Goal: Task Accomplishment & Management: Manage account settings

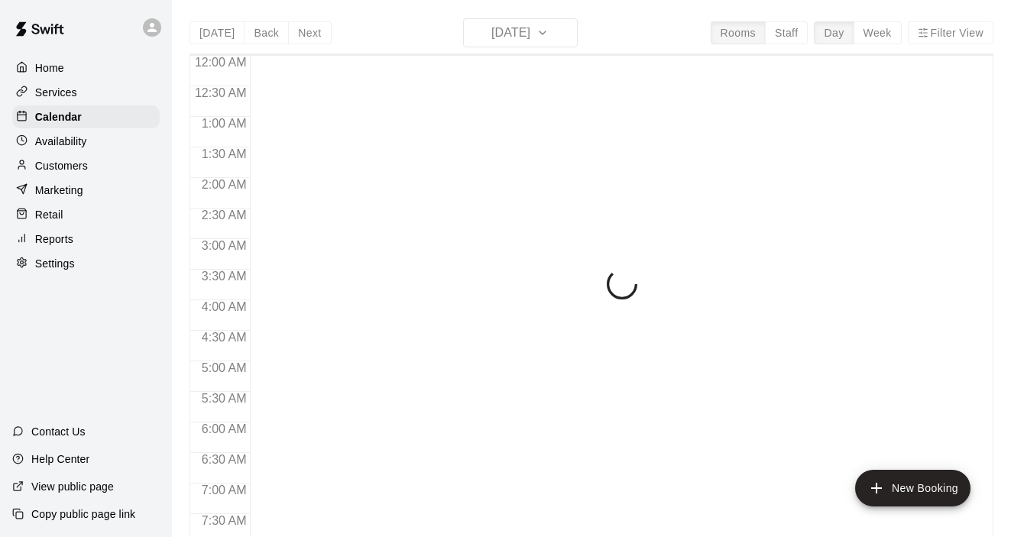
scroll to position [969, 0]
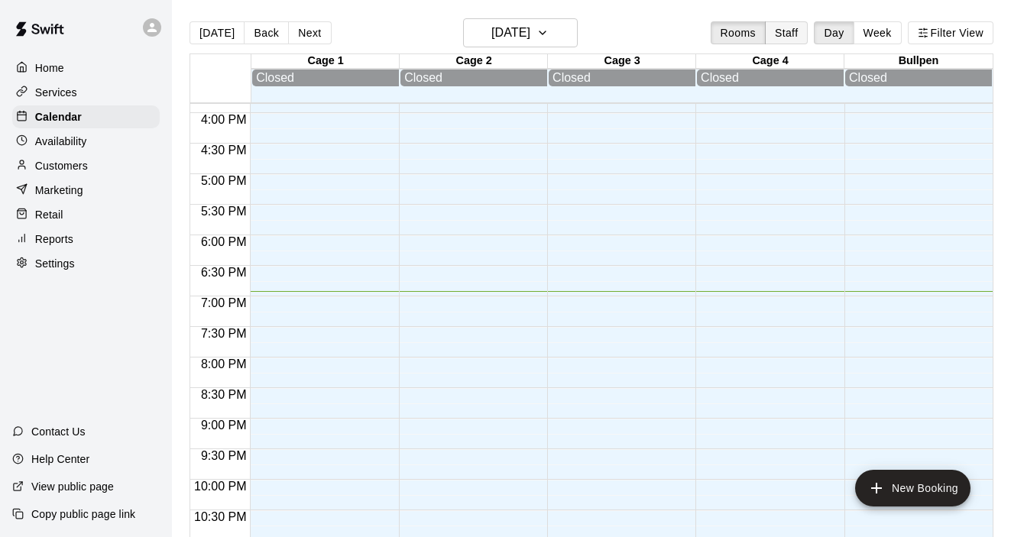
click at [789, 37] on button "Staff" at bounding box center [787, 32] width 44 height 23
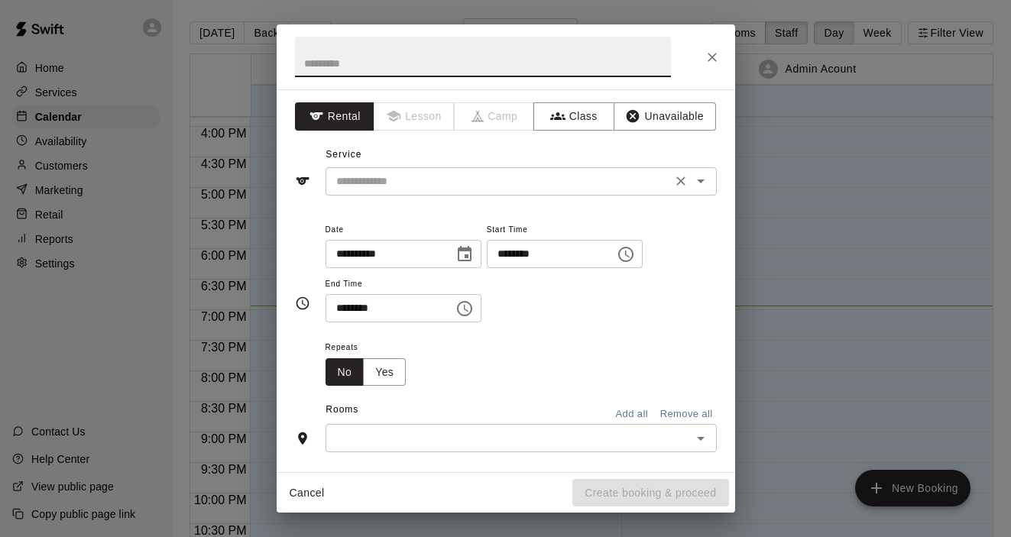
click at [701, 186] on icon "Open" at bounding box center [701, 181] width 18 height 18
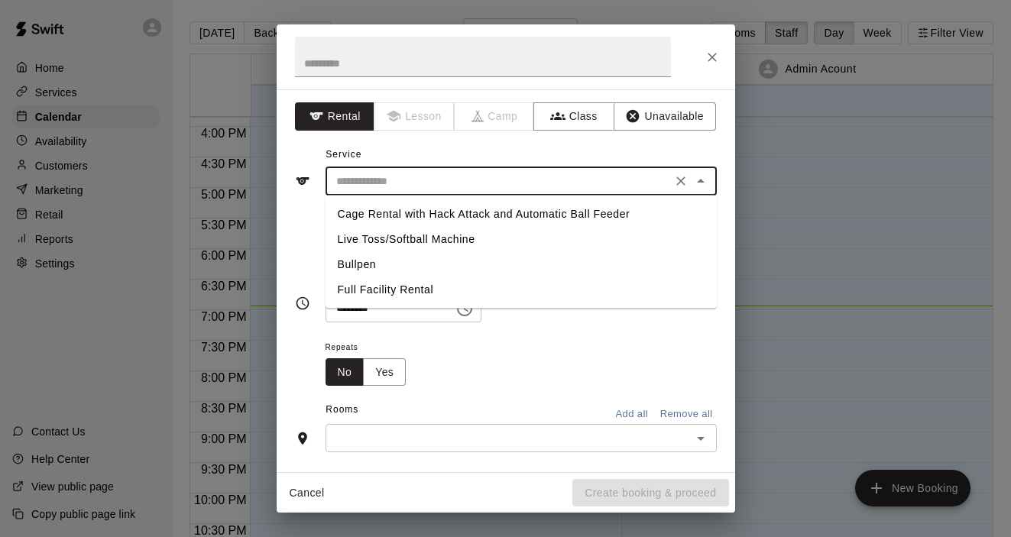
click at [413, 292] on li "Full Facility Rental" at bounding box center [521, 289] width 391 height 25
type input "**********"
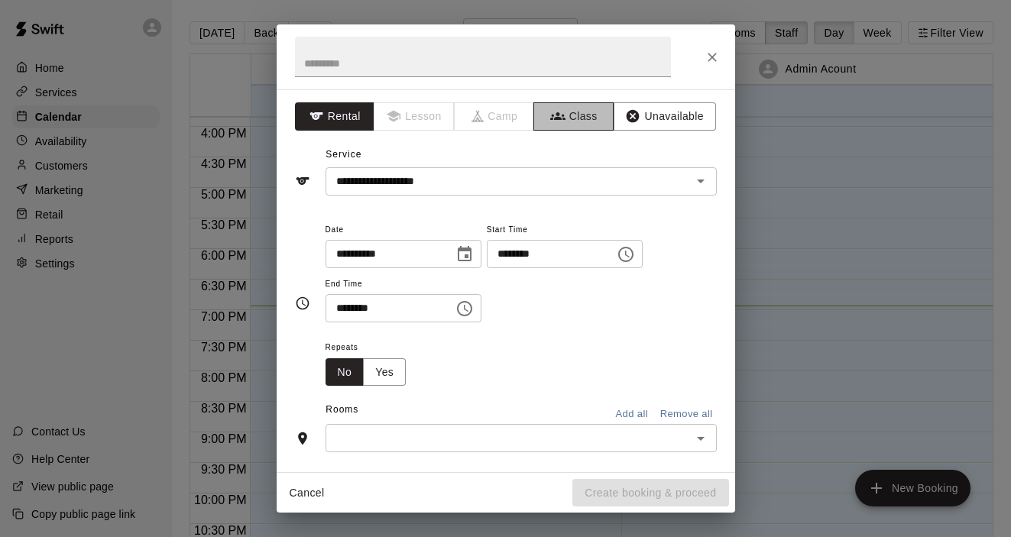
click at [568, 123] on button "Class" at bounding box center [573, 116] width 80 height 28
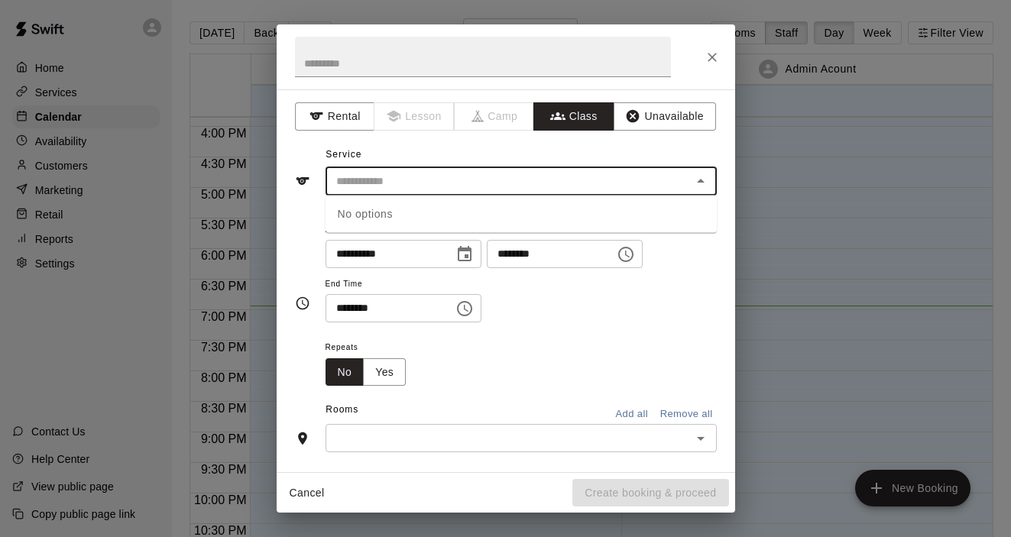
click at [684, 183] on input "text" at bounding box center [508, 181] width 357 height 19
click at [669, 216] on div "No options" at bounding box center [521, 214] width 391 height 37
click at [703, 183] on icon "Close" at bounding box center [701, 181] width 18 height 18
click at [698, 286] on div "**********" at bounding box center [521, 271] width 391 height 103
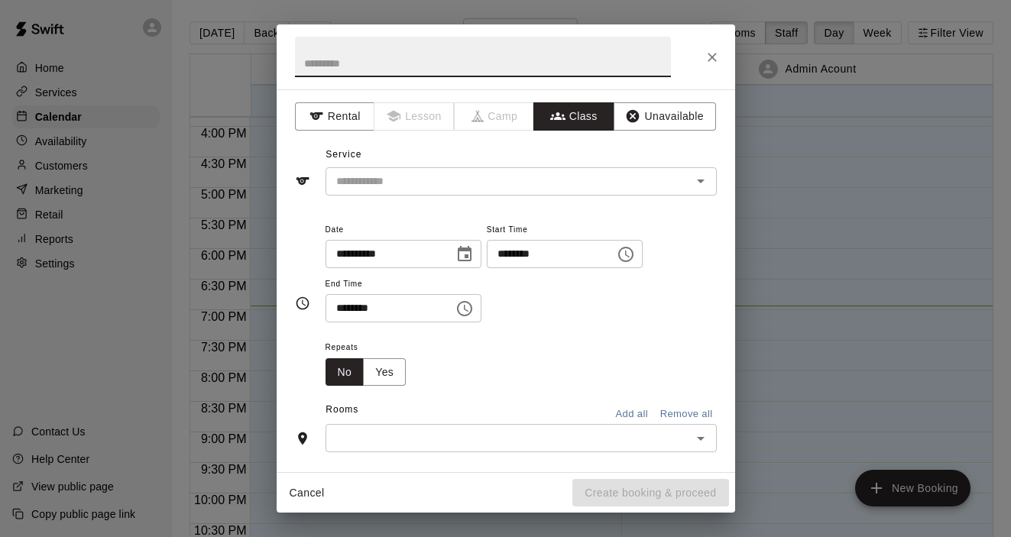
click at [419, 63] on input "text" at bounding box center [483, 57] width 376 height 41
type input "*********"
click at [635, 254] on icon "Choose time, selected time is 4:30 PM" at bounding box center [626, 254] width 18 height 18
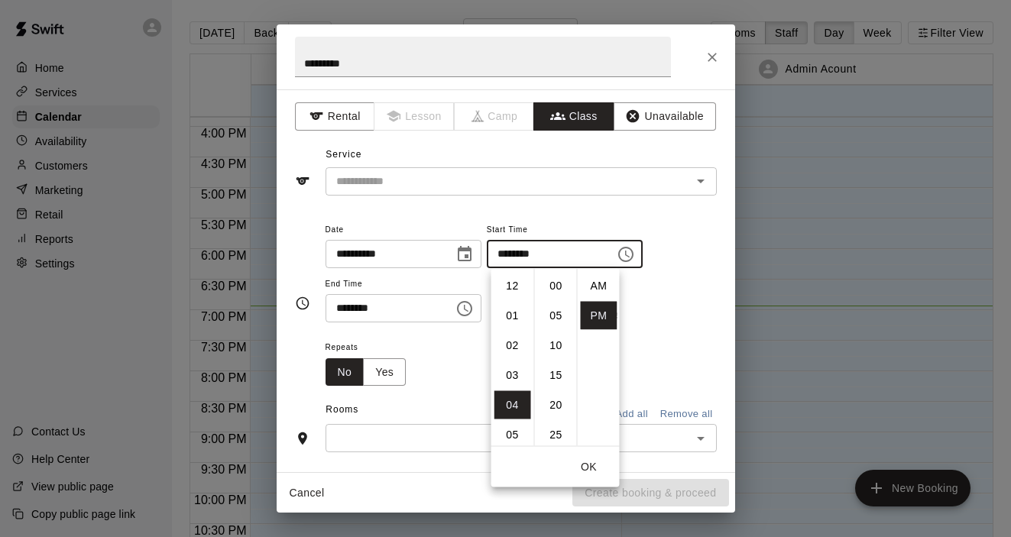
scroll to position [28, 0]
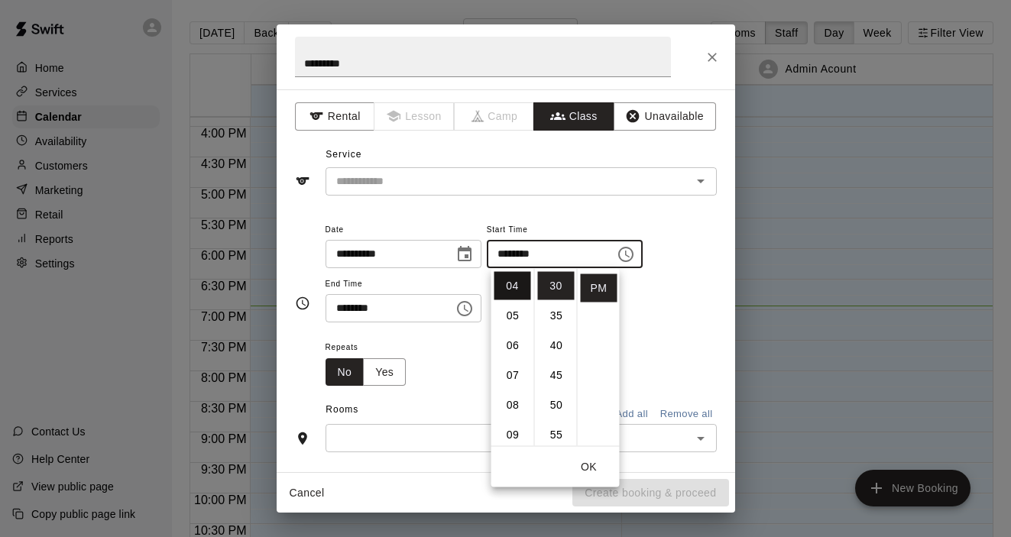
drag, startPoint x: 514, startPoint y: 310, endPoint x: 515, endPoint y: 293, distance: 16.9
click at [515, 293] on ul "12 01 02 03 04 05 06 07 08 09 10 11" at bounding box center [512, 357] width 43 height 177
click at [510, 316] on li "05" at bounding box center [512, 316] width 37 height 28
type input "********"
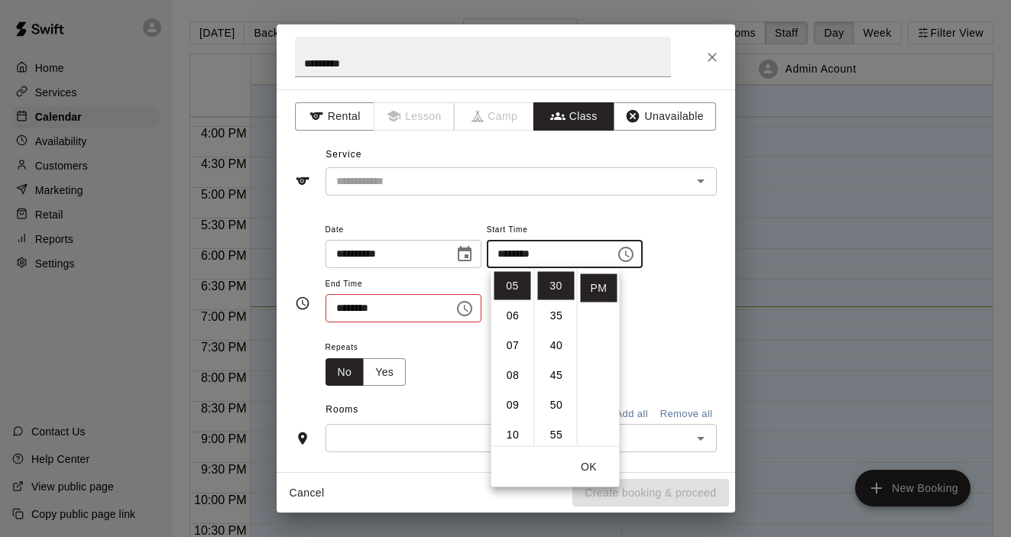
click at [640, 332] on div "**********" at bounding box center [521, 279] width 391 height 118
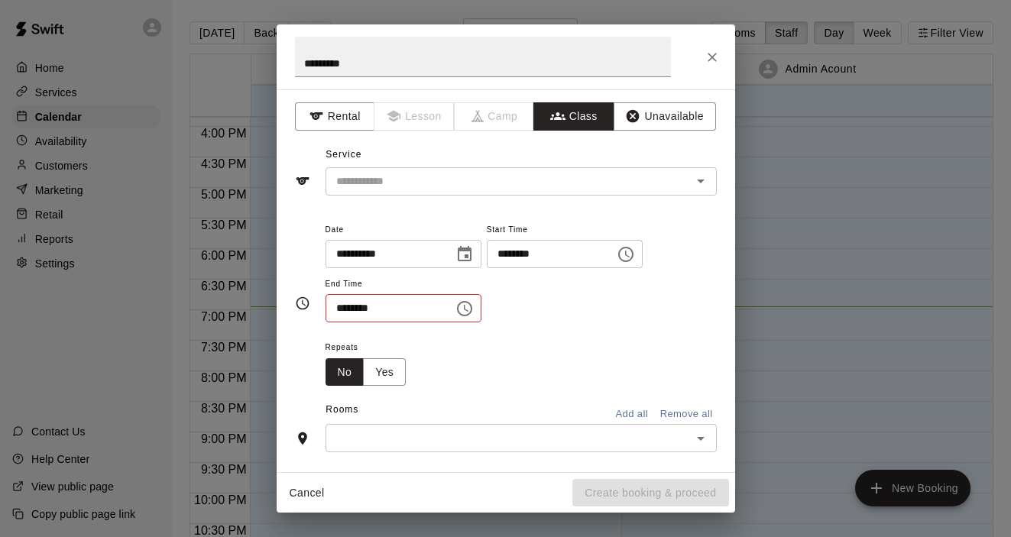
click at [472, 313] on icon "Choose time, selected time is 5:00 PM" at bounding box center [464, 308] width 15 height 15
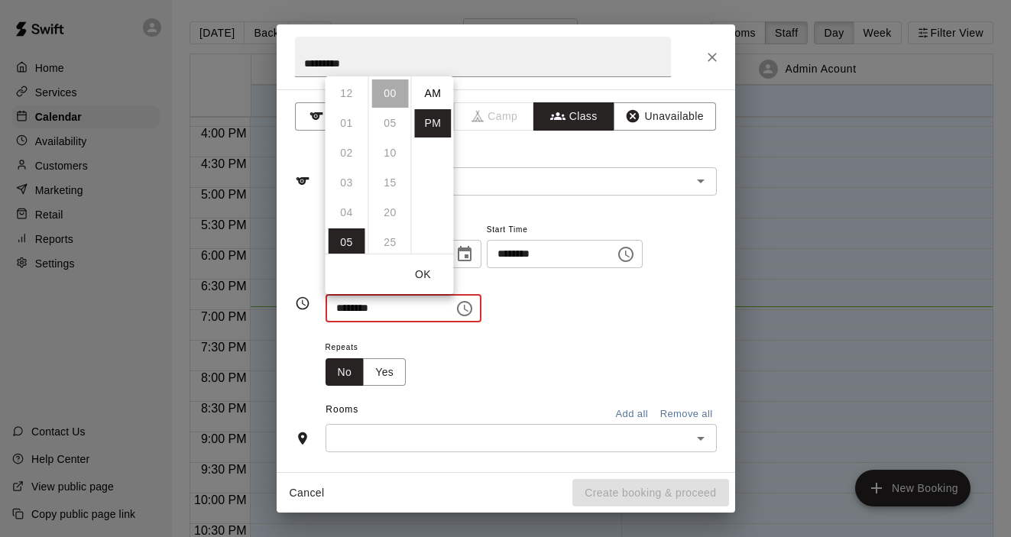
scroll to position [28, 0]
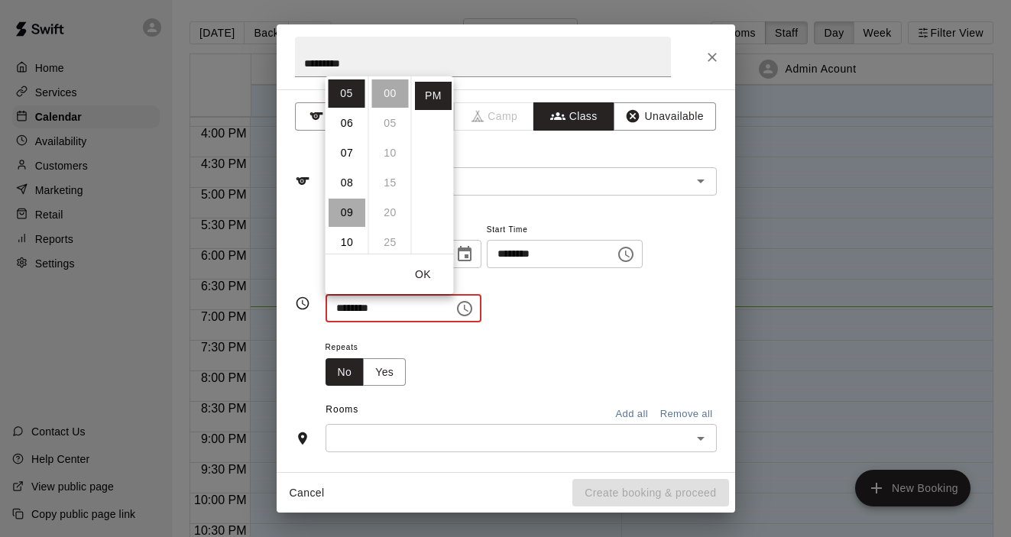
click at [349, 209] on li "09" at bounding box center [347, 213] width 37 height 28
type input "********"
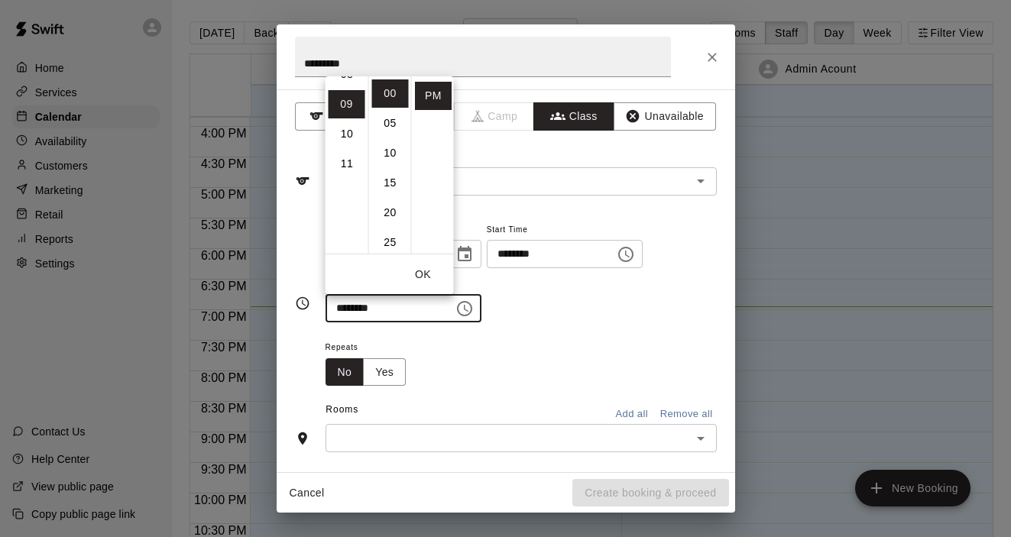
scroll to position [268, 0]
click at [423, 276] on button "OK" at bounding box center [423, 275] width 49 height 28
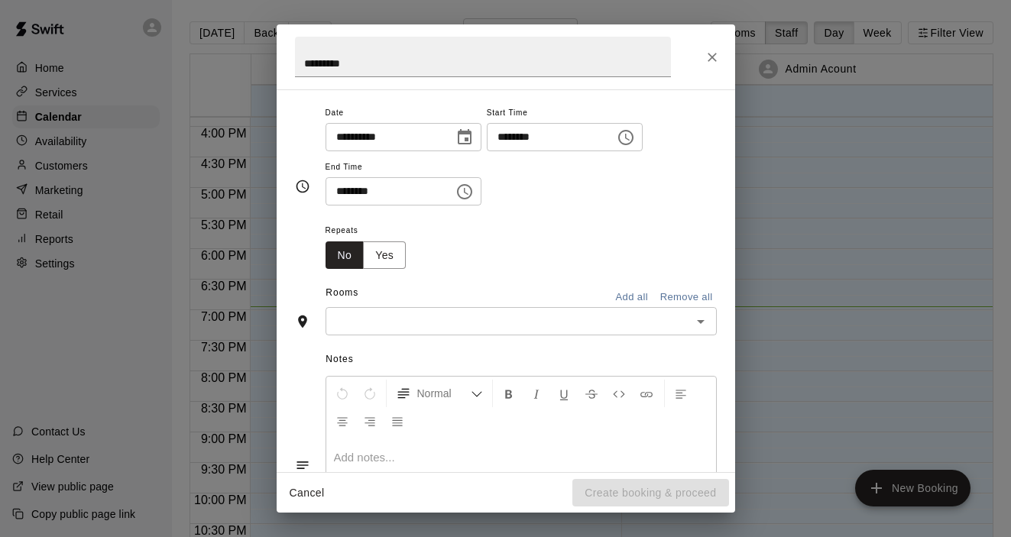
scroll to position [118, 0]
click at [631, 297] on button "Add all" at bounding box center [632, 297] width 49 height 24
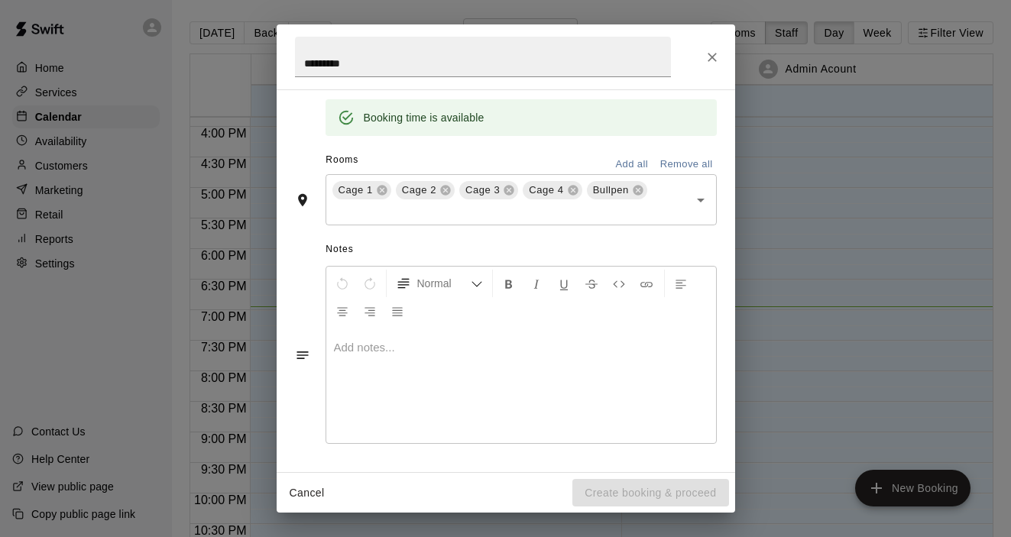
scroll to position [307, 0]
click at [621, 343] on p at bounding box center [521, 348] width 374 height 15
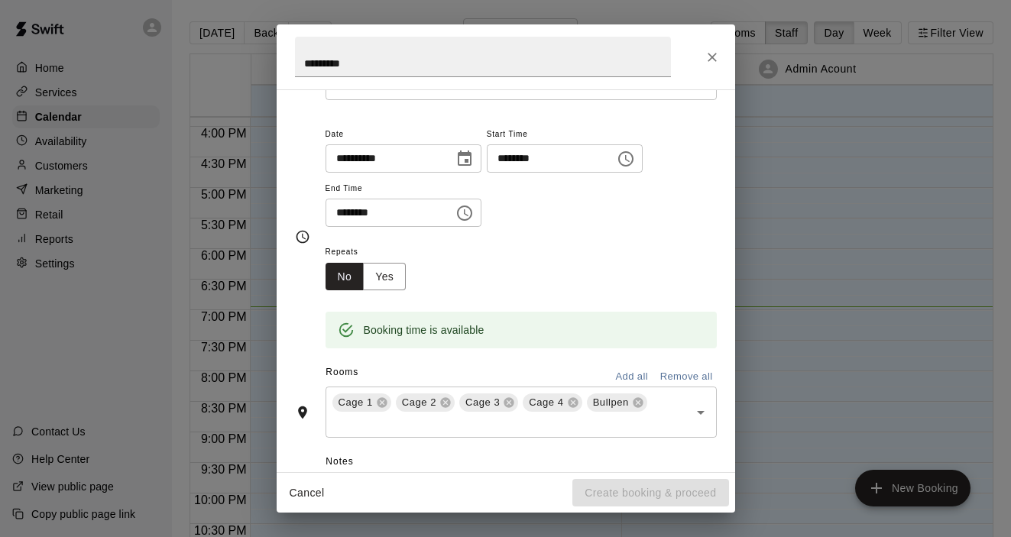
scroll to position [0, 0]
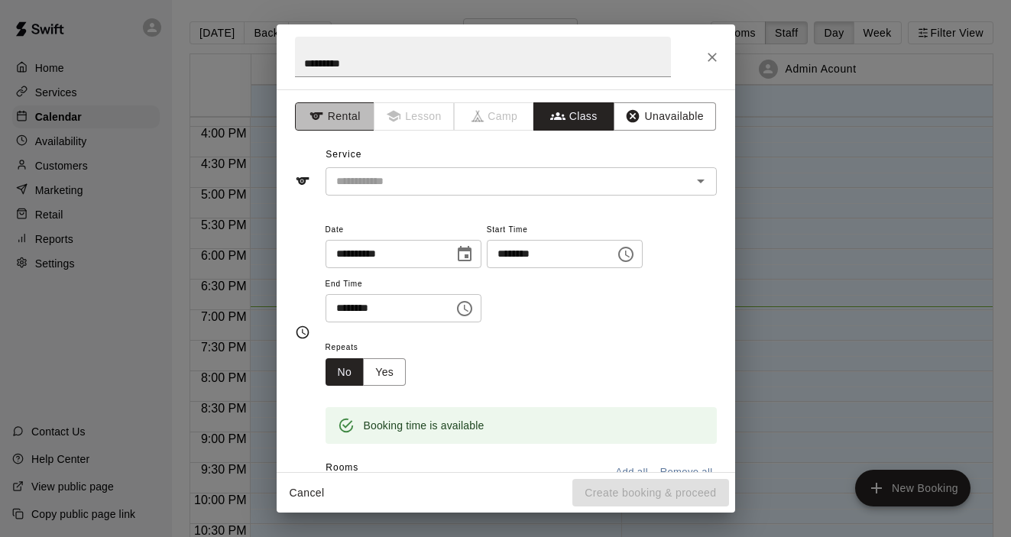
click at [346, 118] on button "Rental" at bounding box center [335, 116] width 80 height 28
click at [438, 177] on input "text" at bounding box center [498, 181] width 337 height 19
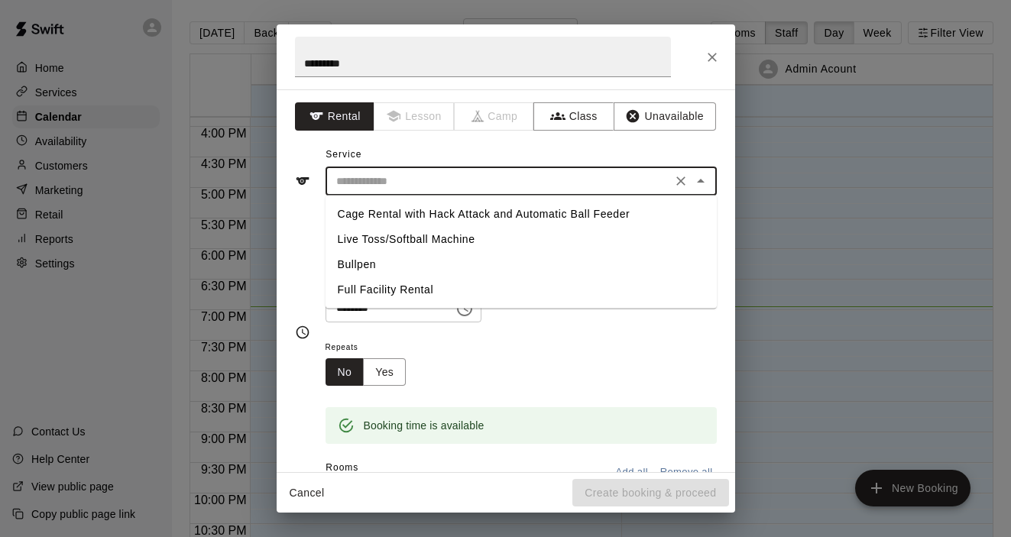
click at [415, 286] on li "Full Facility Rental" at bounding box center [521, 289] width 391 height 25
type input "**********"
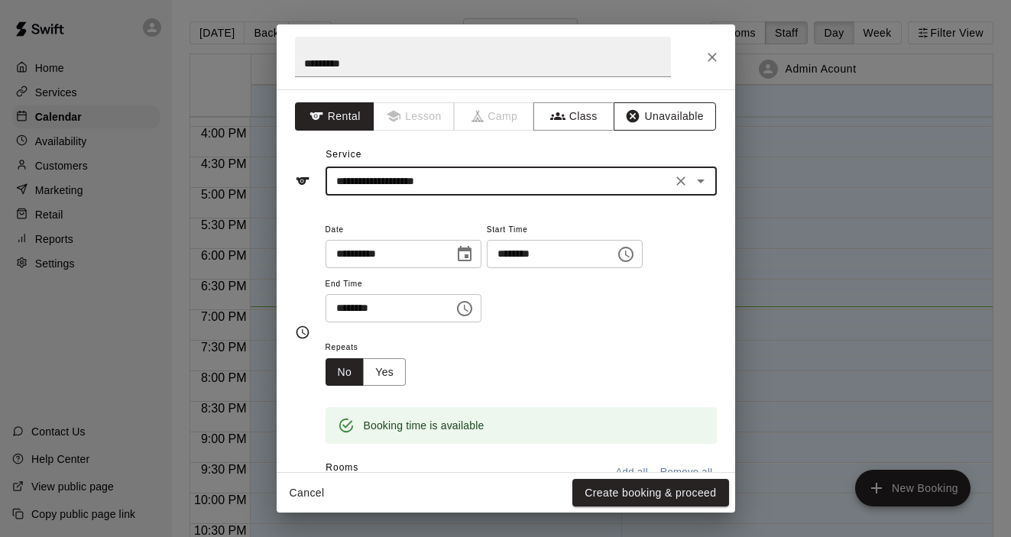
click at [653, 115] on button "Unavailable" at bounding box center [665, 116] width 102 height 28
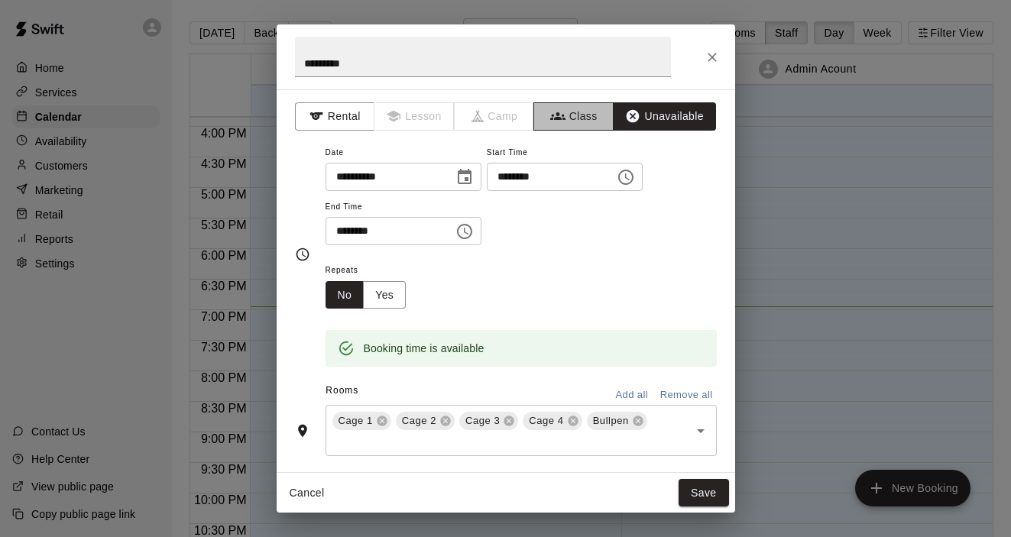
click at [578, 117] on button "Class" at bounding box center [573, 116] width 80 height 28
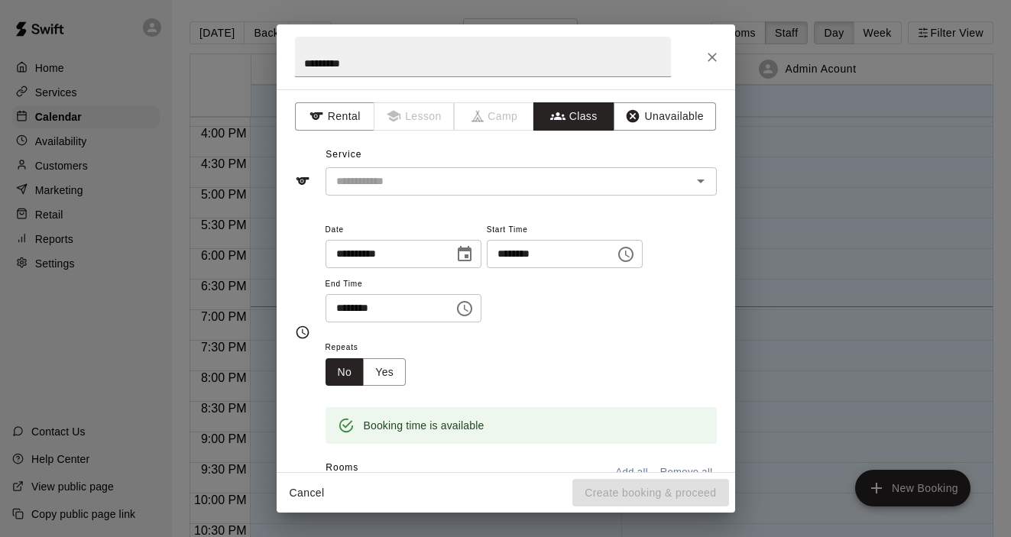
click at [582, 177] on input "text" at bounding box center [508, 181] width 357 height 19
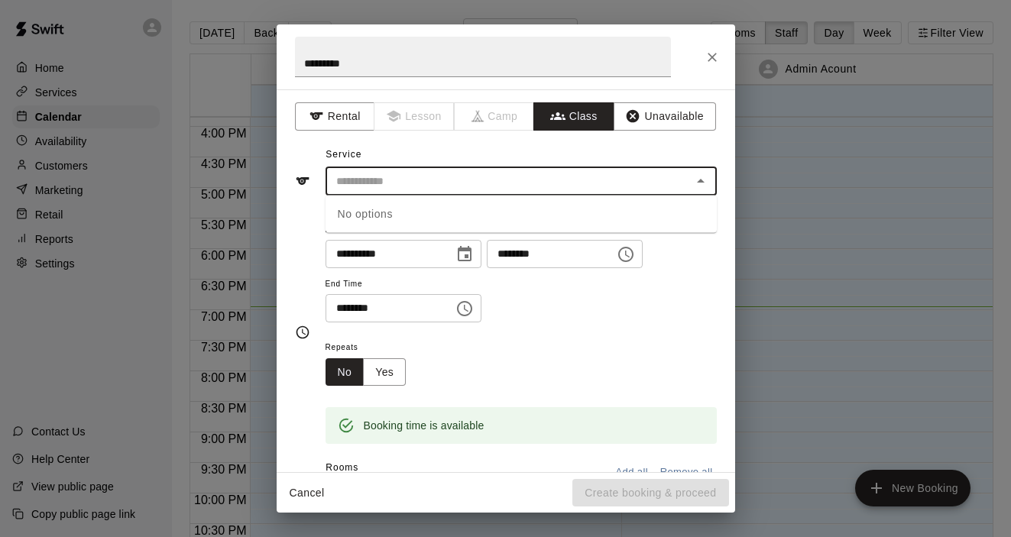
click at [575, 217] on div "No options" at bounding box center [521, 214] width 391 height 37
click at [344, 112] on button "Rental" at bounding box center [335, 116] width 80 height 28
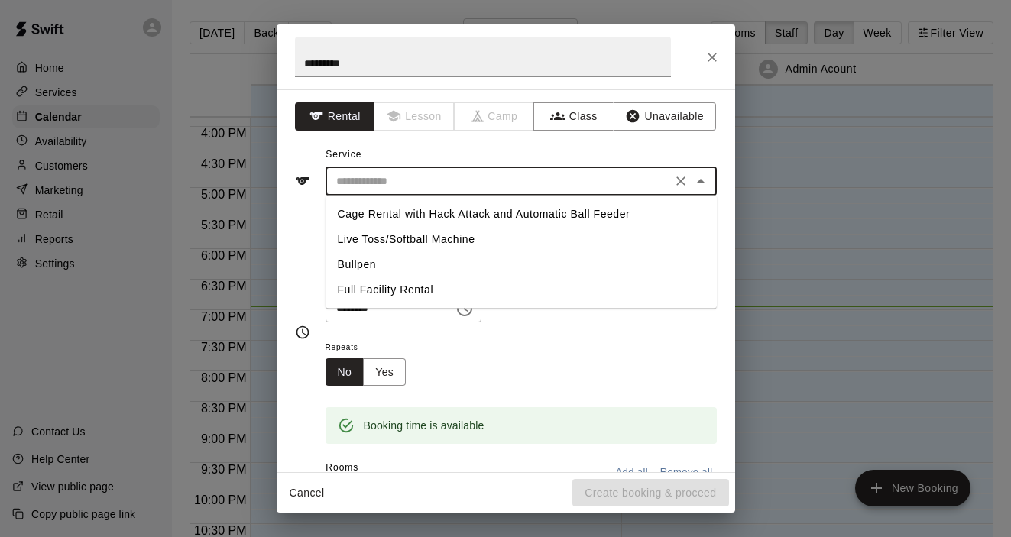
click at [596, 180] on input "text" at bounding box center [498, 181] width 337 height 19
click at [504, 286] on li "Full Facility Rental" at bounding box center [521, 289] width 391 height 25
type input "**********"
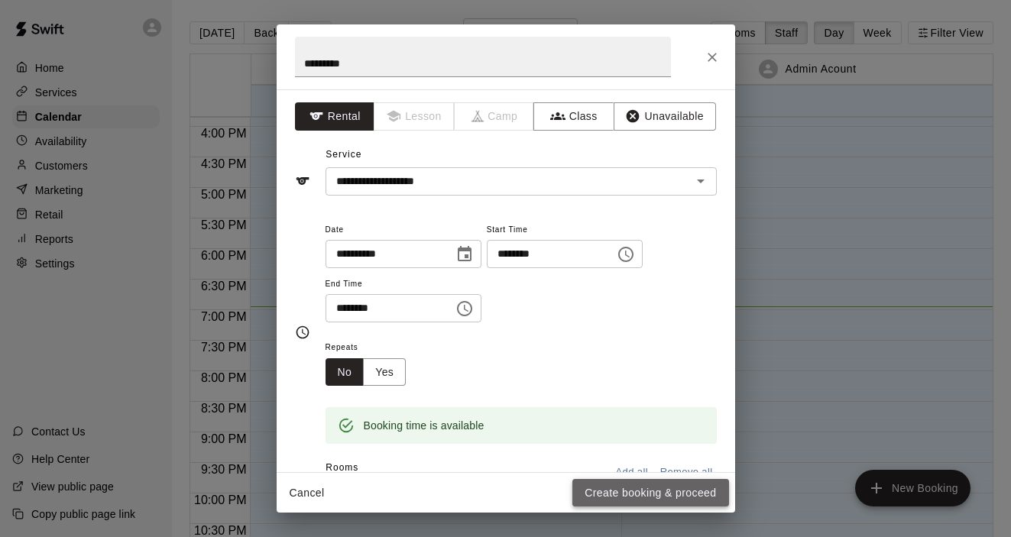
click at [632, 491] on button "Create booking & proceed" at bounding box center [650, 493] width 156 height 28
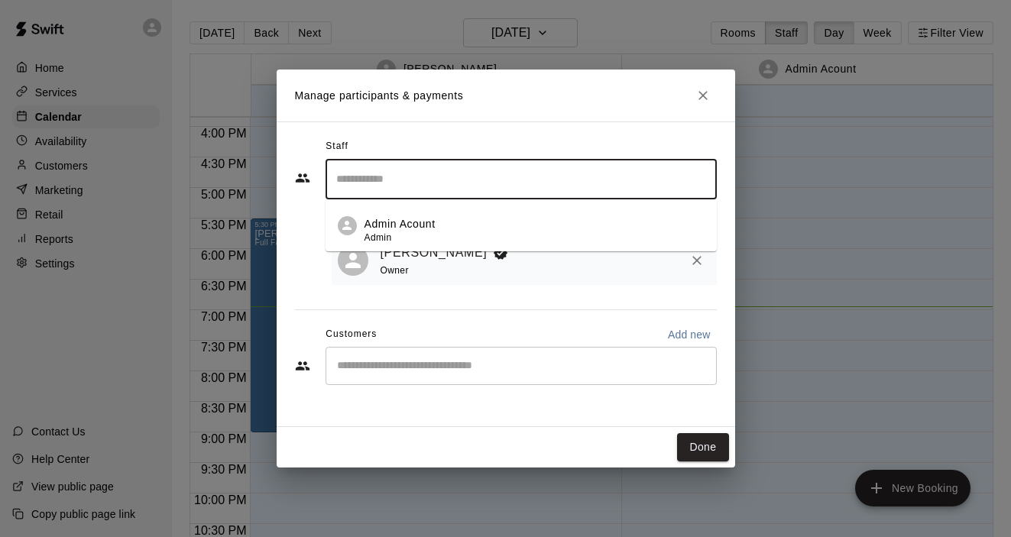
click at [498, 183] on input "Search staff" at bounding box center [521, 179] width 378 height 27
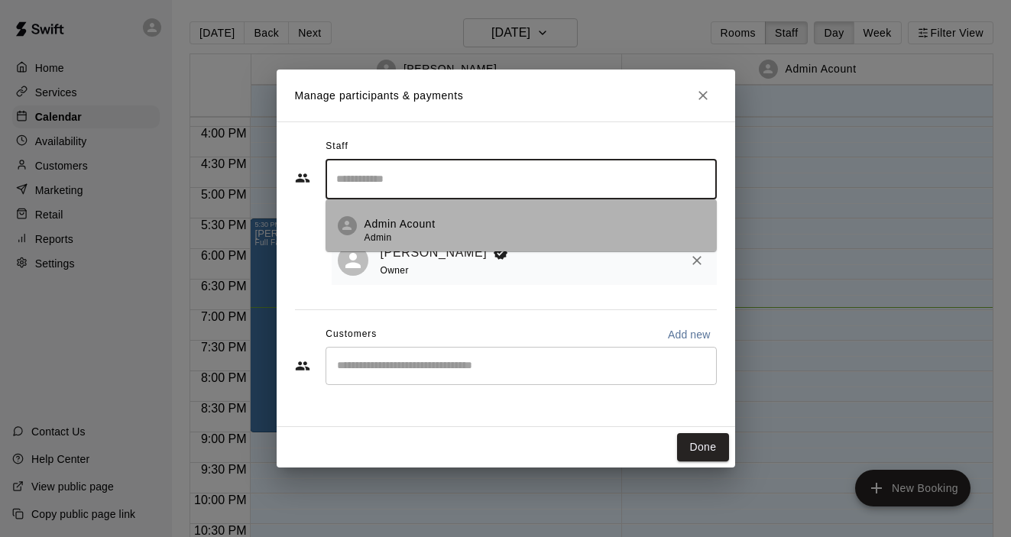
click at [437, 223] on div "Admin Acount Admin" at bounding box center [535, 231] width 340 height 30
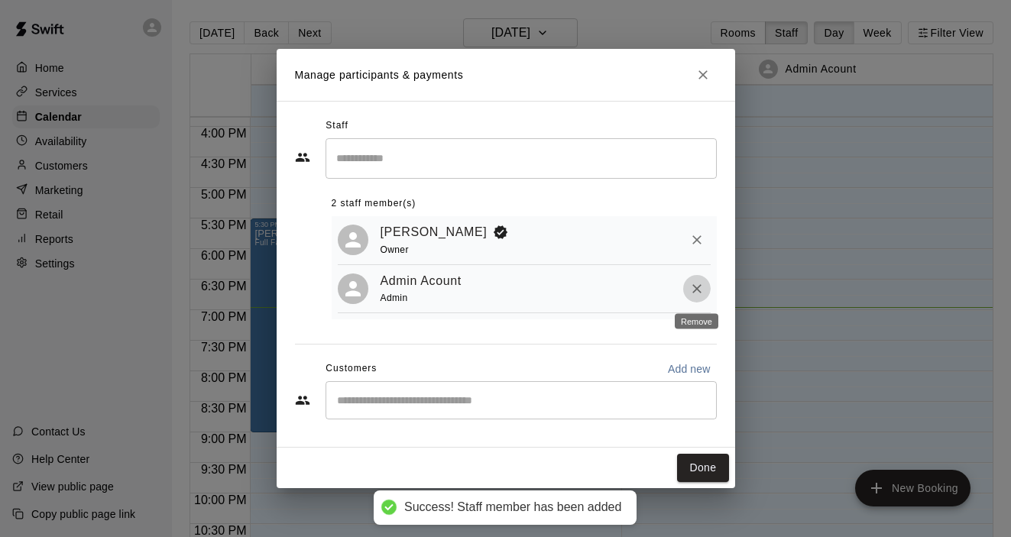
click at [692, 295] on icon "Remove" at bounding box center [696, 288] width 15 height 15
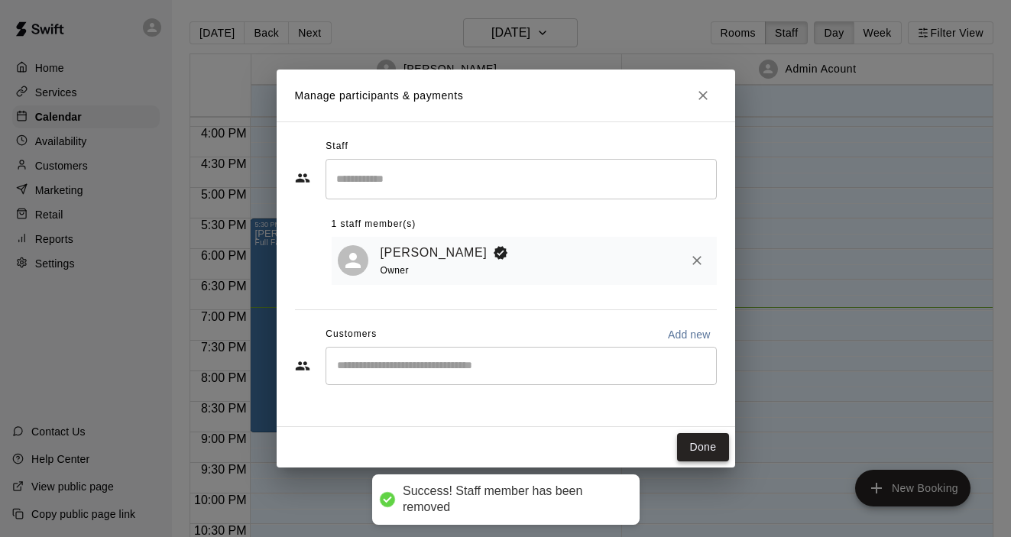
click at [708, 458] on button "Done" at bounding box center [702, 447] width 51 height 28
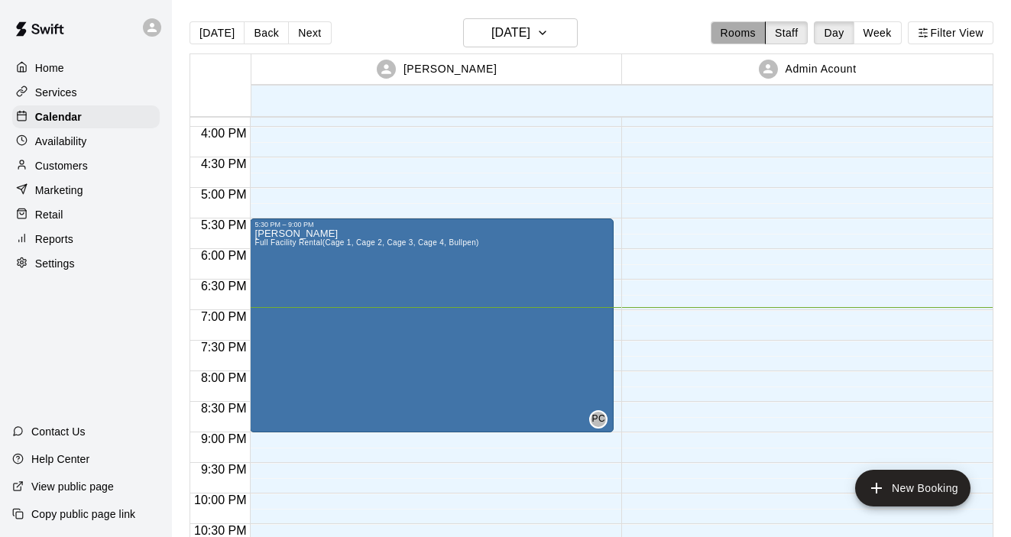
click at [729, 34] on button "Rooms" at bounding box center [738, 32] width 55 height 23
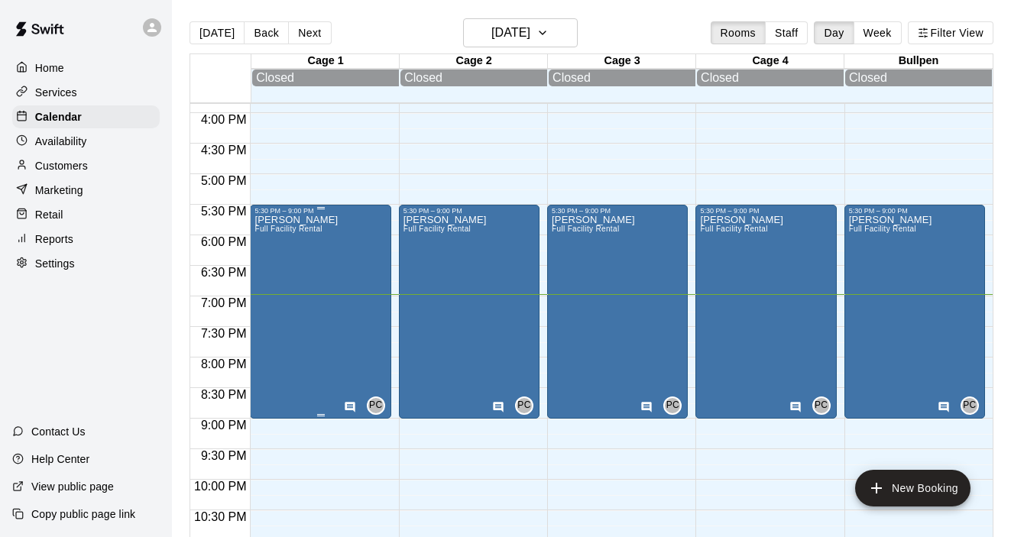
click at [365, 339] on div "Phil Work Full Facility Rental PC 0" at bounding box center [319, 483] width 131 height 537
click at [886, 41] on div at bounding box center [505, 268] width 1011 height 537
click at [877, 30] on button "Week" at bounding box center [878, 32] width 48 height 23
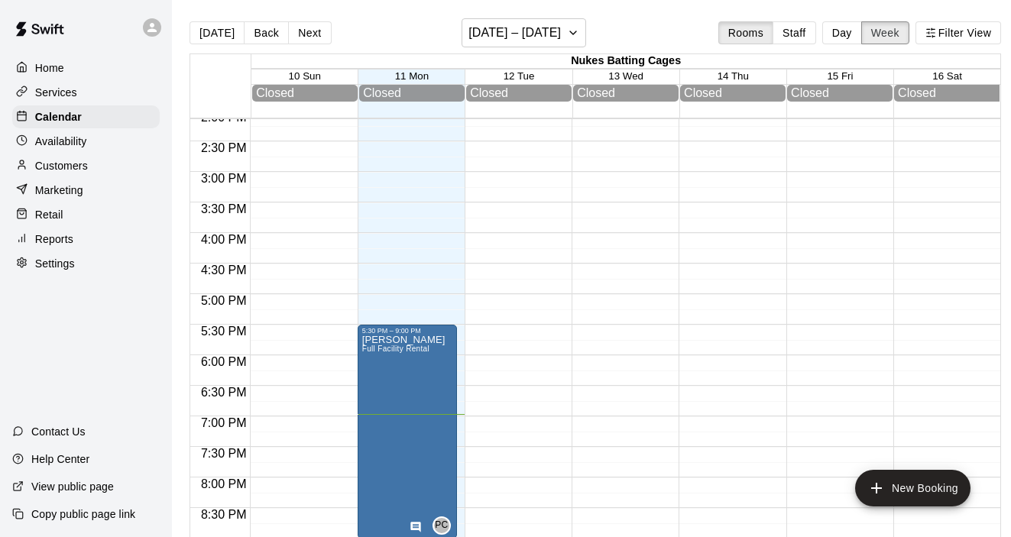
scroll to position [861, 0]
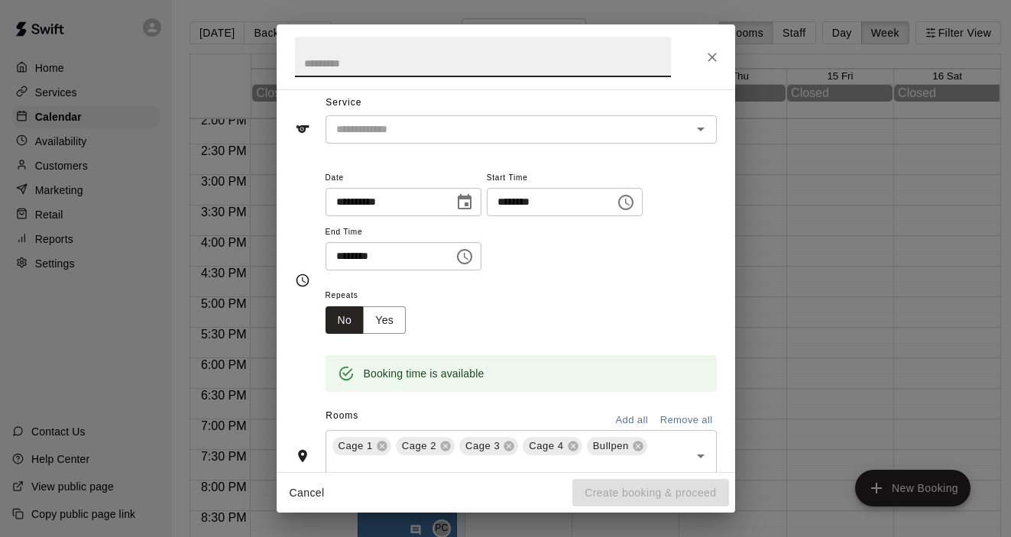
scroll to position [0, 0]
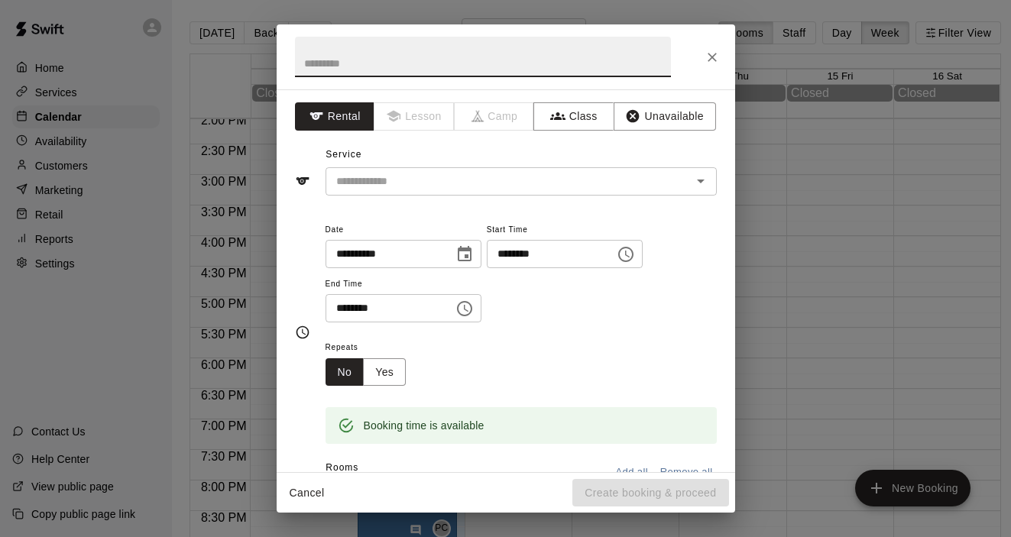
click at [306, 497] on button "Cancel" at bounding box center [307, 493] width 49 height 28
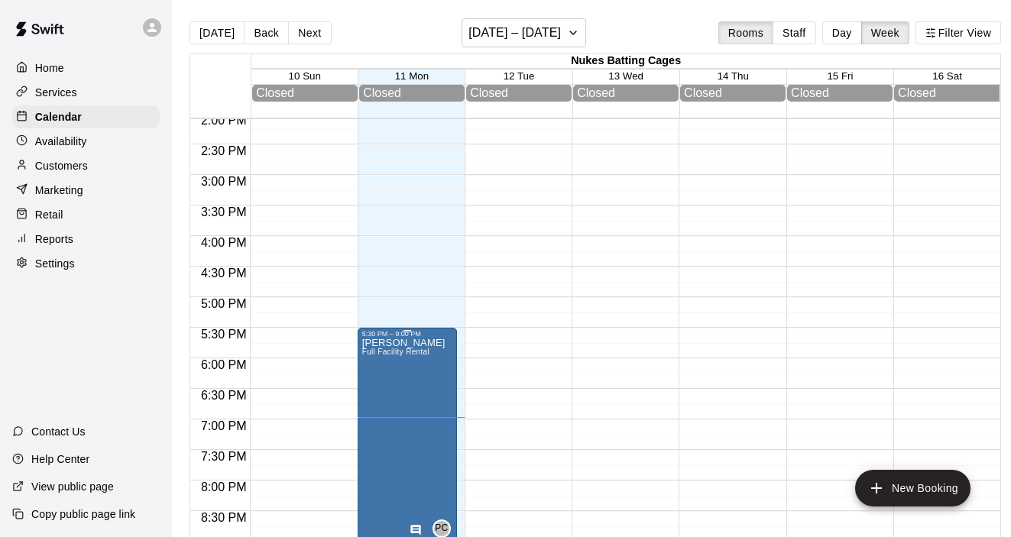
click at [431, 440] on div at bounding box center [505, 268] width 1011 height 537
click at [375, 426] on icon "delete" at bounding box center [377, 428] width 11 height 14
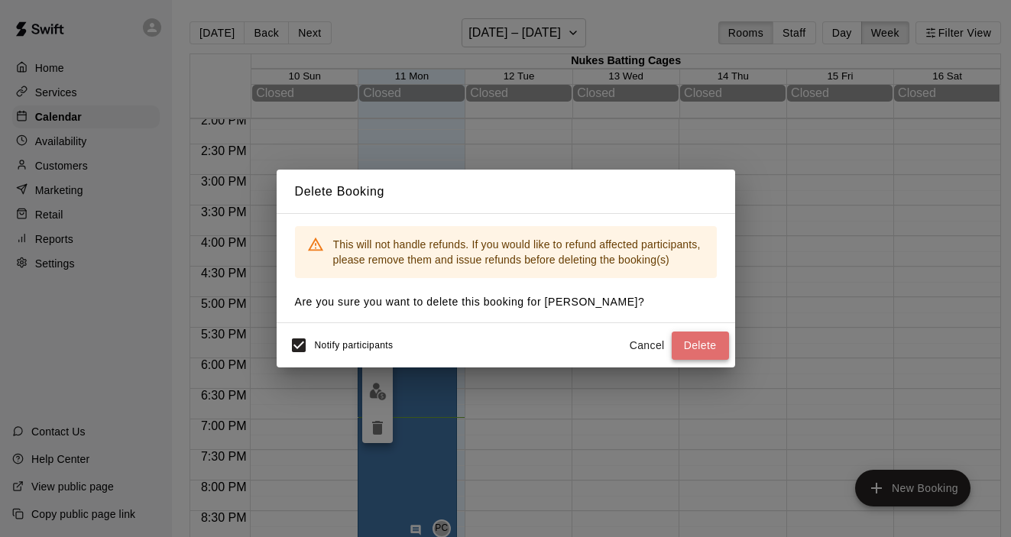
click at [702, 348] on button "Delete" at bounding box center [700, 346] width 57 height 28
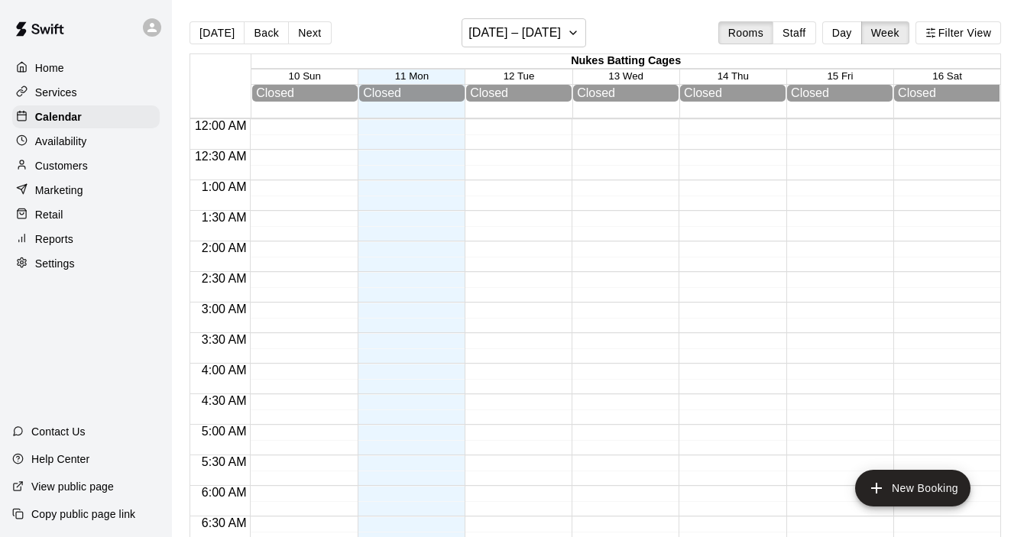
click at [47, 144] on p "Availability" at bounding box center [61, 141] width 52 height 15
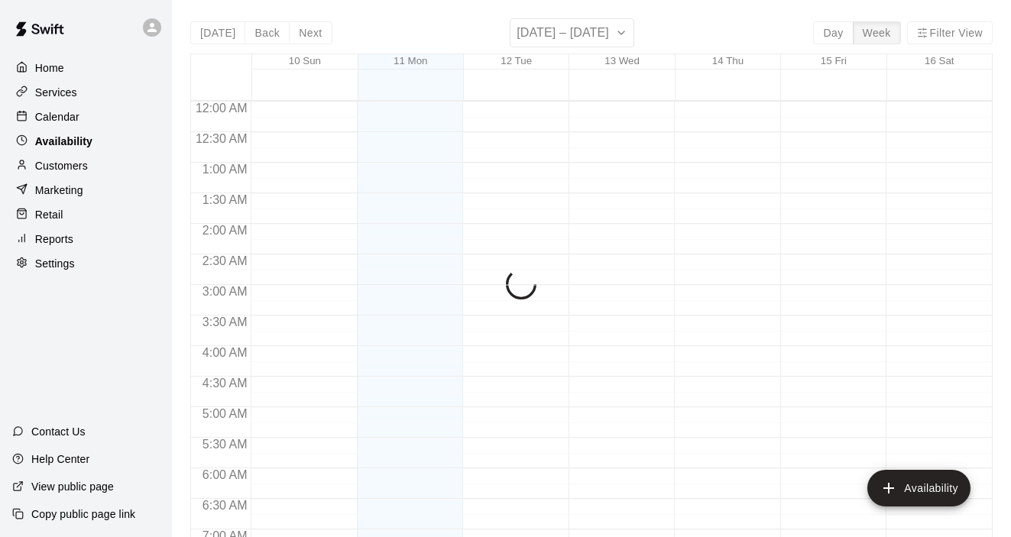
scroll to position [1015, 0]
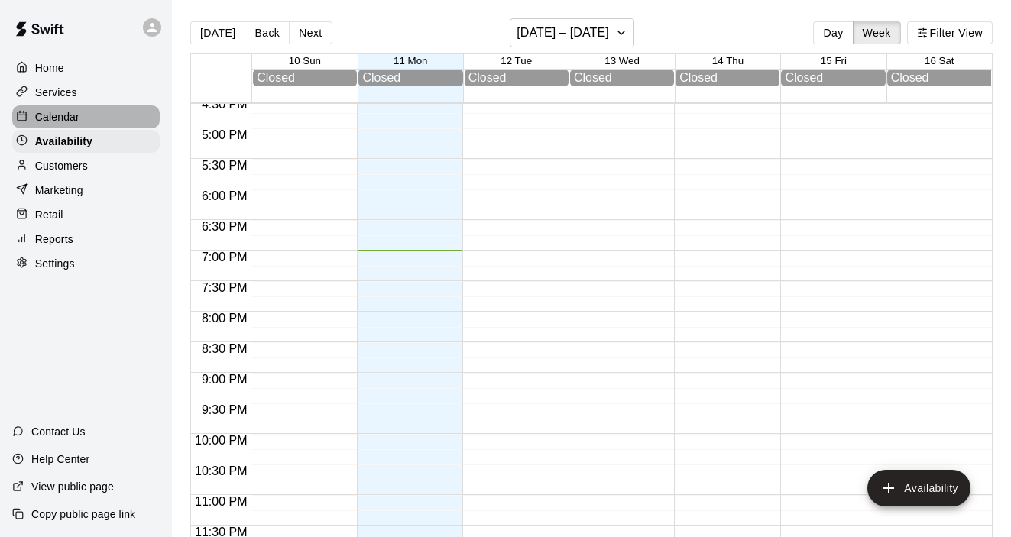
click at [62, 115] on p "Calendar" at bounding box center [57, 116] width 44 height 15
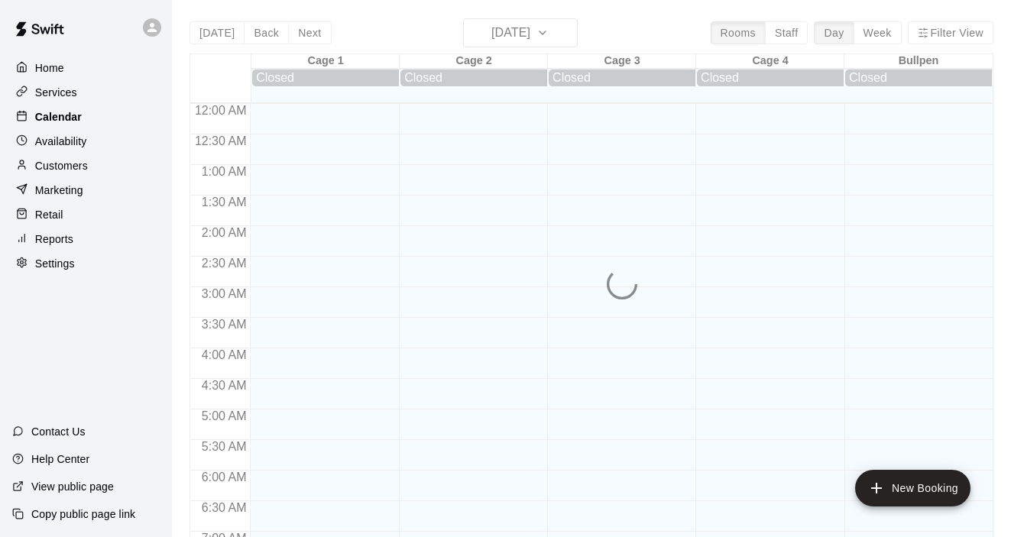
scroll to position [969, 0]
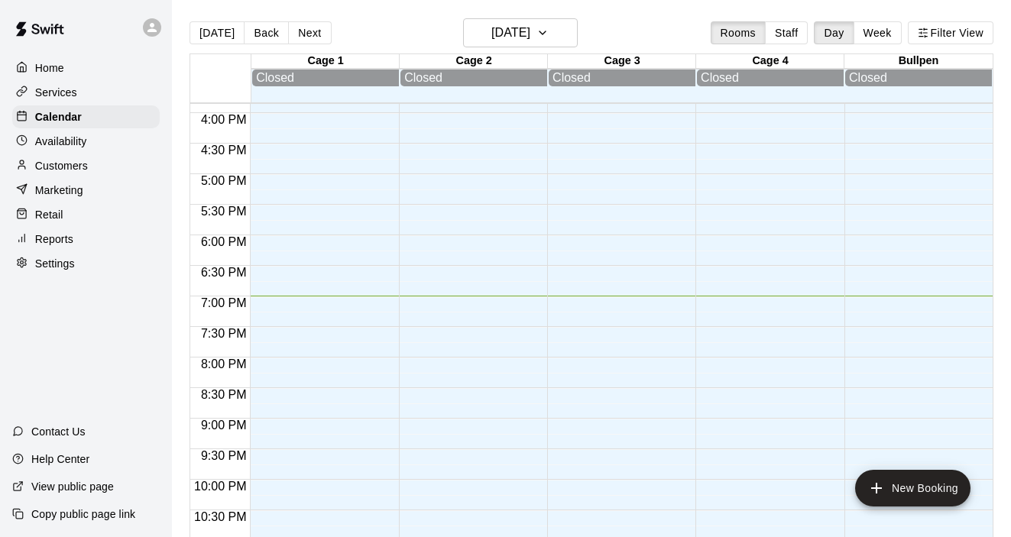
click at [290, 98] on div at bounding box center [325, 94] width 148 height 15
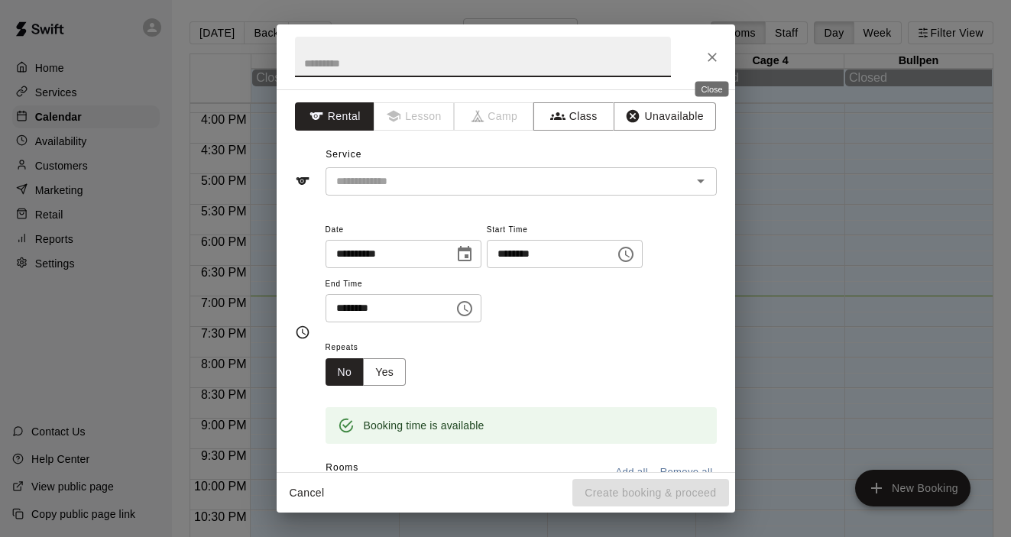
click at [709, 50] on icon "Close" at bounding box center [712, 57] width 15 height 15
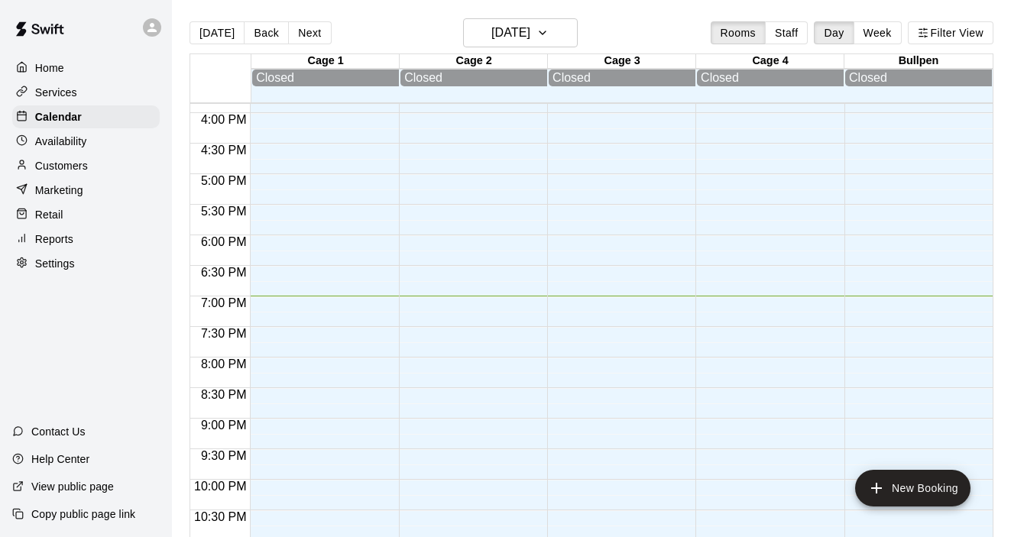
click at [361, 97] on div at bounding box center [325, 94] width 148 height 15
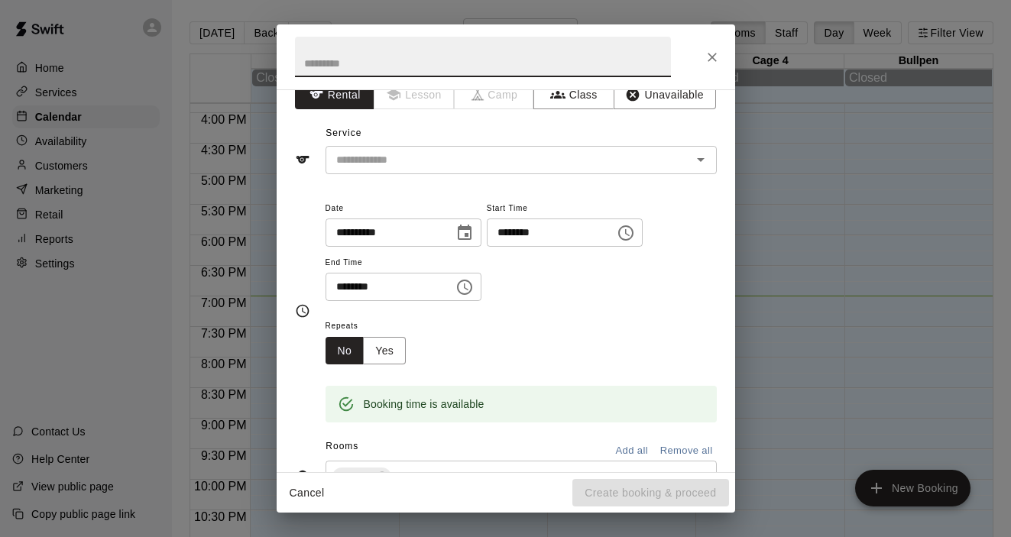
scroll to position [0, 0]
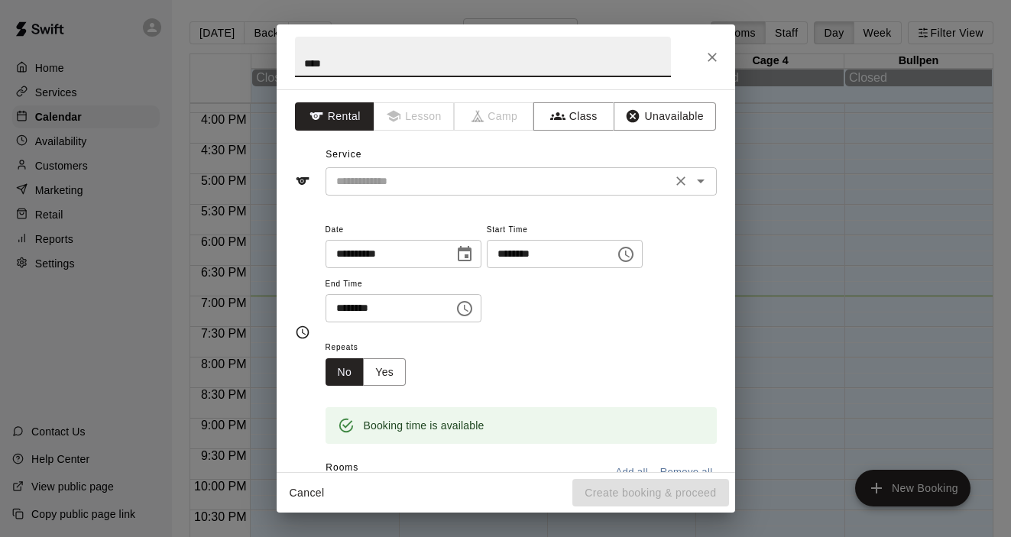
type input "****"
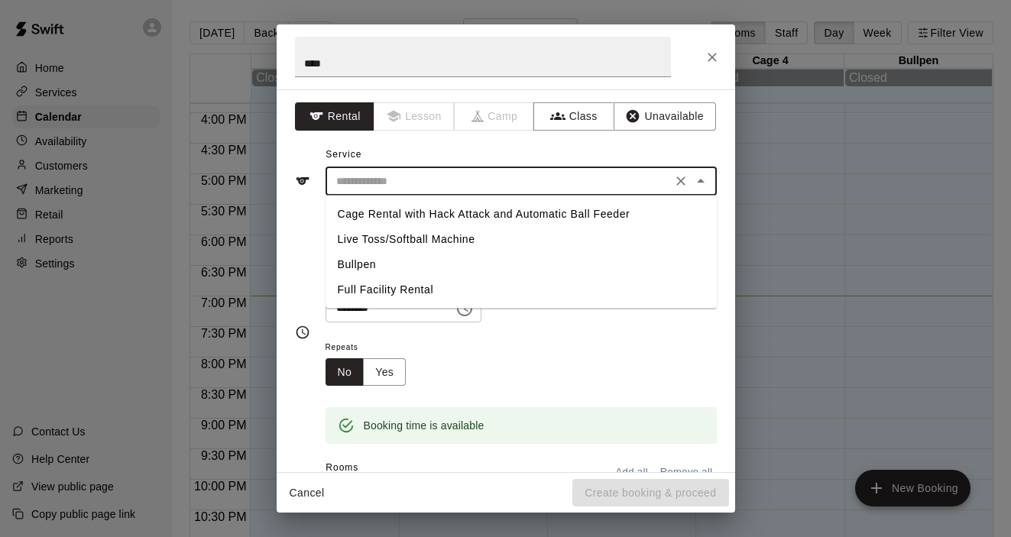
click at [586, 178] on input "text" at bounding box center [498, 181] width 337 height 19
click at [423, 288] on li "Full Facility Rental" at bounding box center [521, 289] width 391 height 25
type input "**********"
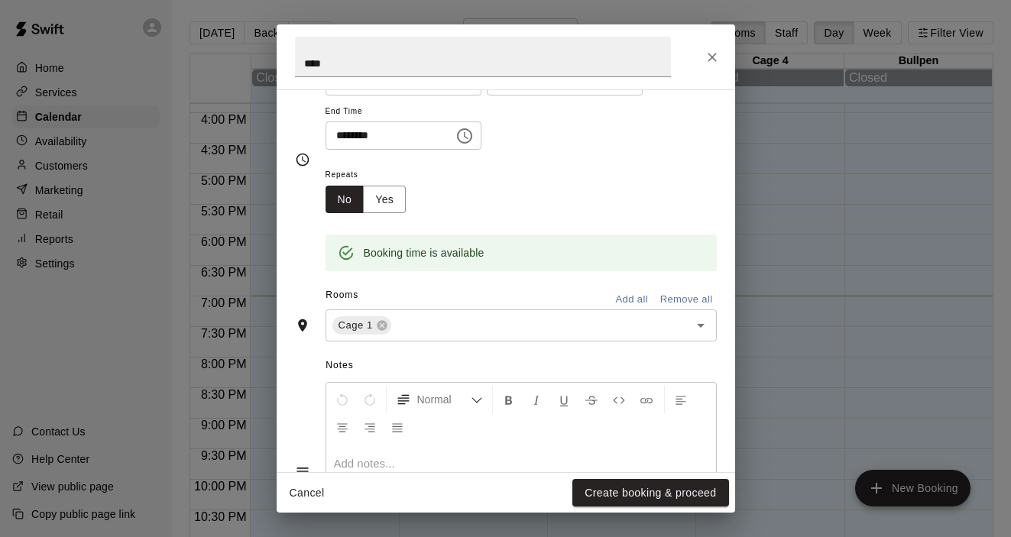
scroll to position [178, 0]
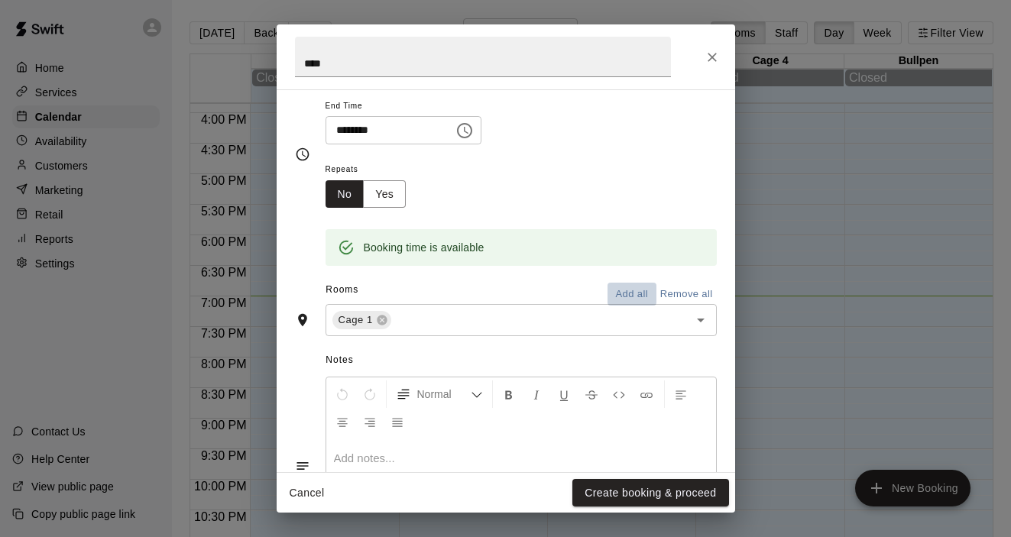
click at [638, 293] on button "Add all" at bounding box center [632, 295] width 49 height 24
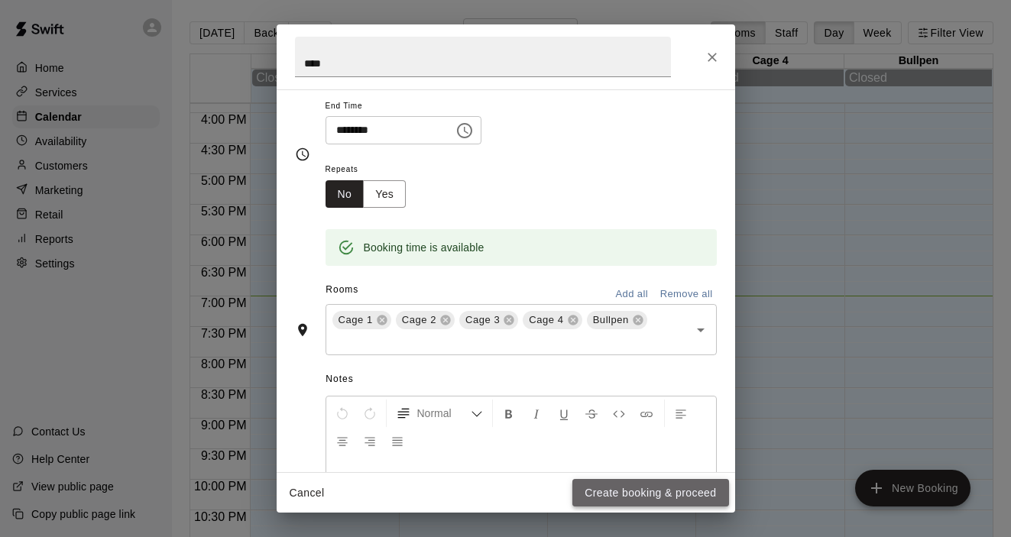
click at [619, 491] on button "Create booking & proceed" at bounding box center [650, 493] width 156 height 28
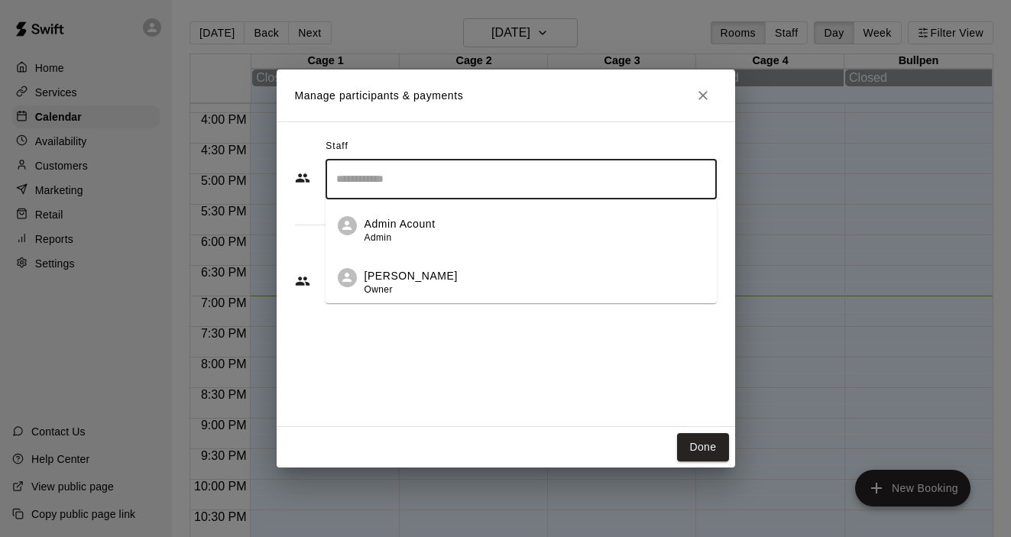
click at [514, 180] on input "Search staff" at bounding box center [521, 179] width 378 height 27
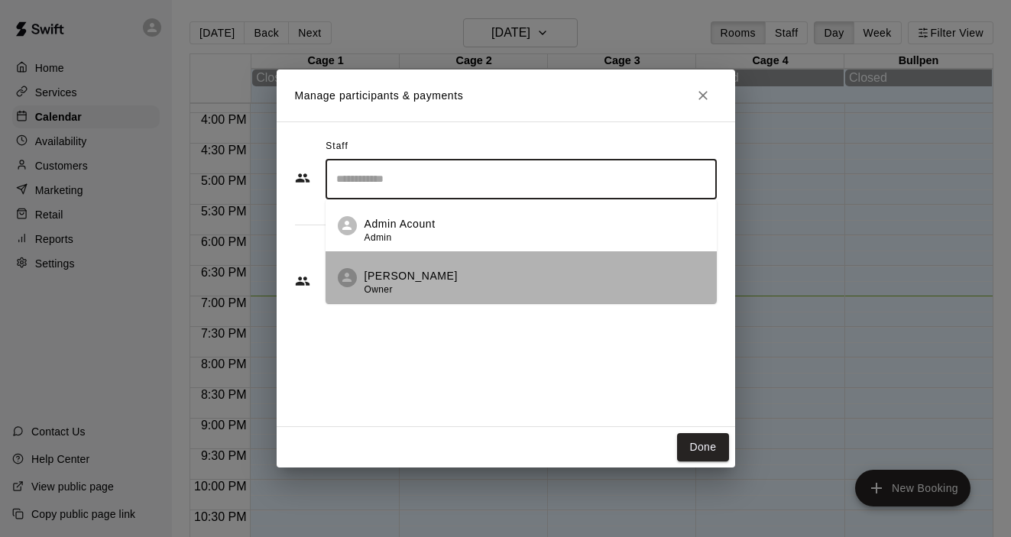
click at [413, 275] on div "[PERSON_NAME] Owner" at bounding box center [535, 283] width 340 height 30
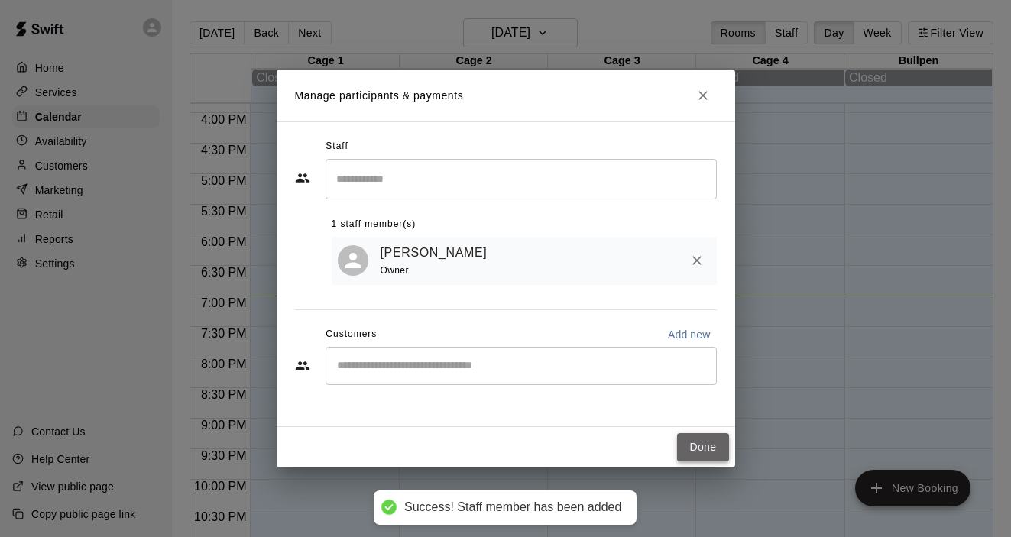
click at [698, 440] on button "Done" at bounding box center [702, 447] width 51 height 28
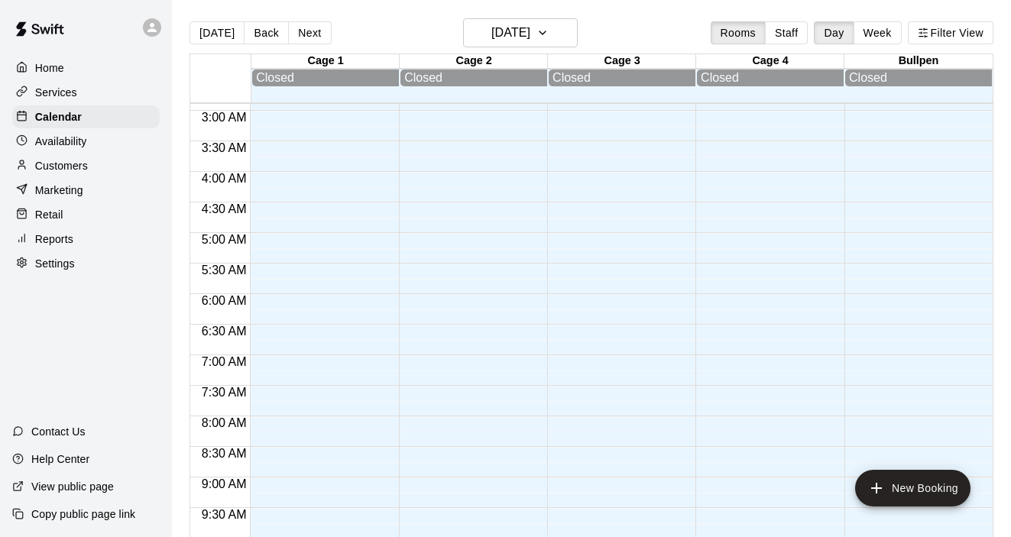
scroll to position [0, 0]
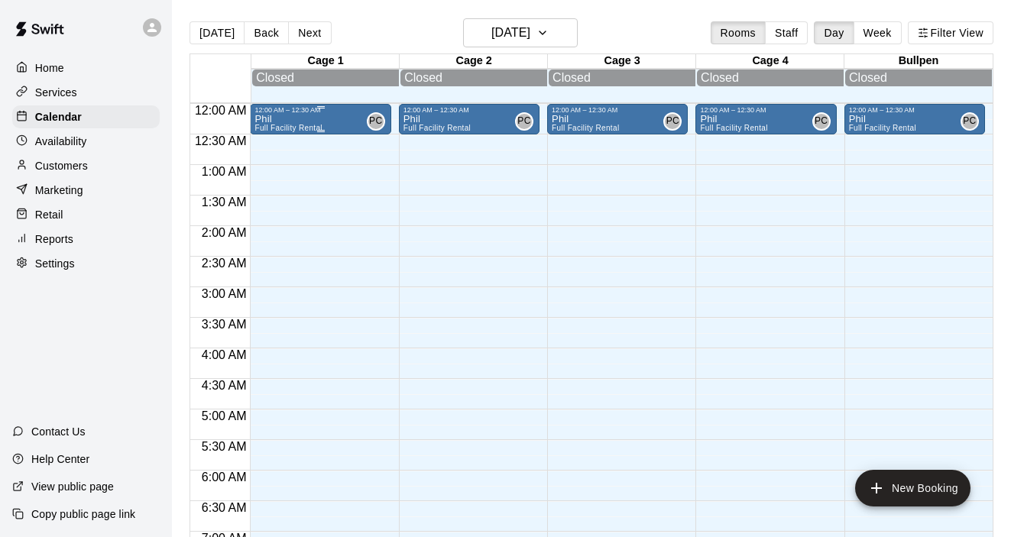
click at [319, 128] on span "Full Facility Rental" at bounding box center [287, 128] width 67 height 8
click at [272, 219] on icon "delete" at bounding box center [270, 214] width 11 height 14
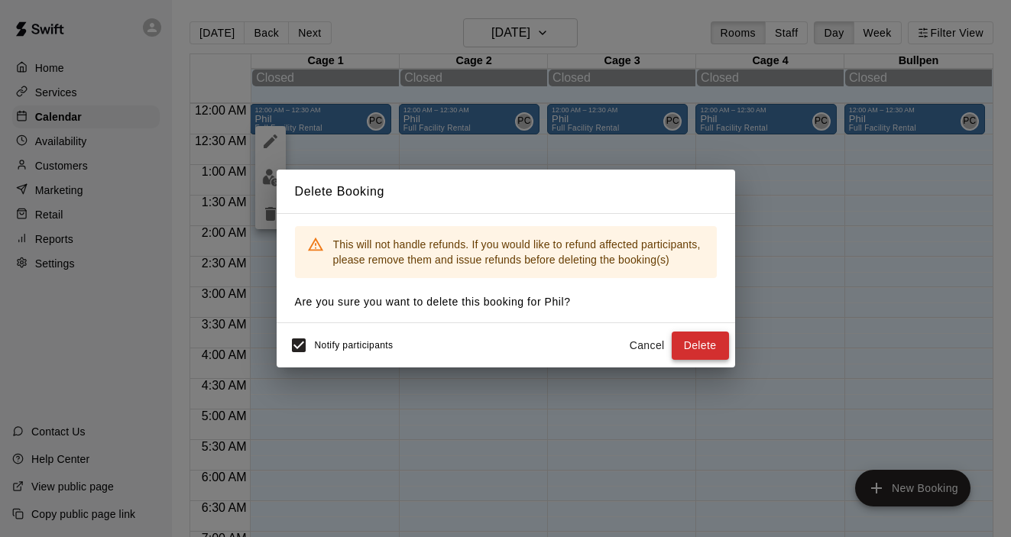
click at [698, 351] on button "Delete" at bounding box center [700, 346] width 57 height 28
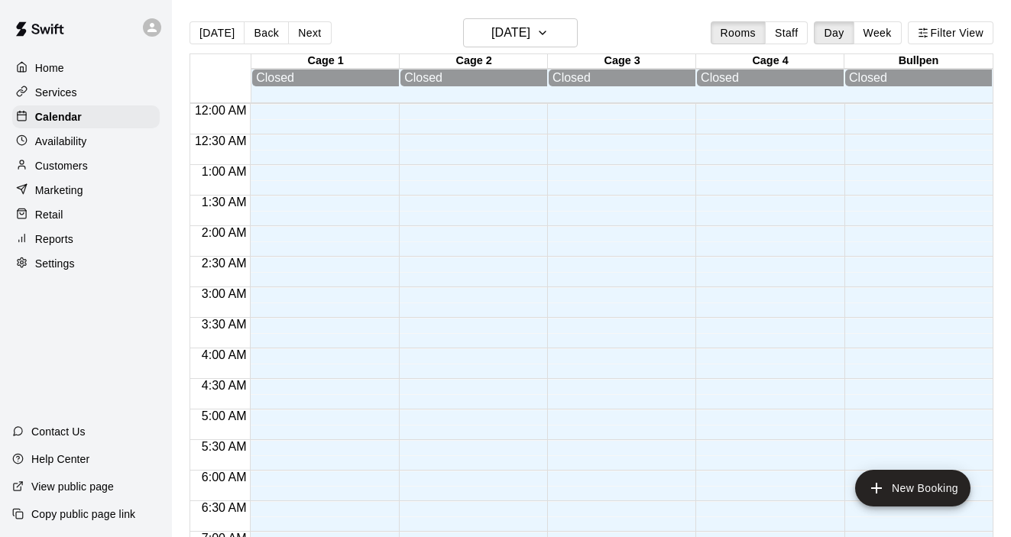
click at [60, 71] on p "Home" at bounding box center [49, 67] width 29 height 15
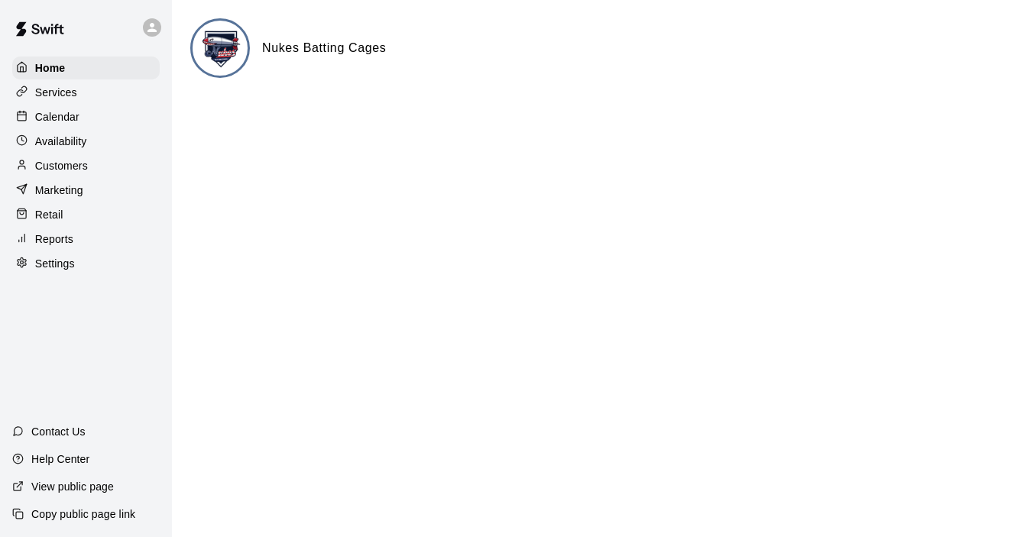
click at [61, 117] on p "Calendar" at bounding box center [57, 116] width 44 height 15
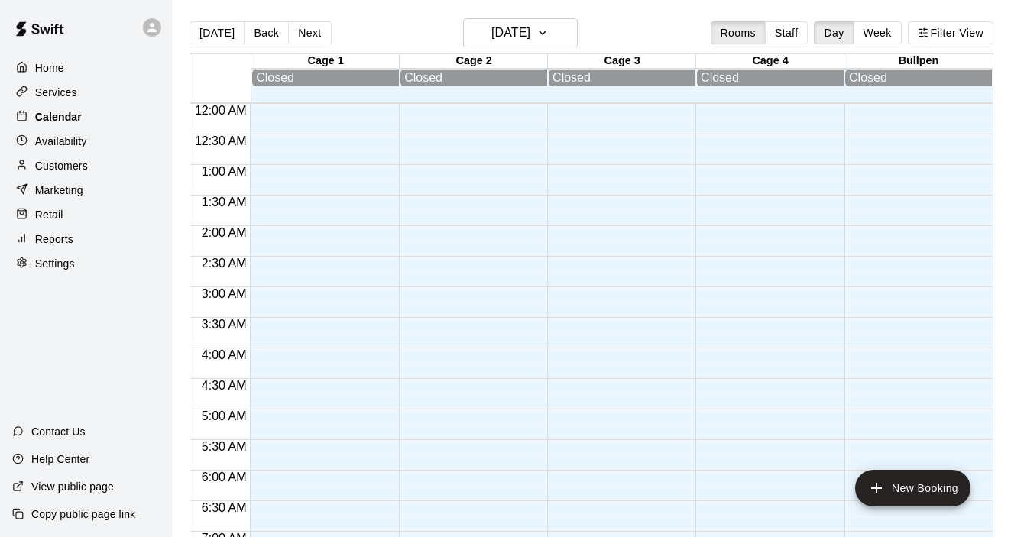
scroll to position [969, 0]
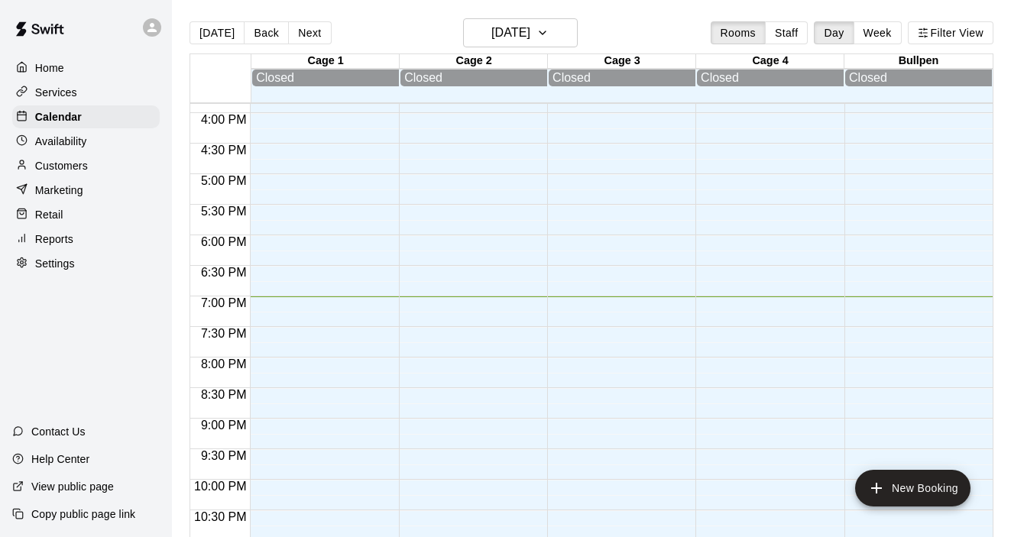
click at [57, 95] on p "Services" at bounding box center [56, 92] width 42 height 15
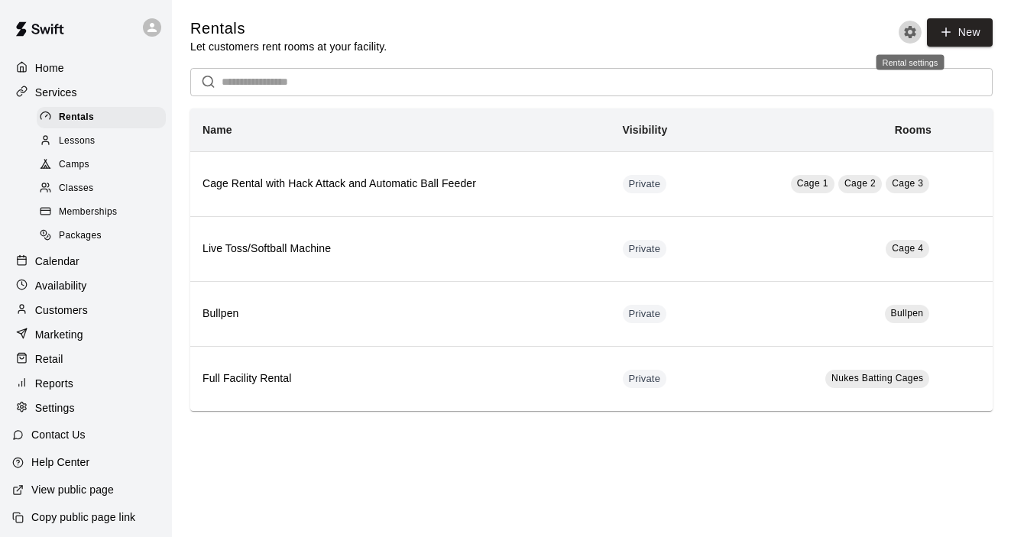
click at [914, 39] on icon "Rental settings" at bounding box center [910, 31] width 15 height 15
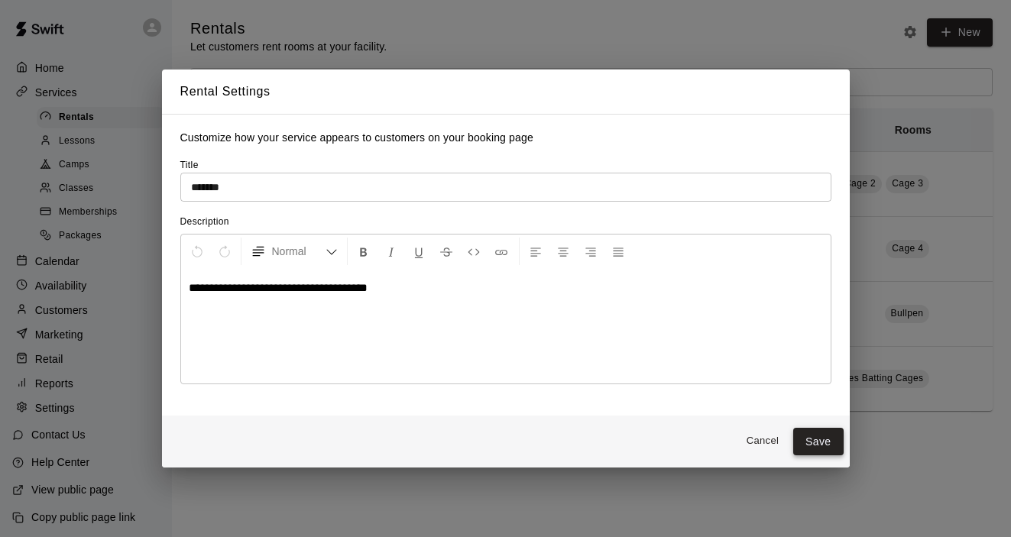
click at [823, 442] on button "Save" at bounding box center [818, 442] width 50 height 28
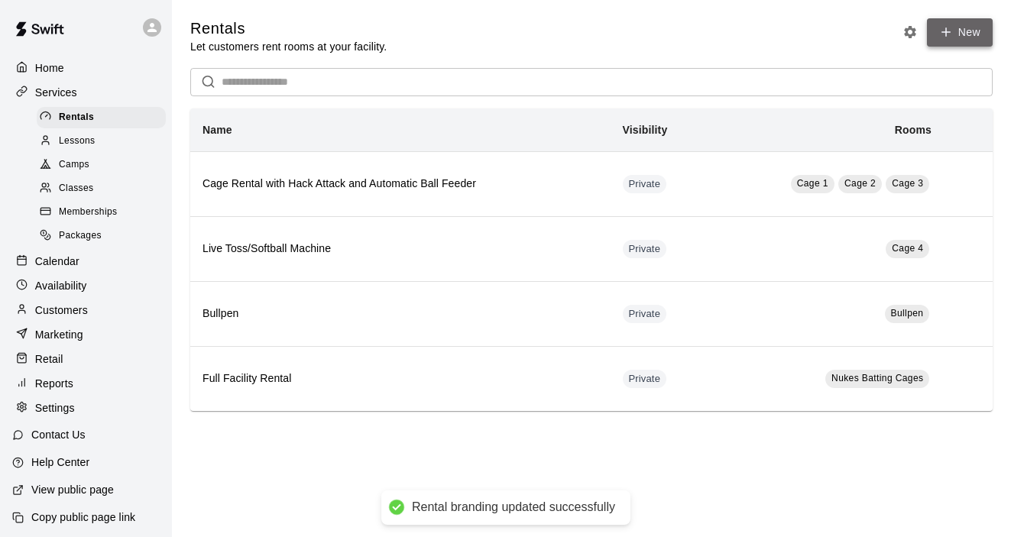
click at [962, 37] on link "New" at bounding box center [960, 32] width 66 height 28
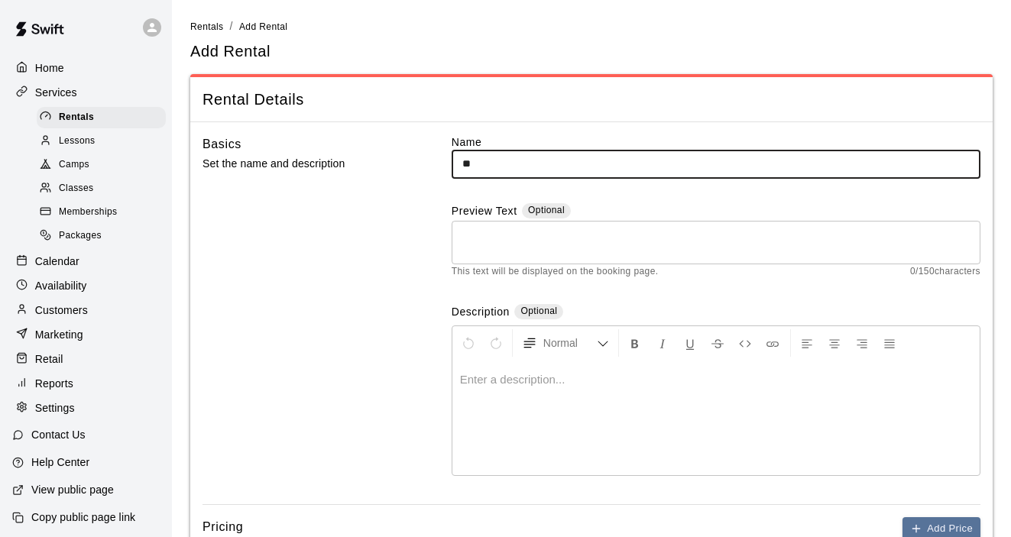
type input "*"
type input "**********"
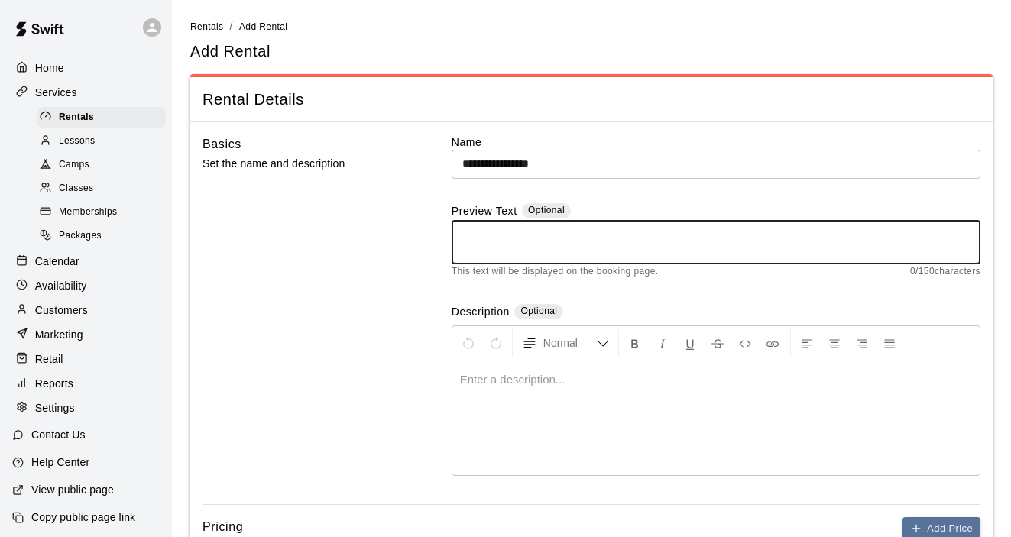
click at [705, 251] on textarea at bounding box center [715, 242] width 507 height 31
type textarea "**********"
click at [647, 406] on div at bounding box center [715, 418] width 527 height 115
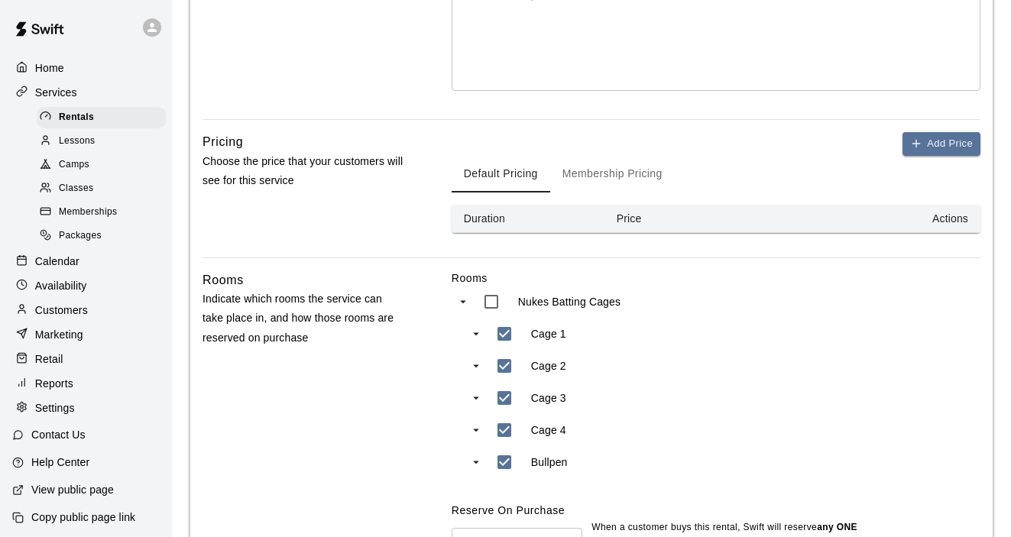
scroll to position [389, 0]
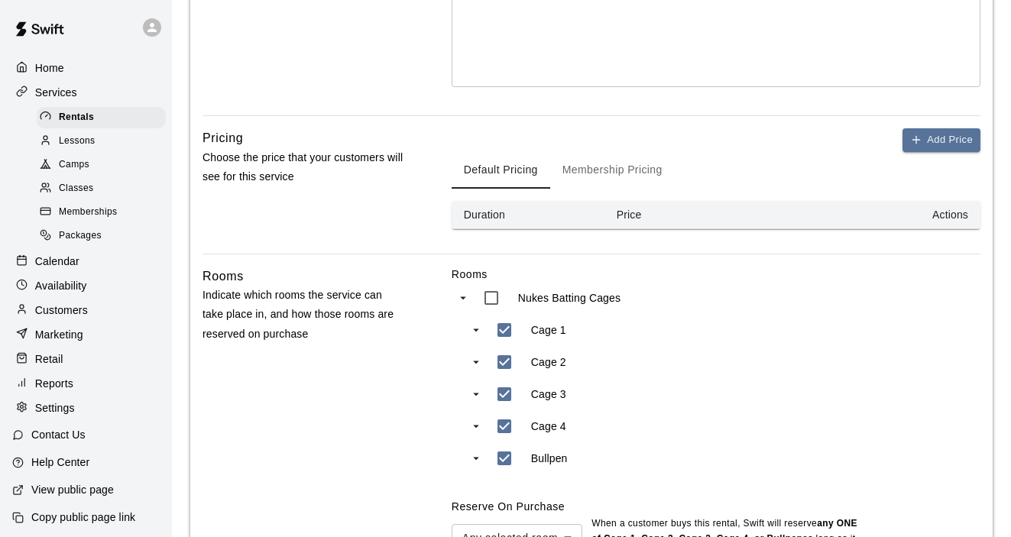
type input "***"
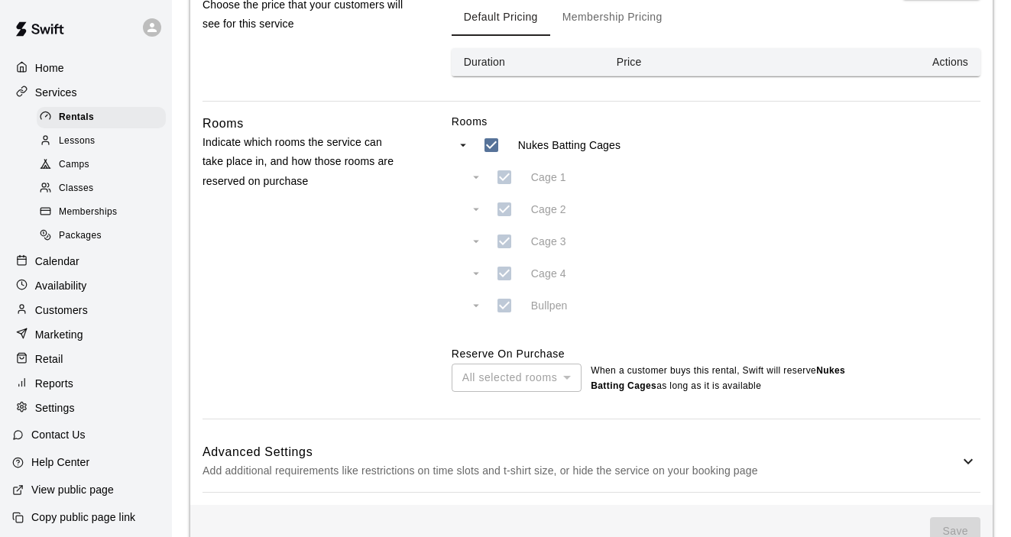
scroll to position [549, 0]
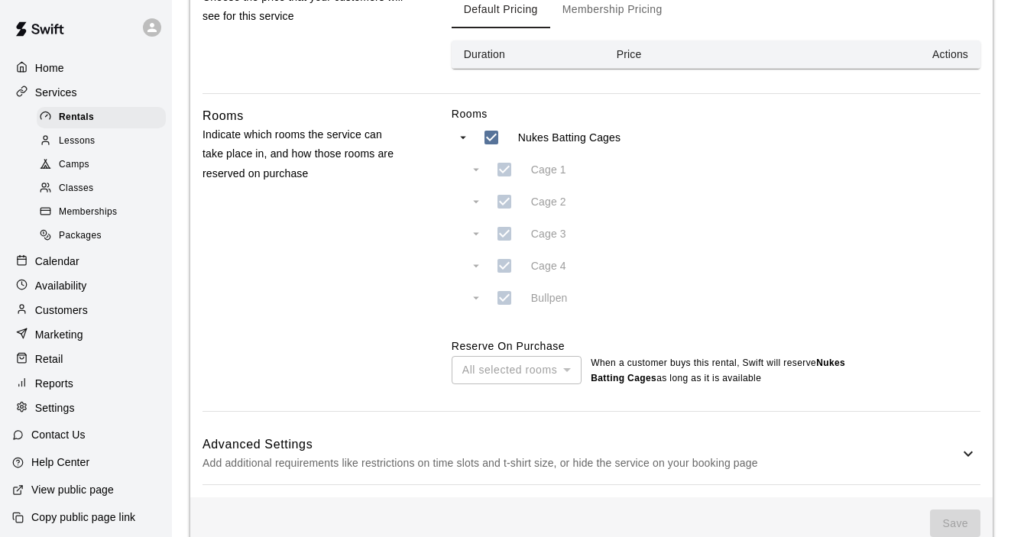
click at [568, 372] on div "All selected rooms" at bounding box center [517, 370] width 130 height 28
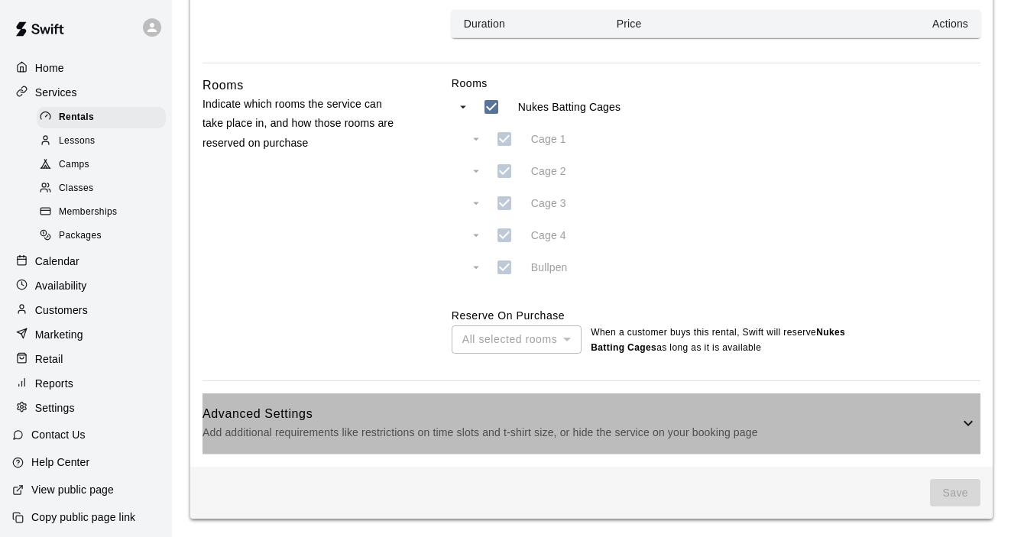
click at [967, 423] on icon at bounding box center [968, 423] width 18 height 18
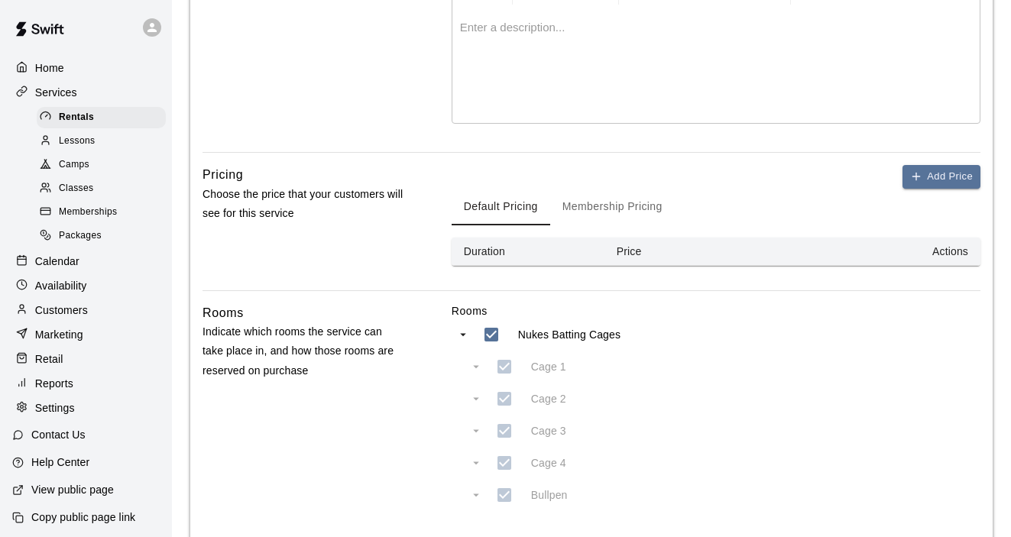
scroll to position [353, 0]
click at [929, 180] on button "Add Price" at bounding box center [942, 176] width 78 height 24
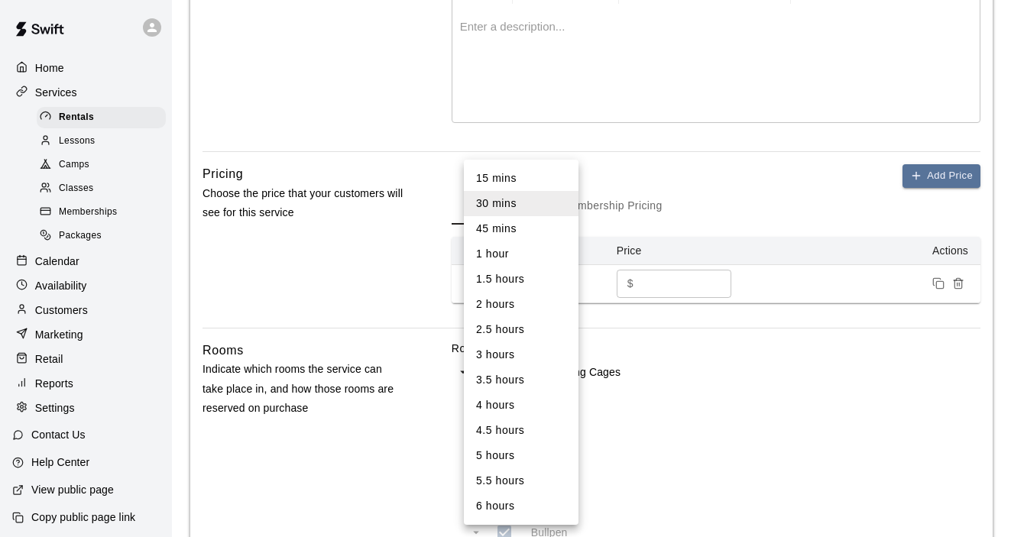
click at [569, 286] on body "**********" at bounding box center [505, 537] width 1011 height 1781
click at [569, 286] on li "1.5 hours" at bounding box center [521, 279] width 115 height 25
click at [569, 286] on body "**********" at bounding box center [505, 537] width 1011 height 1781
click at [527, 210] on li "30 mins" at bounding box center [521, 203] width 115 height 25
type input "**"
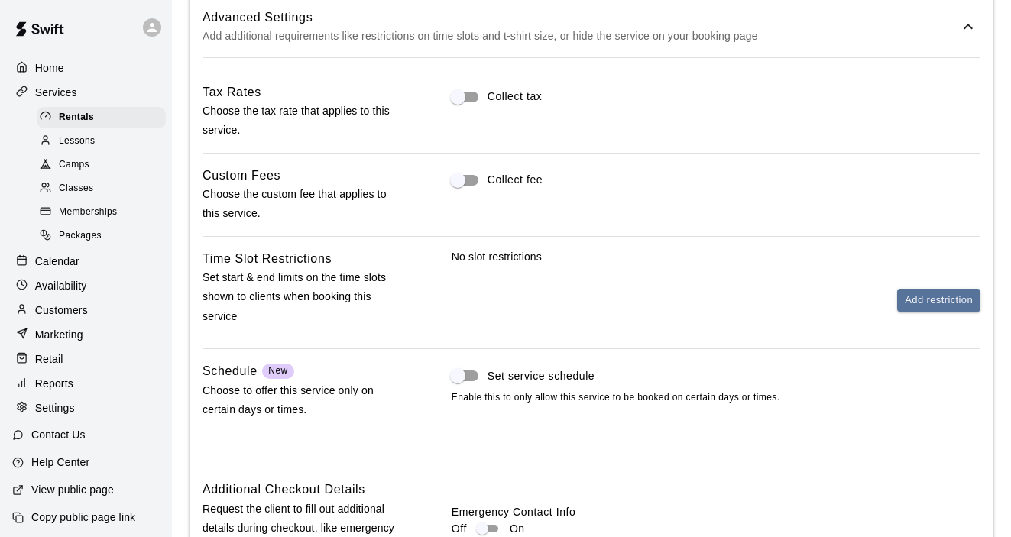
scroll to position [1243, 0]
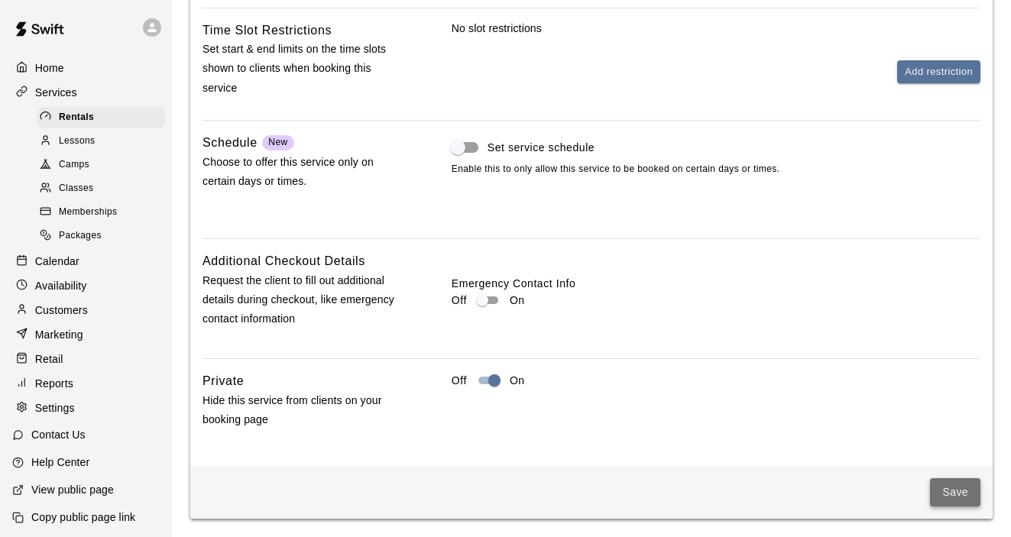
click at [955, 491] on button "Save" at bounding box center [955, 492] width 50 height 28
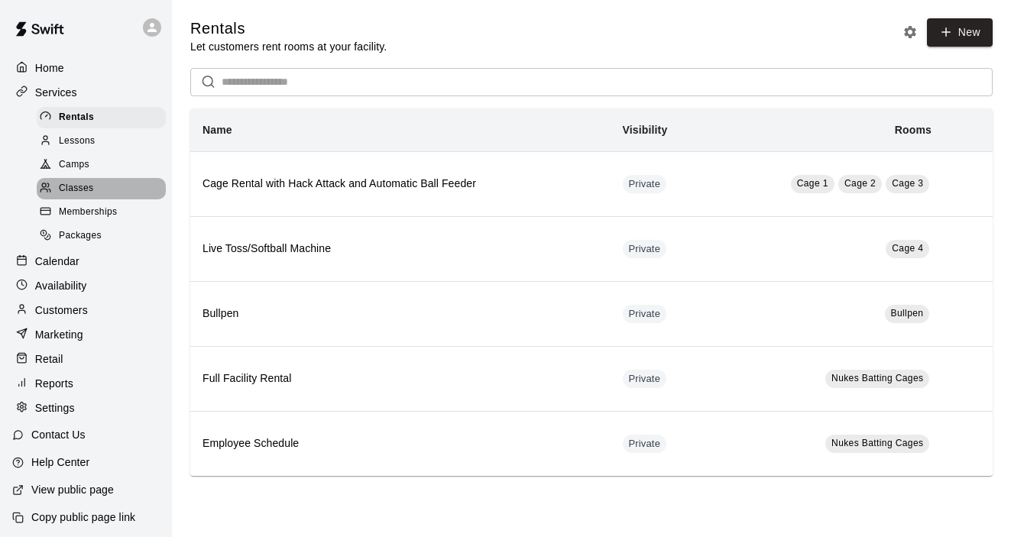
click at [79, 190] on span "Classes" at bounding box center [76, 188] width 34 height 15
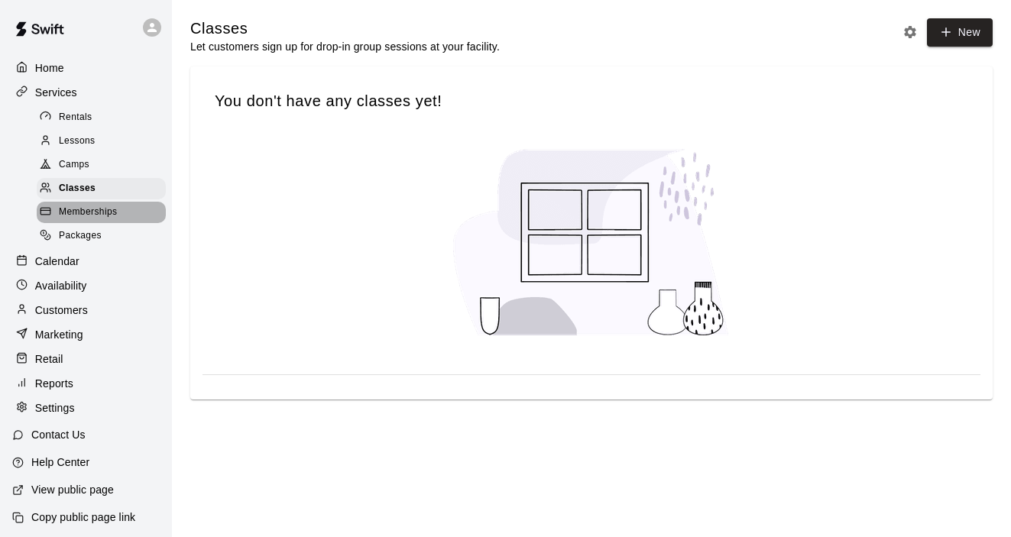
click at [78, 211] on span "Memberships" at bounding box center [88, 212] width 58 height 15
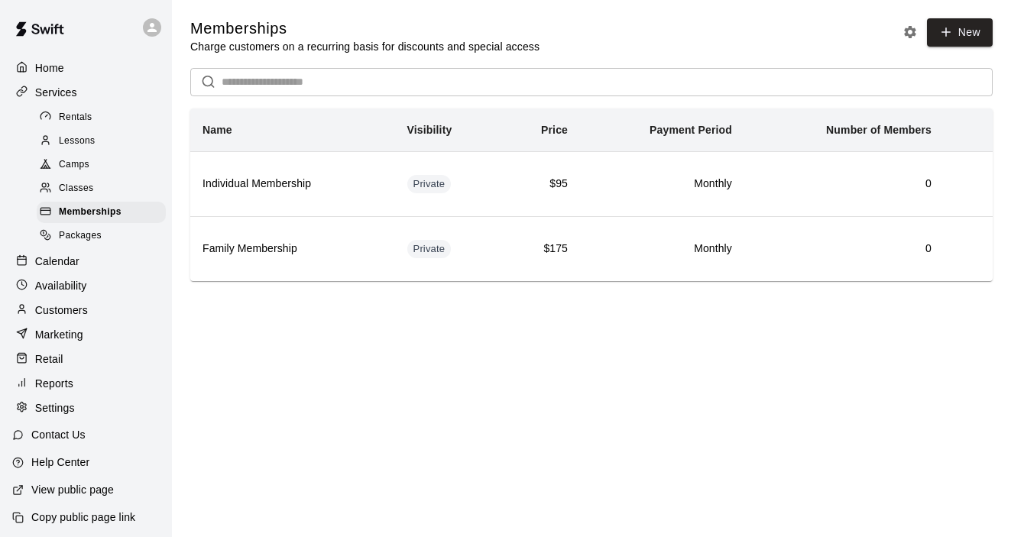
click at [79, 235] on span "Packages" at bounding box center [80, 236] width 43 height 15
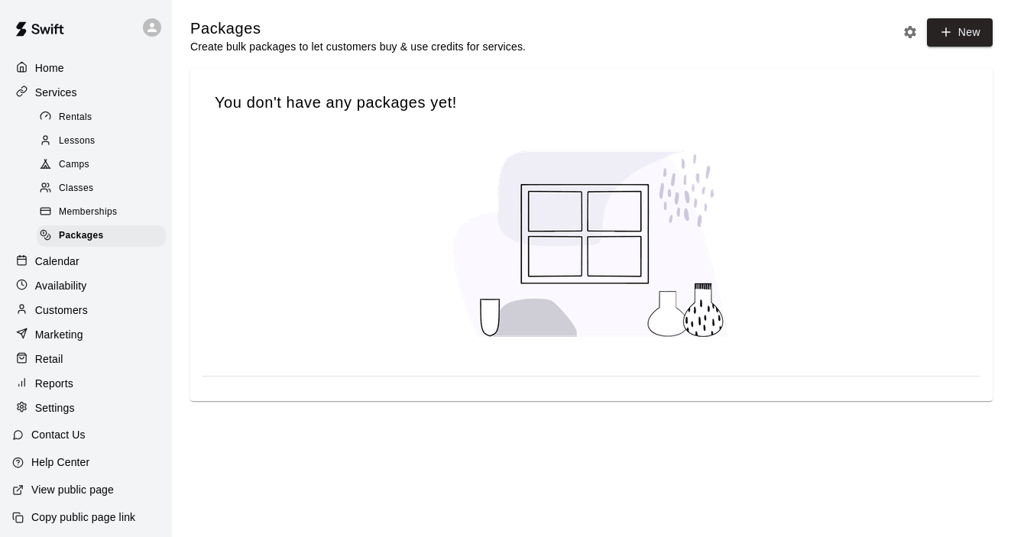
click at [75, 138] on span "Lessons" at bounding box center [77, 141] width 37 height 15
click at [83, 188] on span "Classes" at bounding box center [76, 188] width 34 height 15
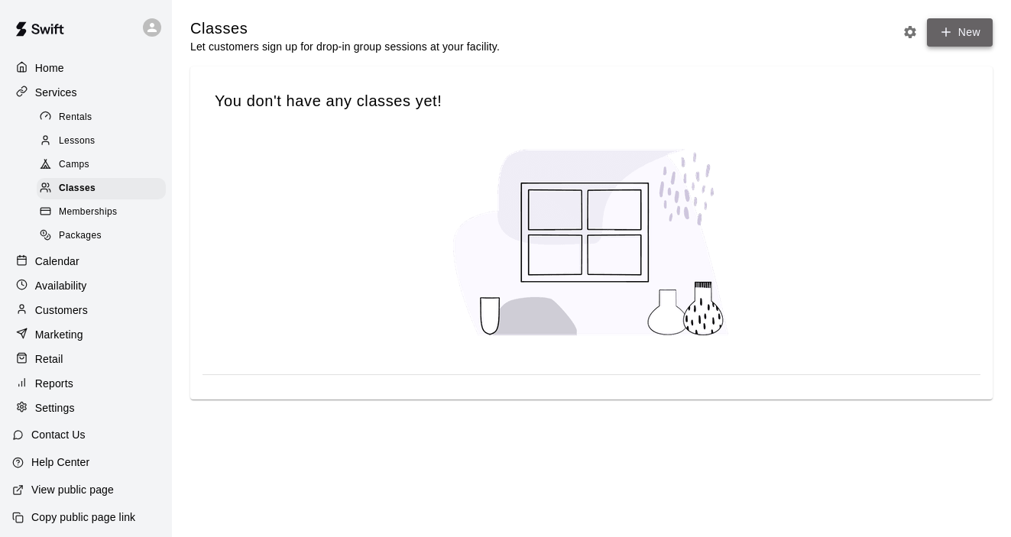
click at [955, 34] on button "New" at bounding box center [960, 32] width 66 height 28
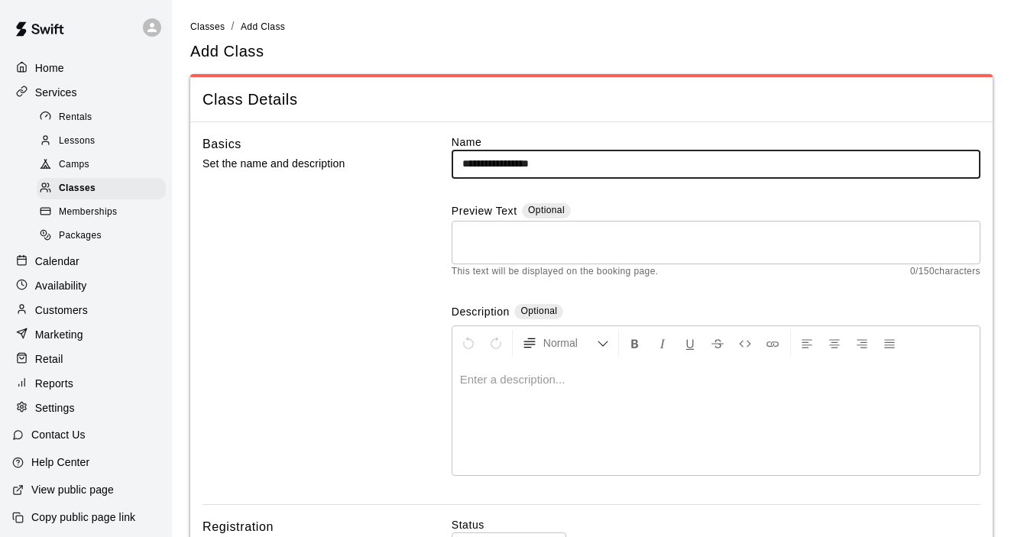
type input "**********"
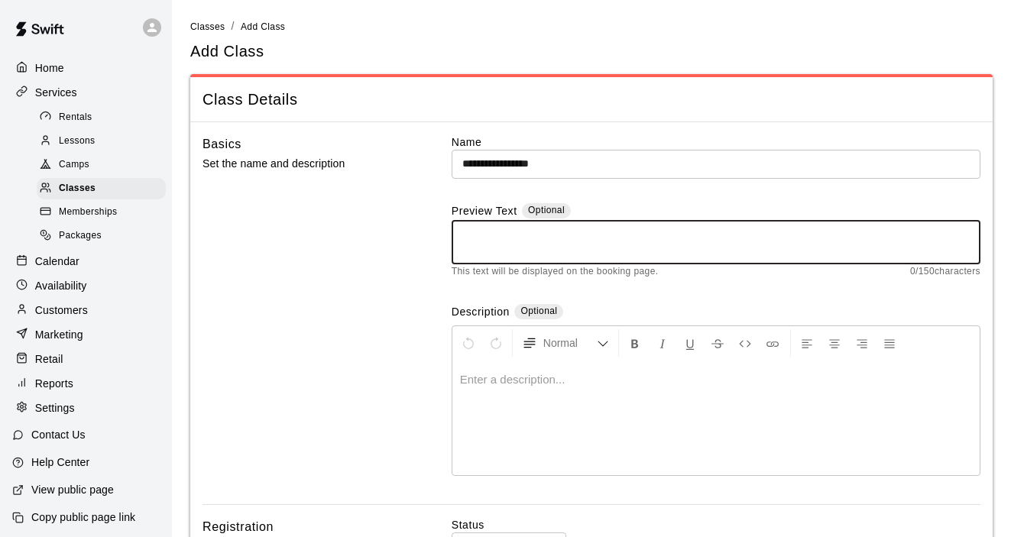
click at [637, 235] on textarea at bounding box center [715, 242] width 507 height 31
type textarea "**********"
click at [574, 395] on div at bounding box center [715, 418] width 527 height 115
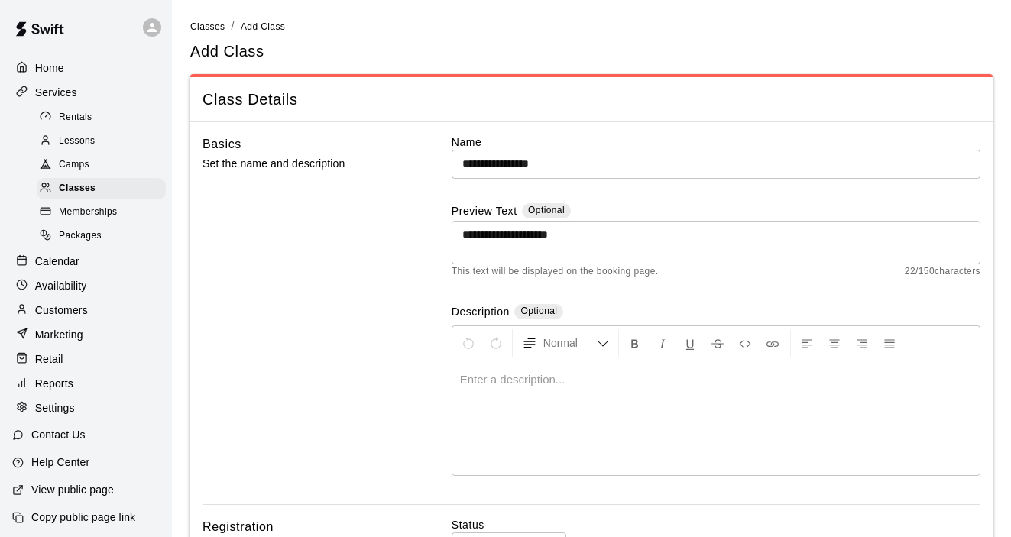
click at [75, 264] on p "Calendar" at bounding box center [57, 261] width 44 height 15
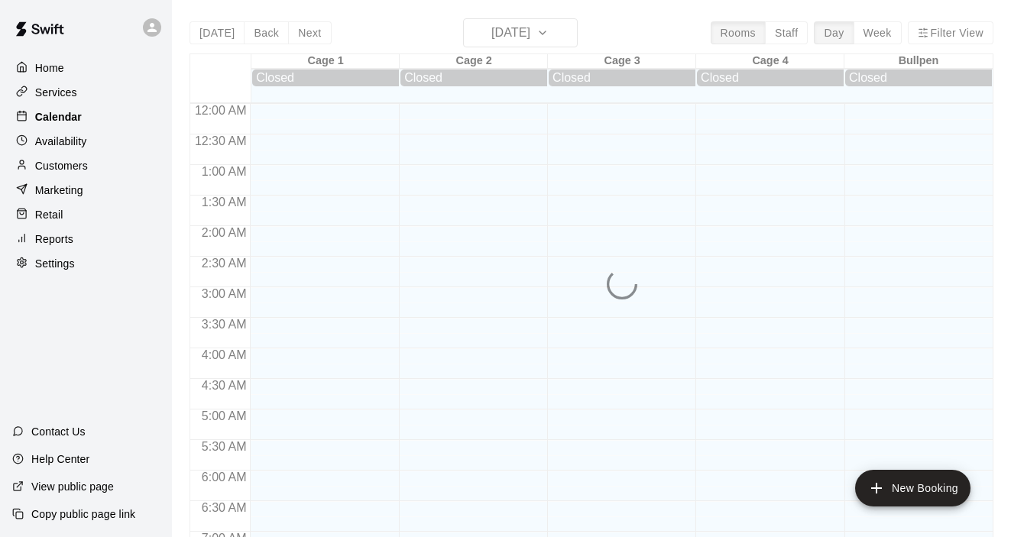
scroll to position [969, 0]
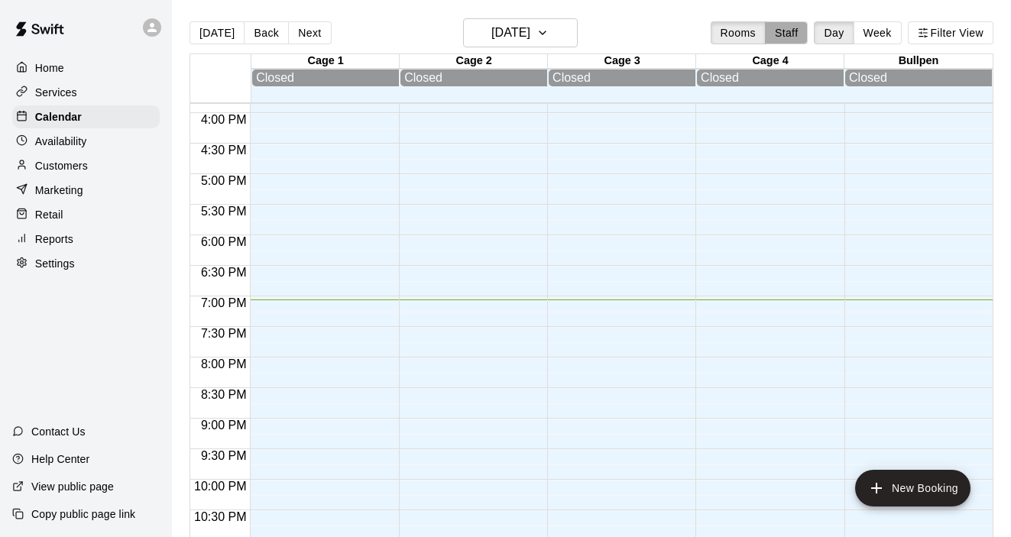
click at [796, 29] on button "Staff" at bounding box center [787, 32] width 44 height 23
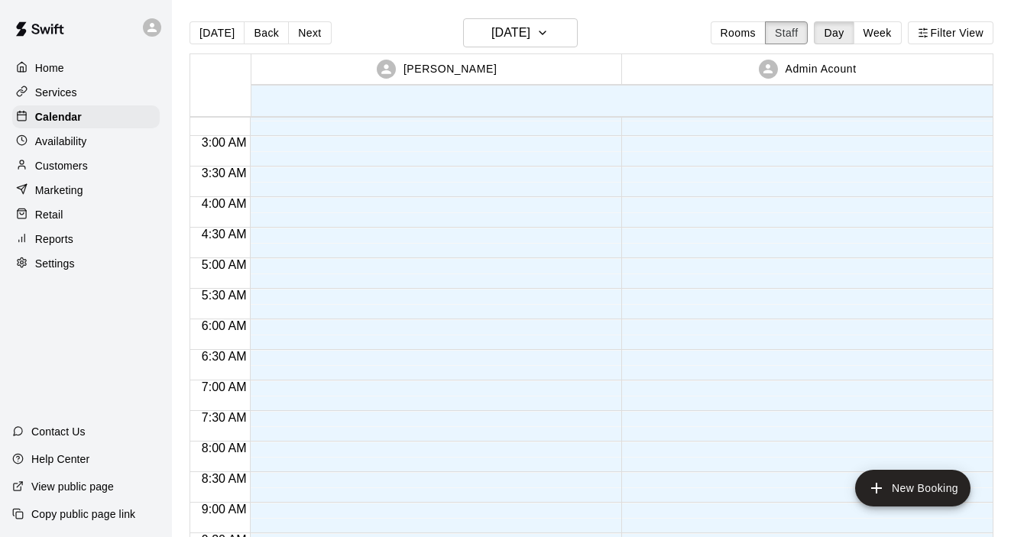
scroll to position [0, 0]
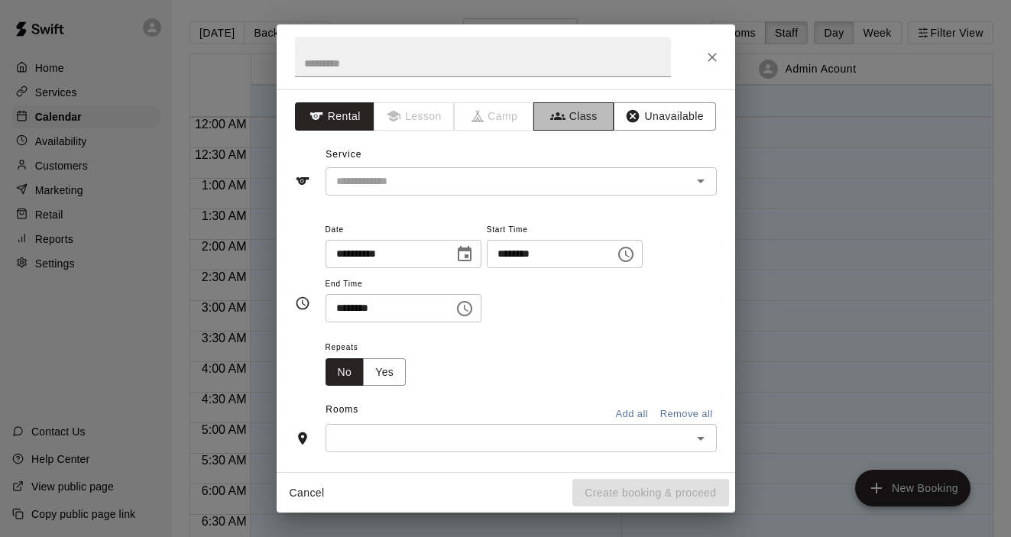
click at [580, 116] on button "Class" at bounding box center [573, 116] width 80 height 28
click at [690, 177] on div at bounding box center [700, 180] width 20 height 21
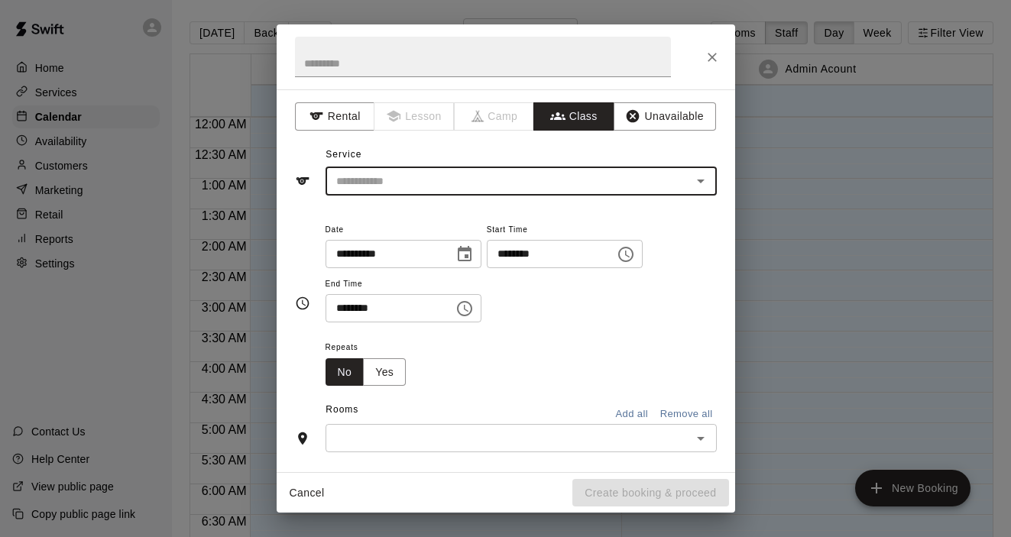
click at [709, 181] on icon "Open" at bounding box center [701, 181] width 18 height 18
click at [336, 122] on button "Rental" at bounding box center [335, 116] width 80 height 28
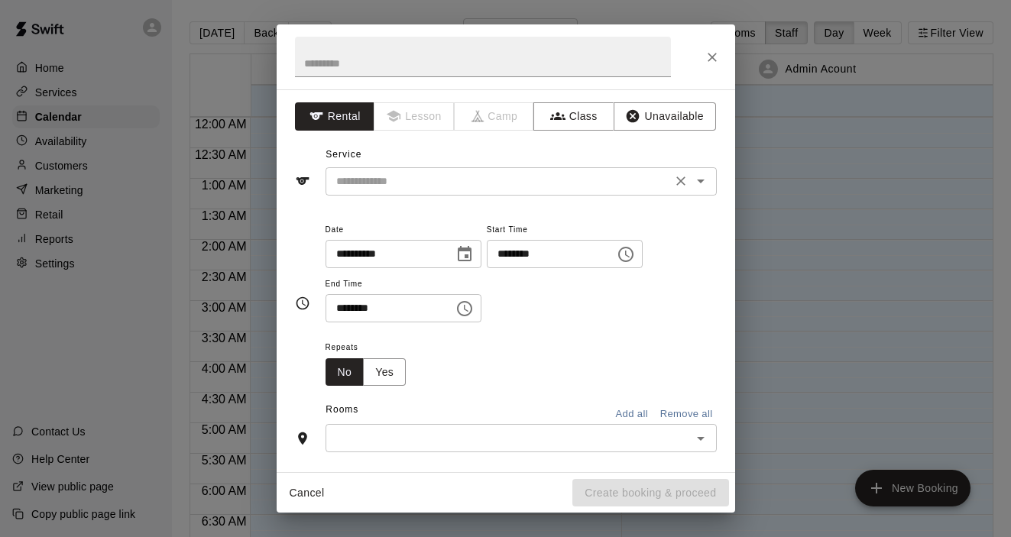
click at [705, 183] on icon "Open" at bounding box center [701, 181] width 18 height 18
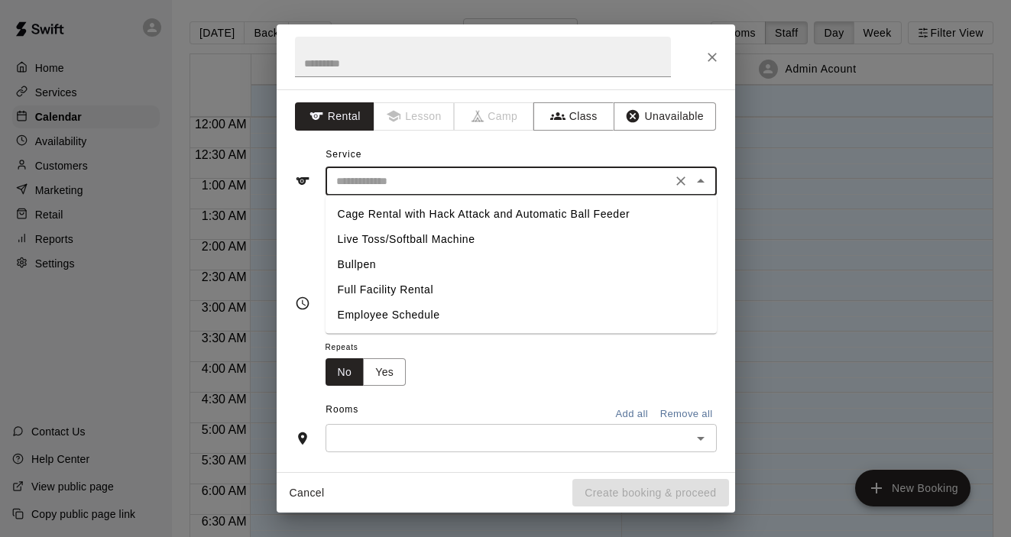
click at [424, 314] on li "Employee Schedule" at bounding box center [521, 315] width 391 height 25
type input "**********"
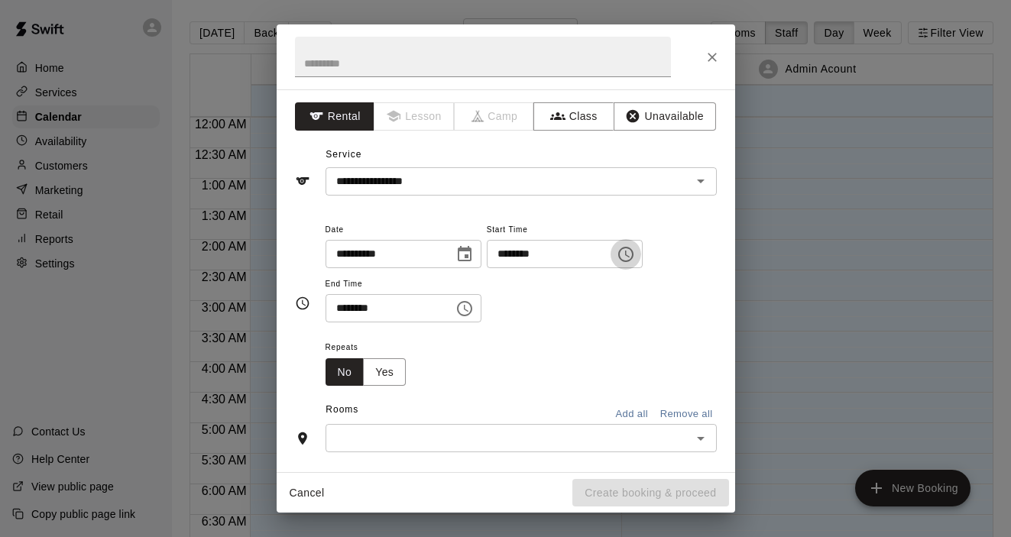
click at [630, 254] on icon "Choose time, selected time is 12:15 AM" at bounding box center [626, 254] width 18 height 18
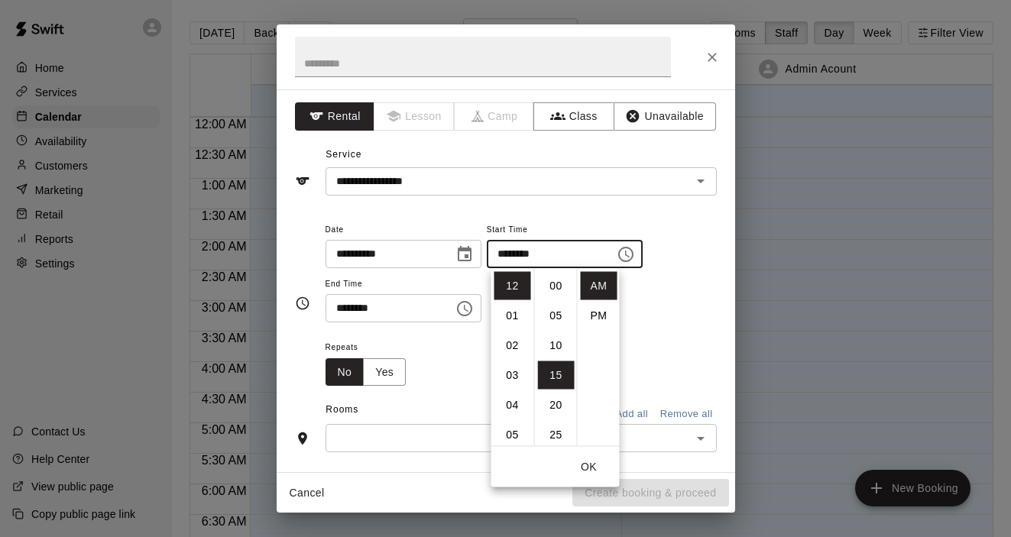
scroll to position [89, 0]
click at [471, 254] on icon "Choose date, selected date is Aug 11, 2025" at bounding box center [464, 254] width 18 height 18
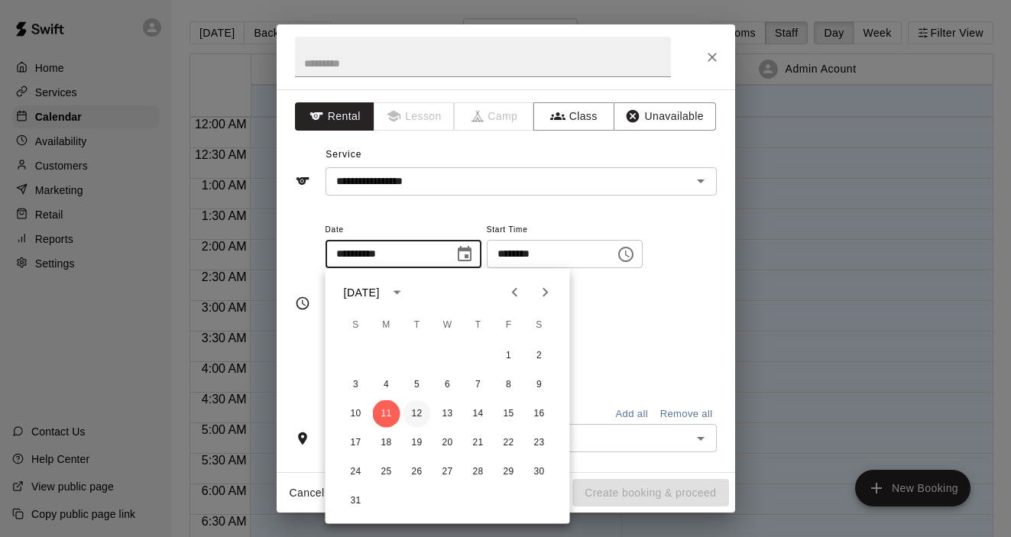
click at [420, 414] on button "12" at bounding box center [418, 414] width 28 height 28
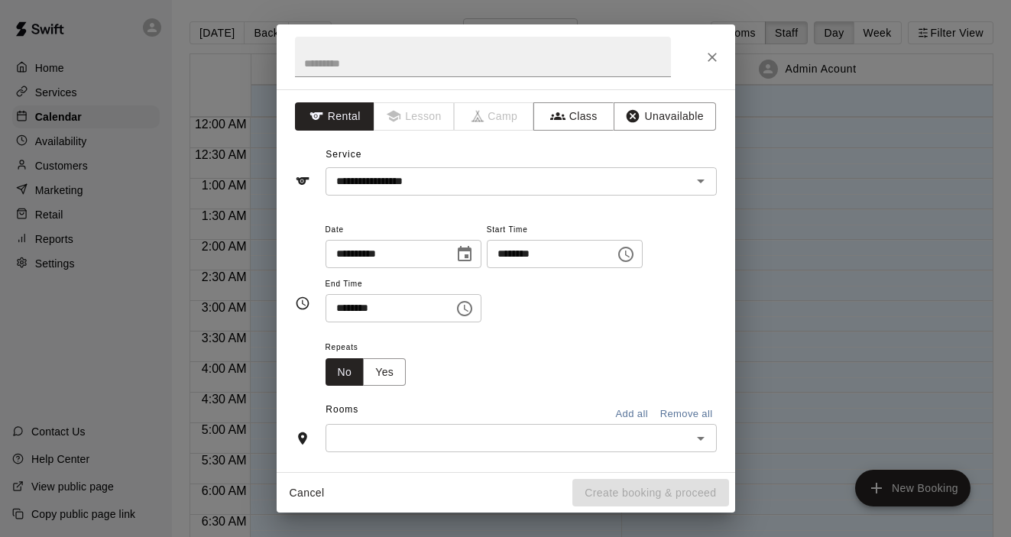
type input "**********"
click at [635, 254] on icon "Choose time, selected time is 12:15 AM" at bounding box center [626, 254] width 18 height 18
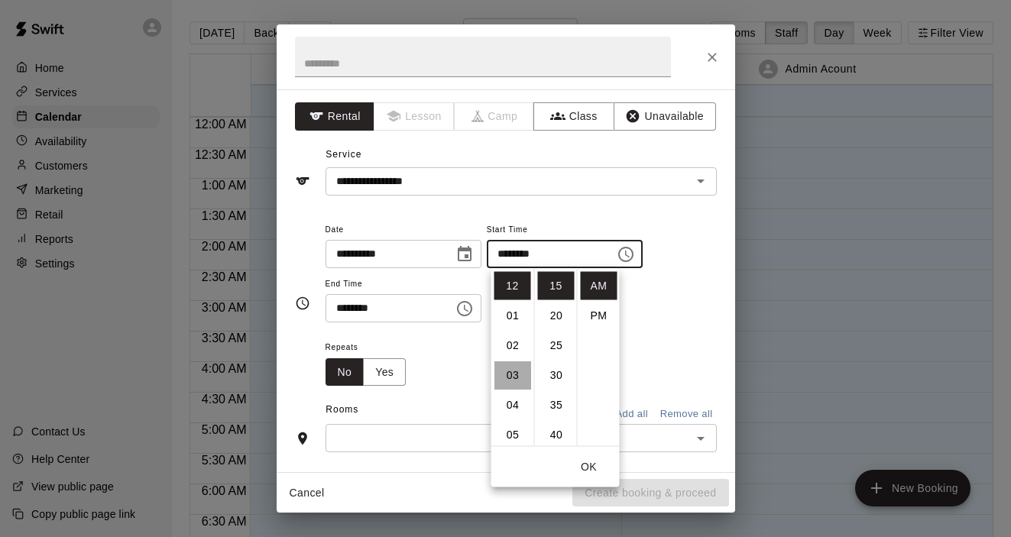
click at [517, 381] on li "03" at bounding box center [512, 375] width 37 height 28
type input "********"
drag, startPoint x: 554, startPoint y: 319, endPoint x: 556, endPoint y: 376, distance: 57.3
click at [556, 376] on ul "00 05 10 15 20 25 30 35 40 45 50 55" at bounding box center [555, 357] width 43 height 177
click at [535, 257] on input "********" at bounding box center [546, 254] width 118 height 28
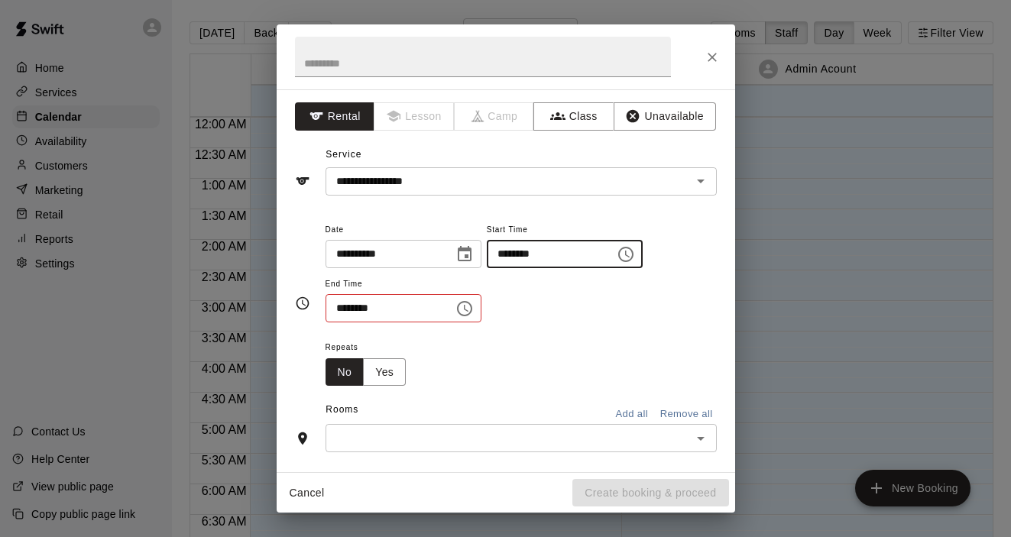
click at [529, 251] on input "********" at bounding box center [546, 254] width 118 height 28
type input "********"
click at [600, 332] on div "**********" at bounding box center [521, 279] width 391 height 118
click at [467, 312] on icon "Choose time, selected time is 12:45 AM" at bounding box center [464, 309] width 18 height 18
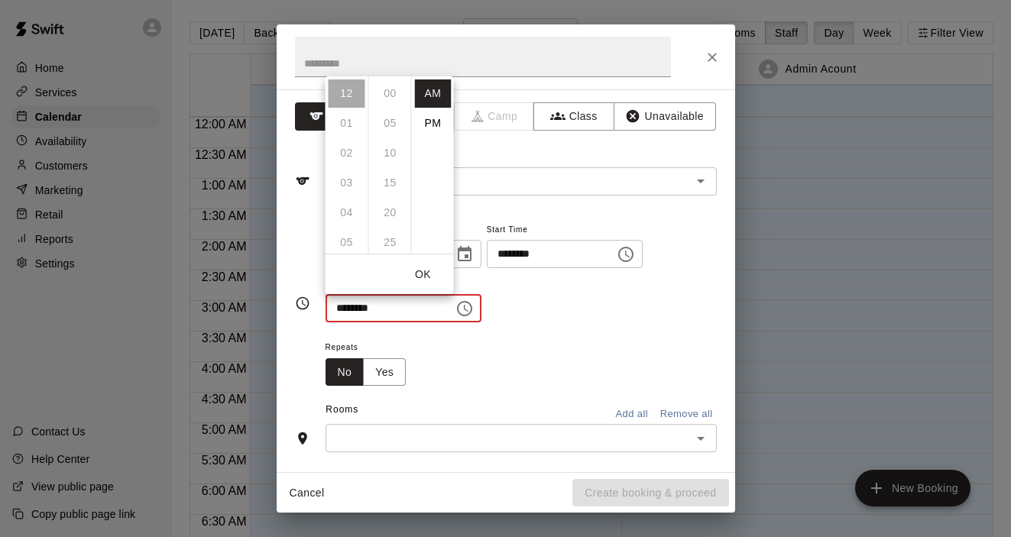
scroll to position [268, 0]
click at [436, 123] on li "PM" at bounding box center [433, 123] width 37 height 28
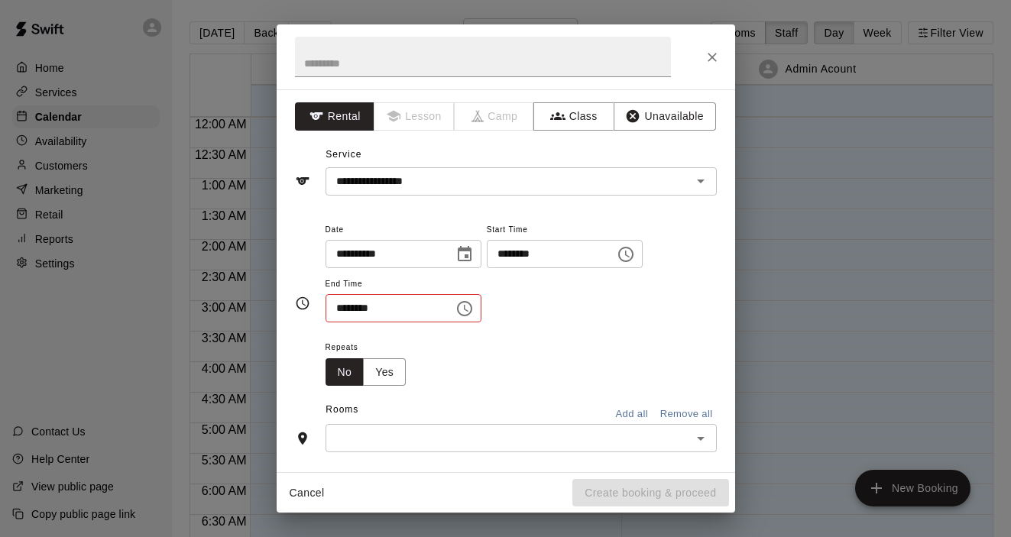
scroll to position [28, 0]
click at [418, 313] on input "********" at bounding box center [385, 308] width 118 height 28
click at [463, 311] on icon "Choose time, selected time is 12:45 PM" at bounding box center [464, 309] width 18 height 18
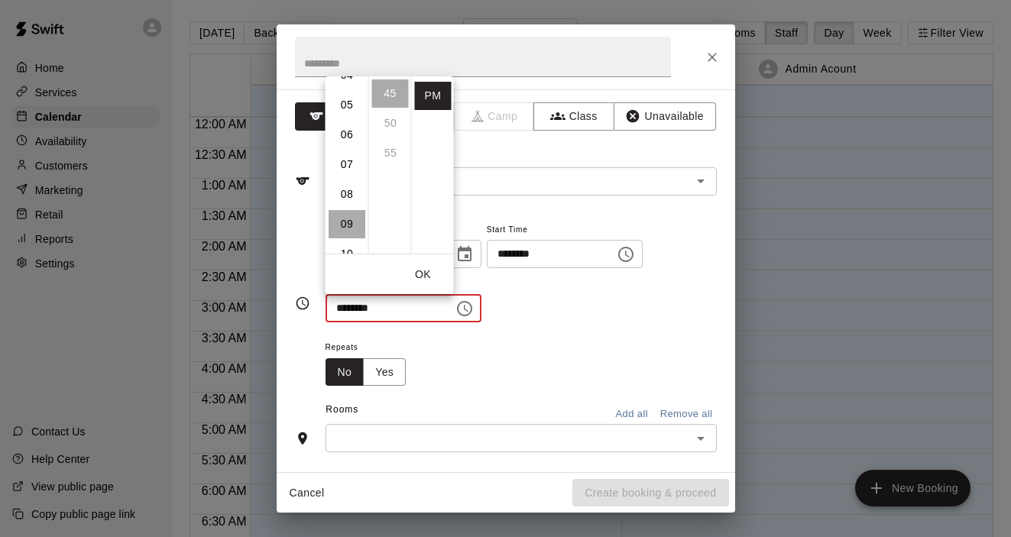
click at [345, 216] on li "09" at bounding box center [347, 224] width 37 height 28
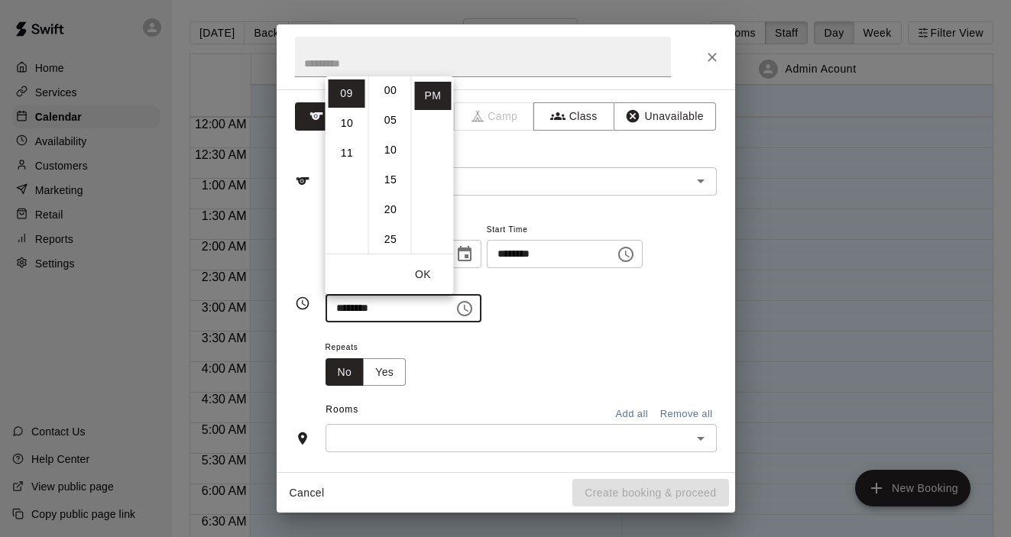
scroll to position [0, 0]
click at [392, 98] on li "00" at bounding box center [390, 93] width 37 height 28
type input "********"
click at [465, 349] on div "Repeats No Yes" at bounding box center [521, 362] width 391 height 48
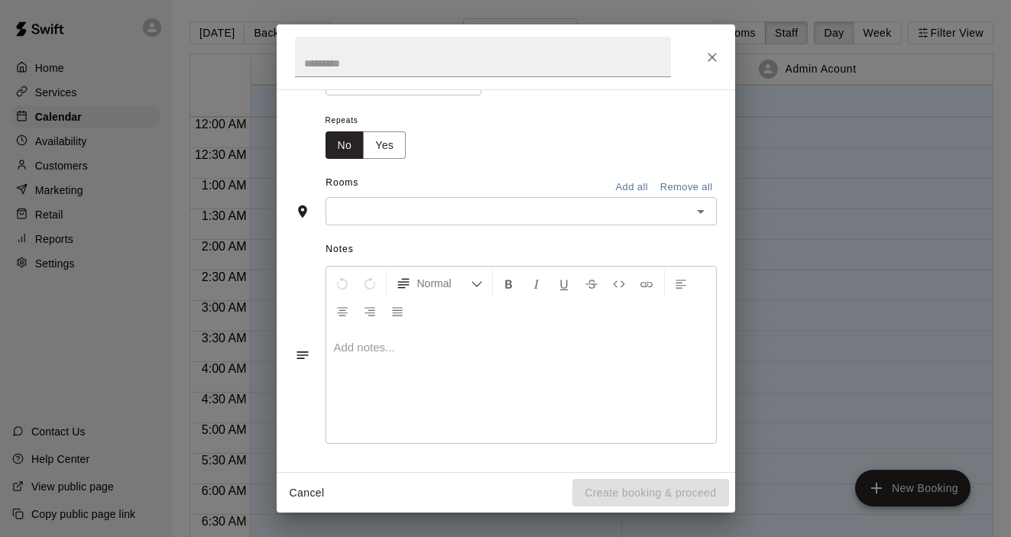
scroll to position [162, 0]
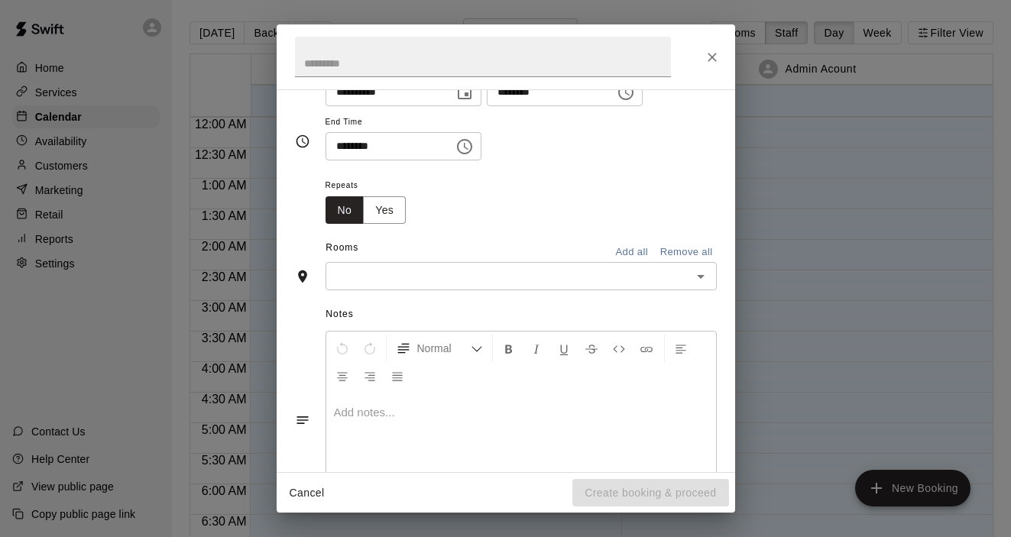
click at [629, 258] on button "Add all" at bounding box center [632, 253] width 49 height 24
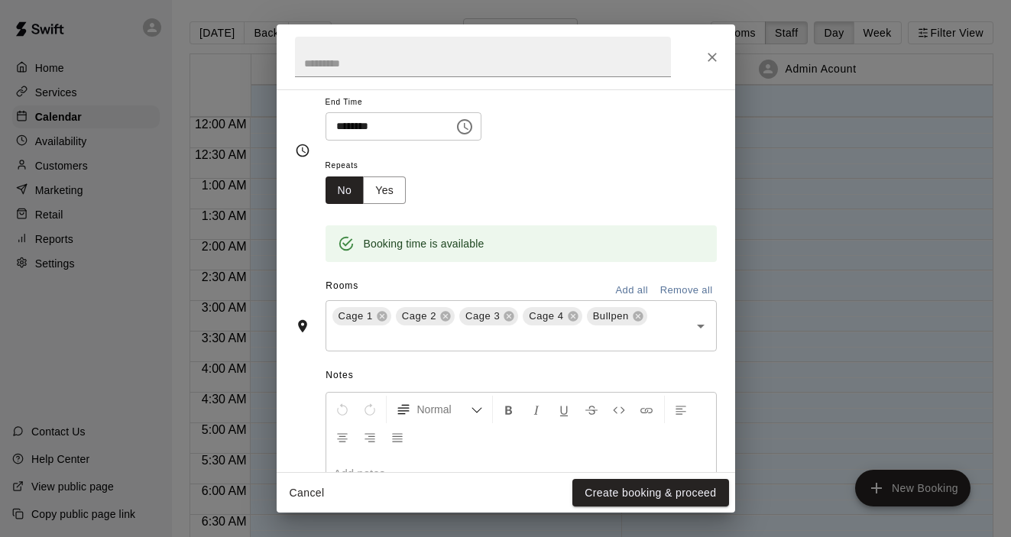
scroll to position [191, 0]
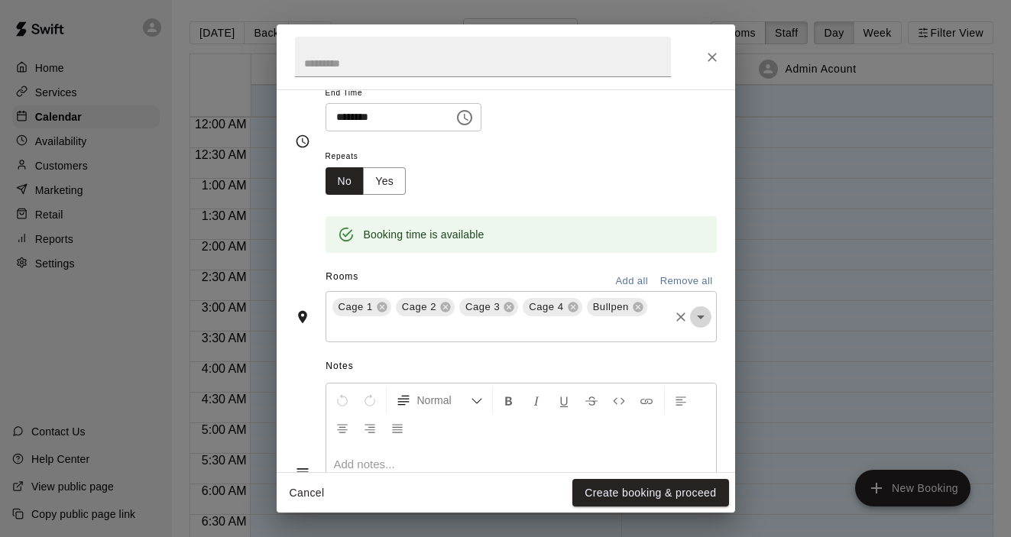
click at [695, 317] on icon "Open" at bounding box center [701, 317] width 18 height 18
click at [318, 243] on div "**********" at bounding box center [506, 141] width 422 height 225
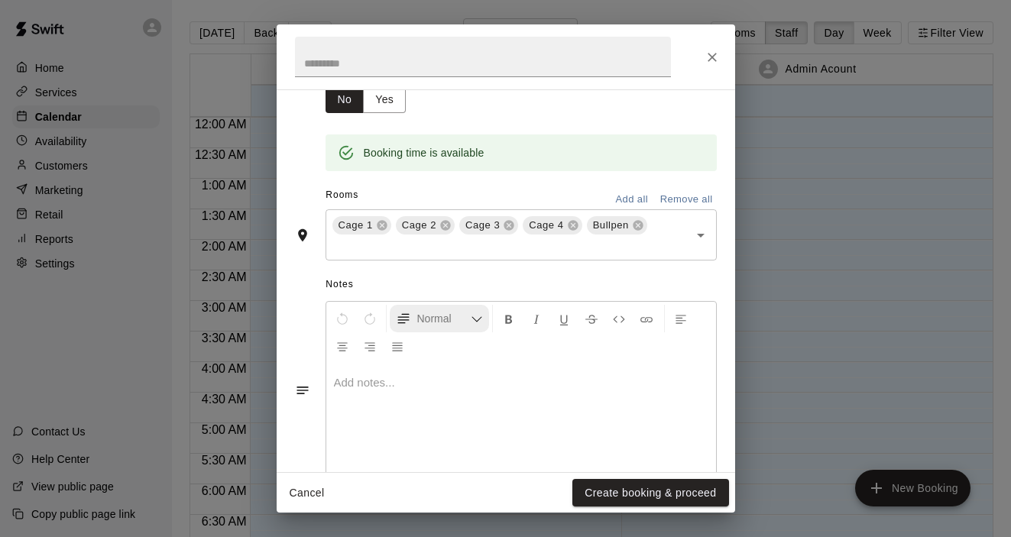
scroll to position [308, 0]
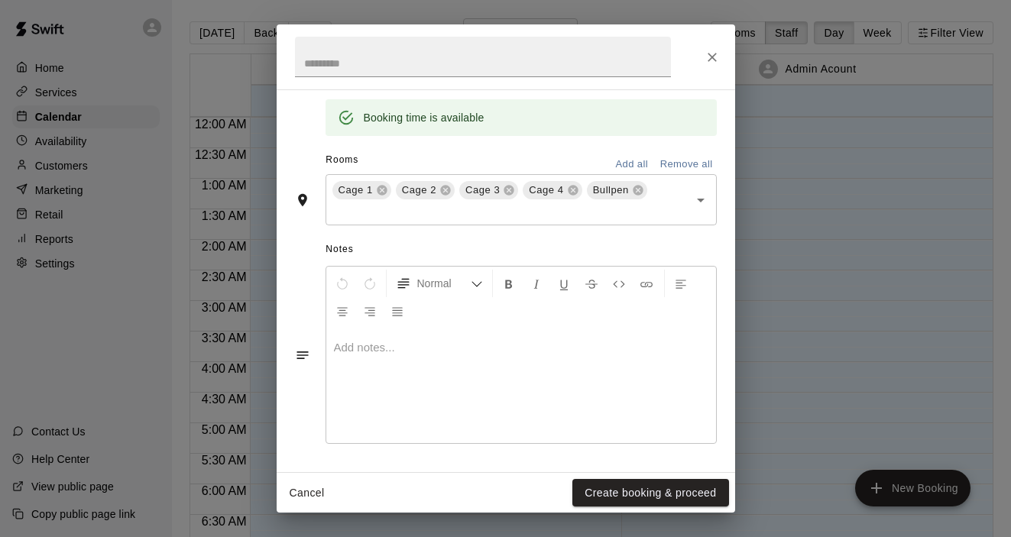
click at [452, 414] on div at bounding box center [521, 386] width 390 height 115
click at [601, 491] on button "Create booking & proceed" at bounding box center [650, 493] width 156 height 28
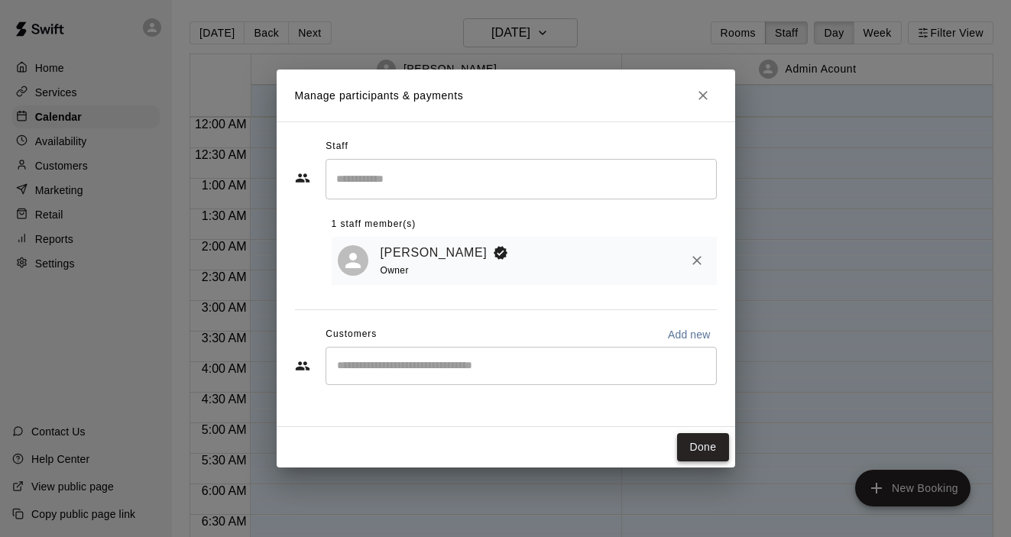
click at [707, 452] on button "Done" at bounding box center [702, 447] width 51 height 28
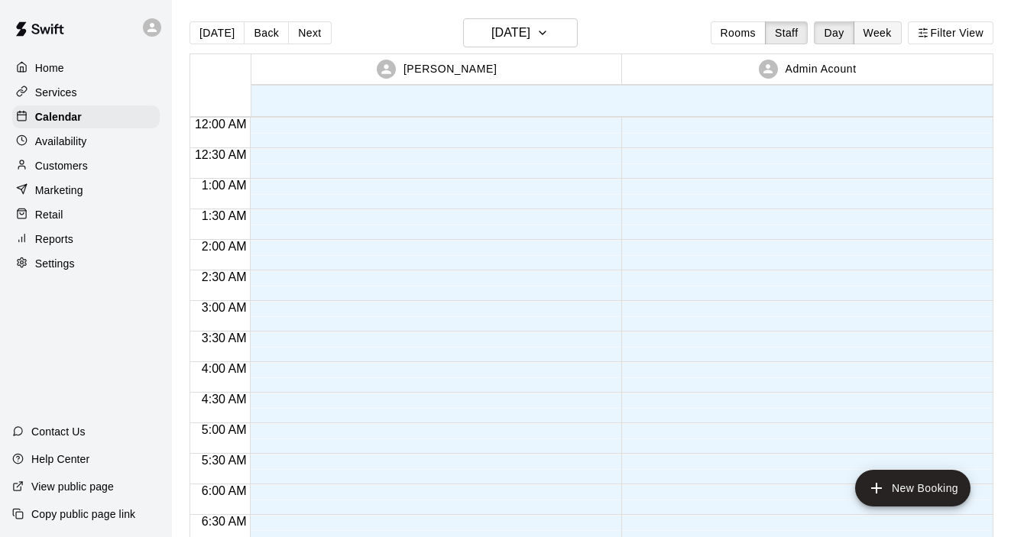
click at [876, 33] on button "Week" at bounding box center [878, 32] width 48 height 23
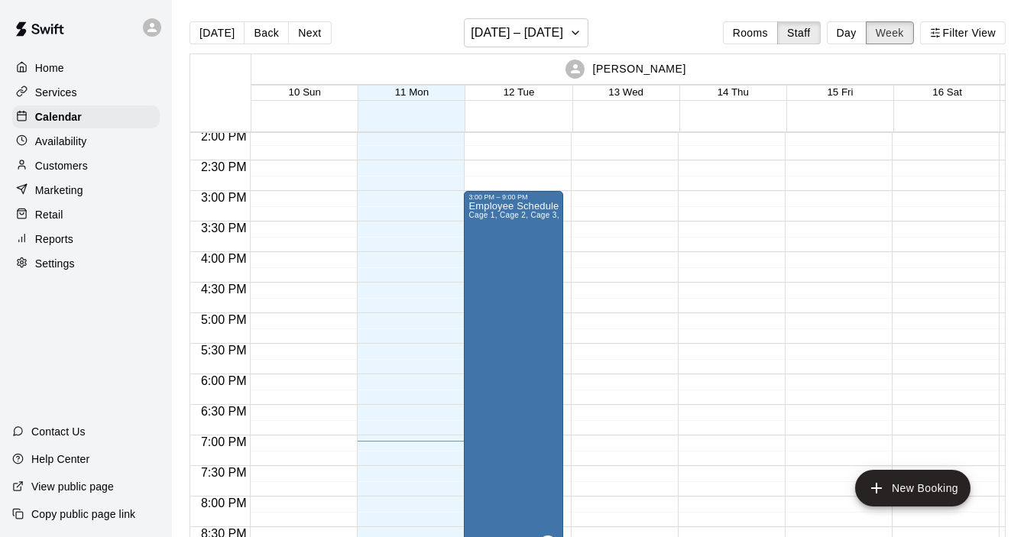
scroll to position [865, 0]
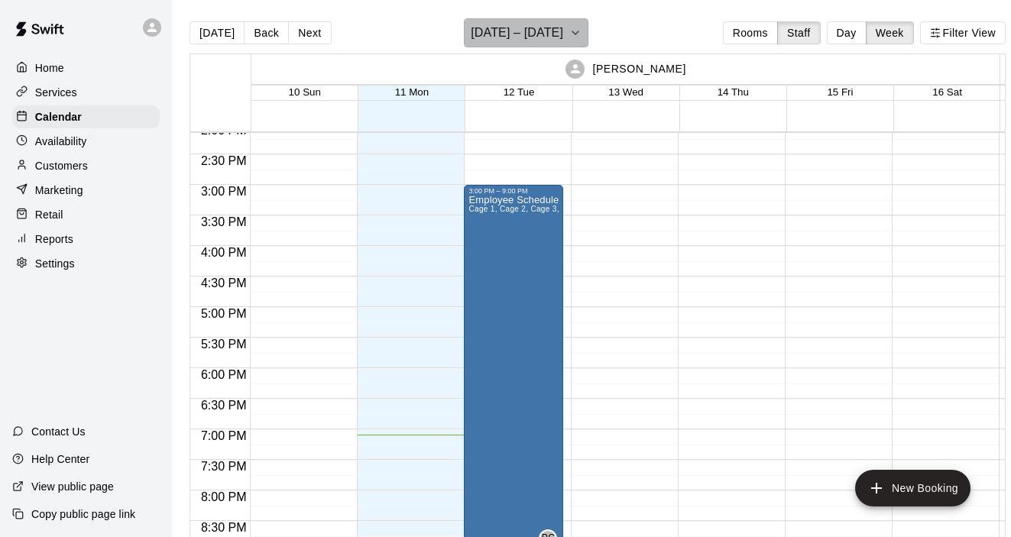
click at [569, 34] on icon "button" at bounding box center [575, 33] width 12 height 18
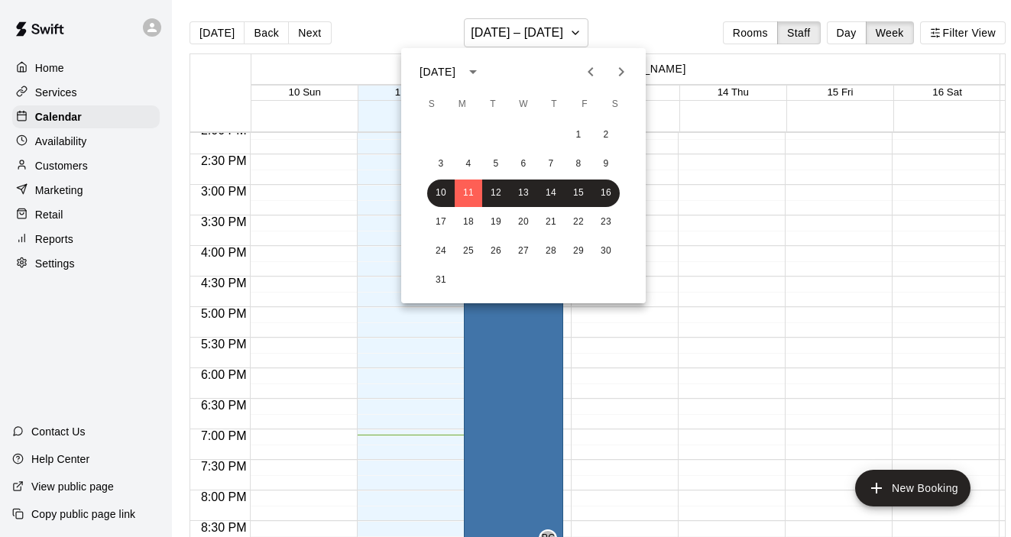
click at [706, 230] on div at bounding box center [505, 268] width 1011 height 537
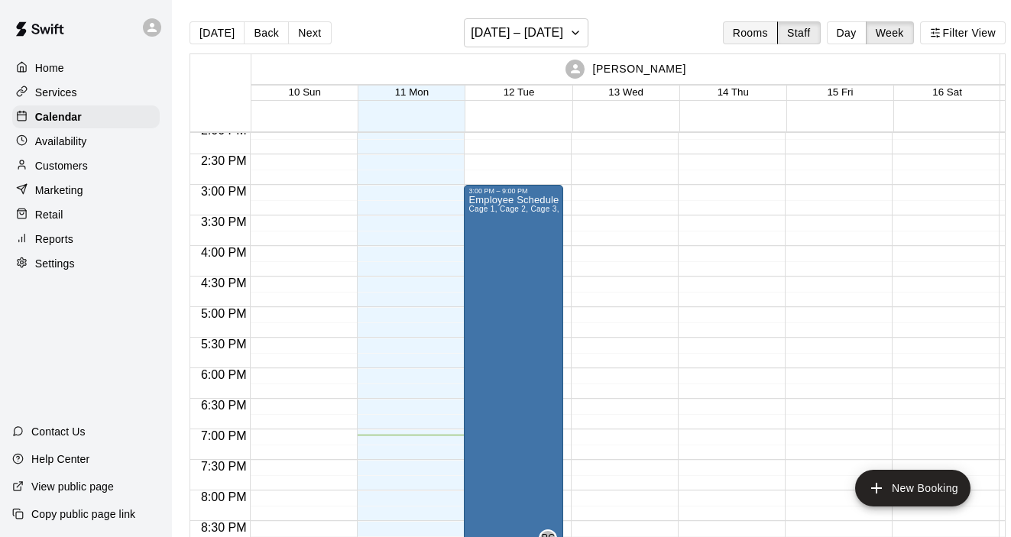
click at [750, 36] on button "Rooms" at bounding box center [750, 32] width 55 height 23
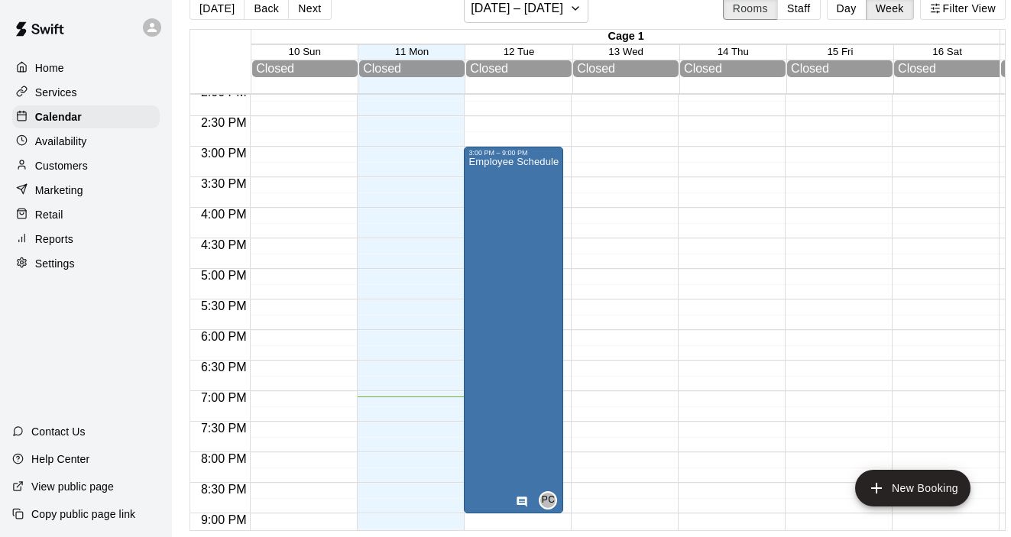
scroll to position [0, 0]
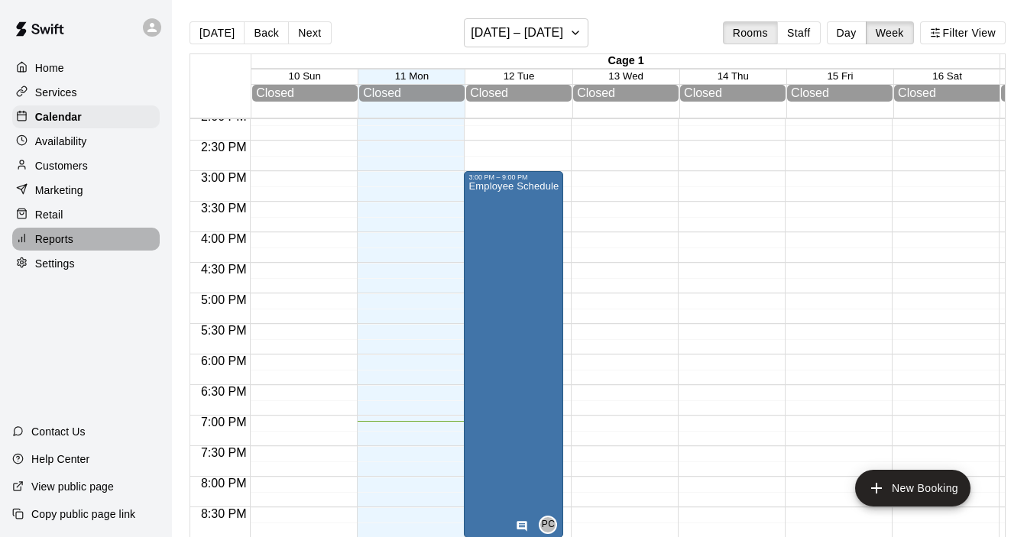
click at [57, 245] on p "Reports" at bounding box center [54, 239] width 38 height 15
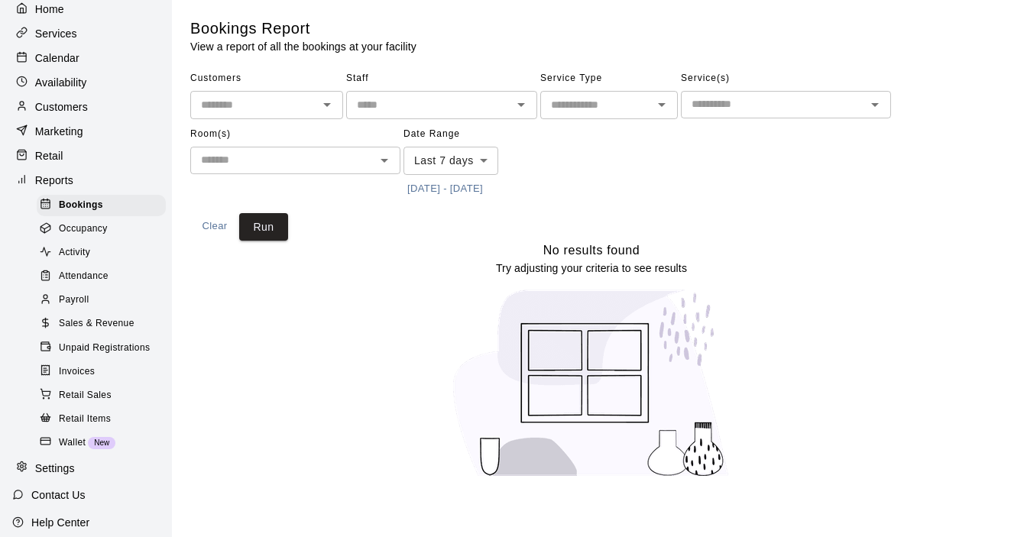
scroll to position [57, 0]
click at [83, 282] on span "Attendance" at bounding box center [84, 278] width 50 height 15
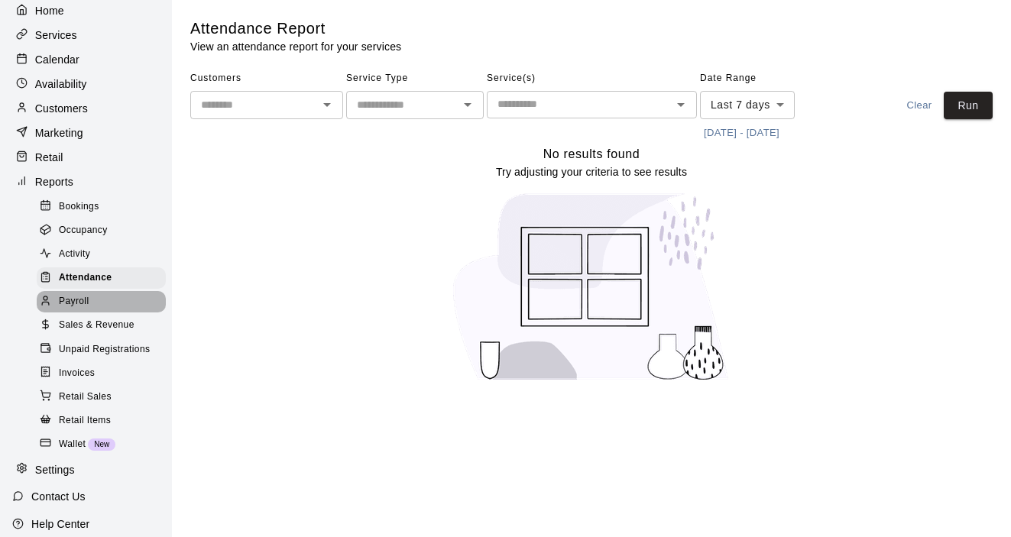
click at [80, 303] on span "Payroll" at bounding box center [74, 301] width 30 height 15
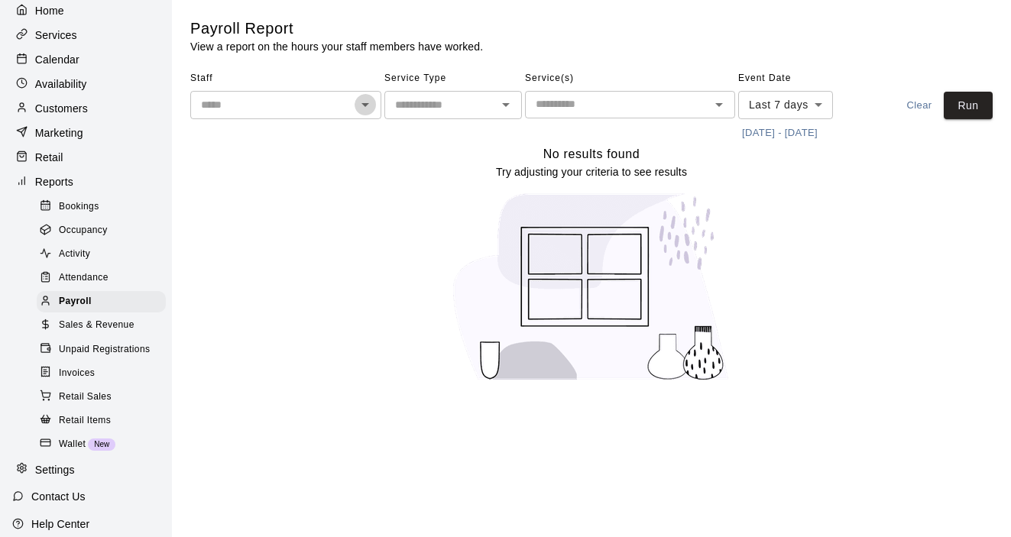
click at [369, 107] on icon "Open" at bounding box center [365, 105] width 18 height 18
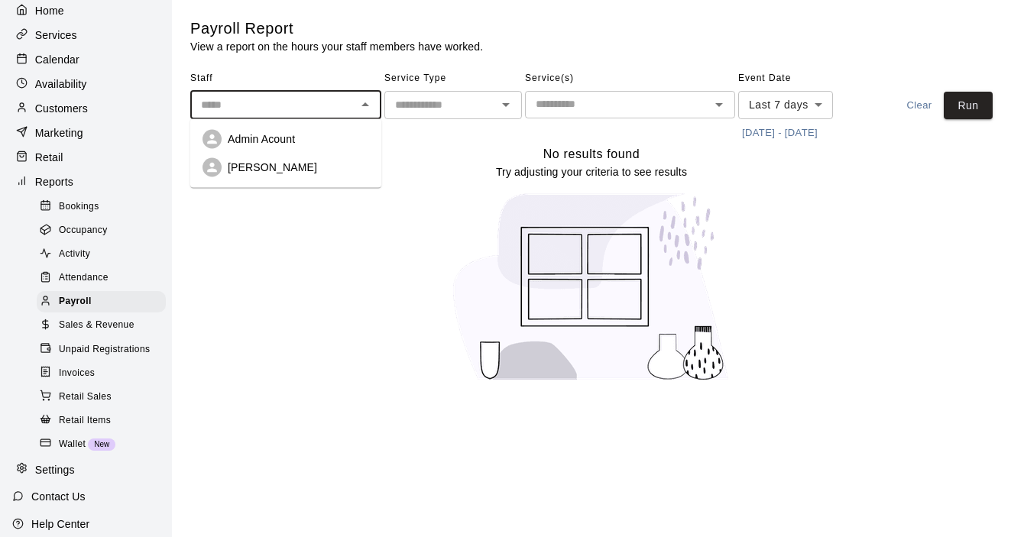
click at [315, 158] on div "[PERSON_NAME]" at bounding box center [286, 167] width 167 height 19
type input "*********"
click at [510, 107] on icon "Open" at bounding box center [506, 105] width 18 height 18
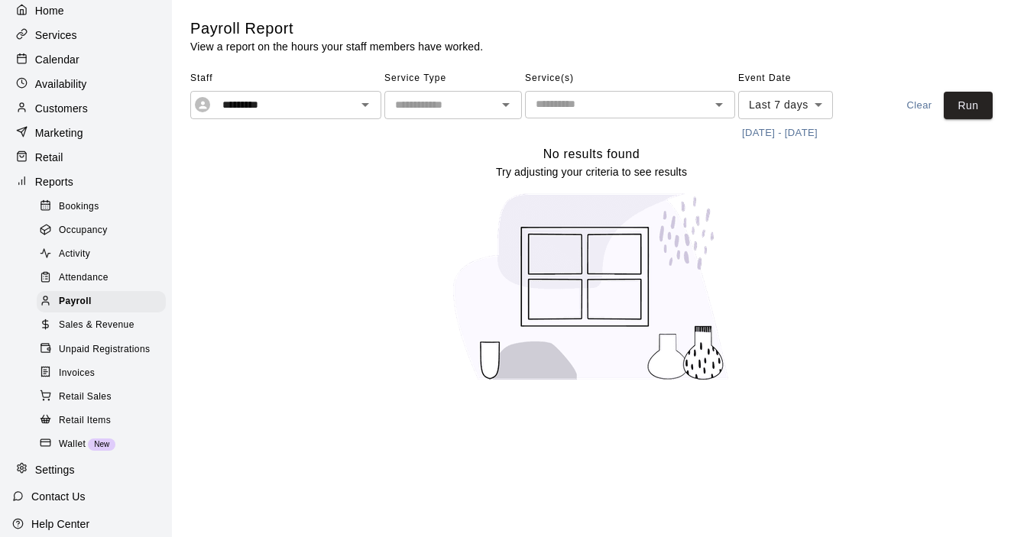
click at [506, 36] on div "Payroll Report View a report on the hours your staff members have worked." at bounding box center [591, 36] width 802 height 36
click at [715, 105] on icon "Open" at bounding box center [719, 105] width 18 height 18
click at [495, 43] on div "Payroll Report View a report on the hours your staff members have worked." at bounding box center [591, 36] width 802 height 36
click at [507, 101] on icon "Open" at bounding box center [506, 105] width 18 height 18
click at [421, 257] on div "No results found Try adjusting your criteria to see results" at bounding box center [591, 269] width 802 height 250
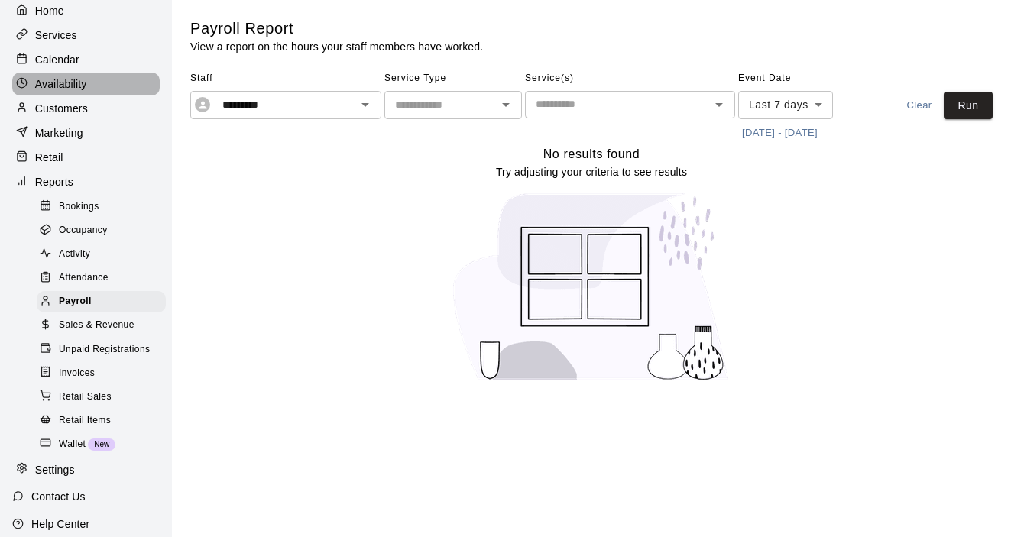
click at [50, 82] on p "Availability" at bounding box center [61, 83] width 52 height 15
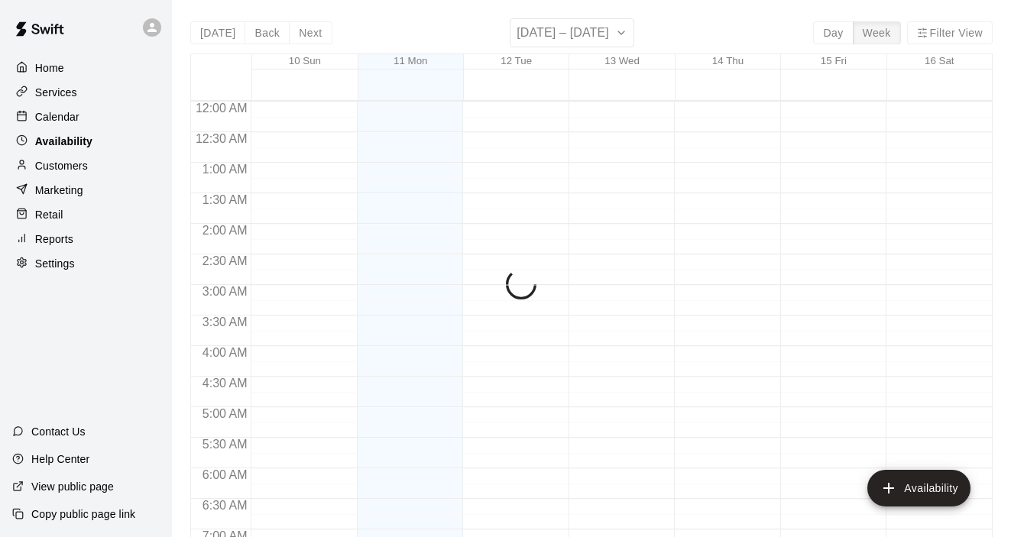
scroll to position [1015, 0]
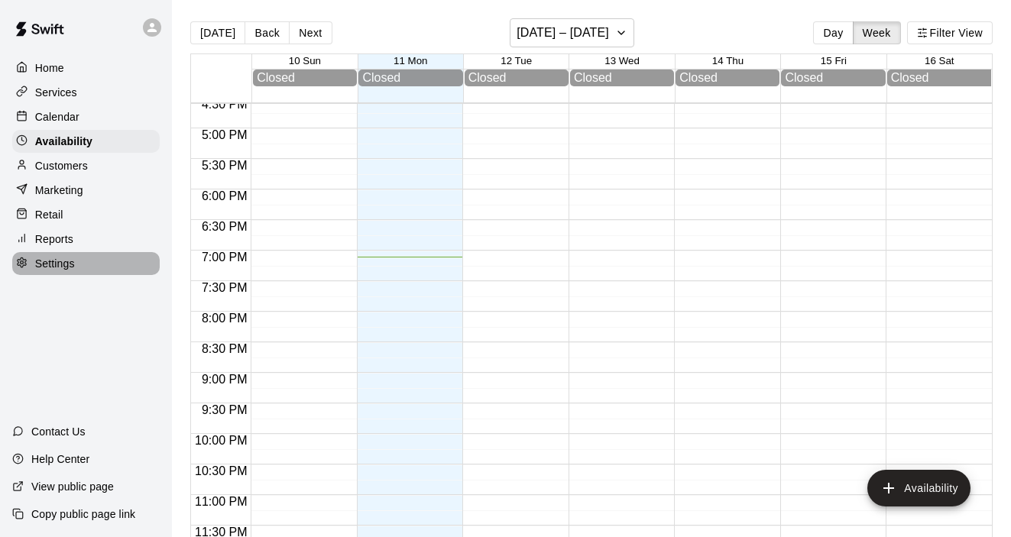
click at [66, 266] on p "Settings" at bounding box center [55, 263] width 40 height 15
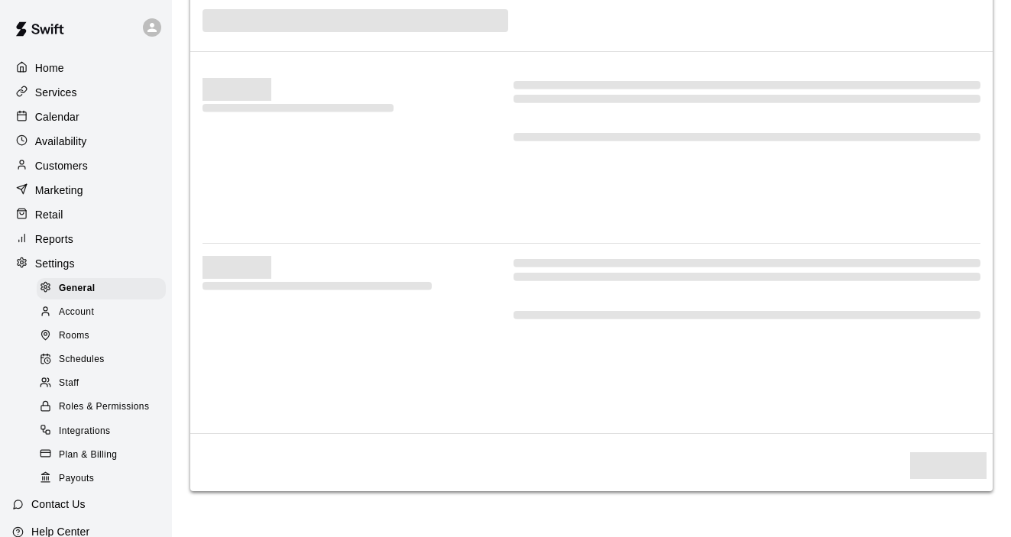
select select "**"
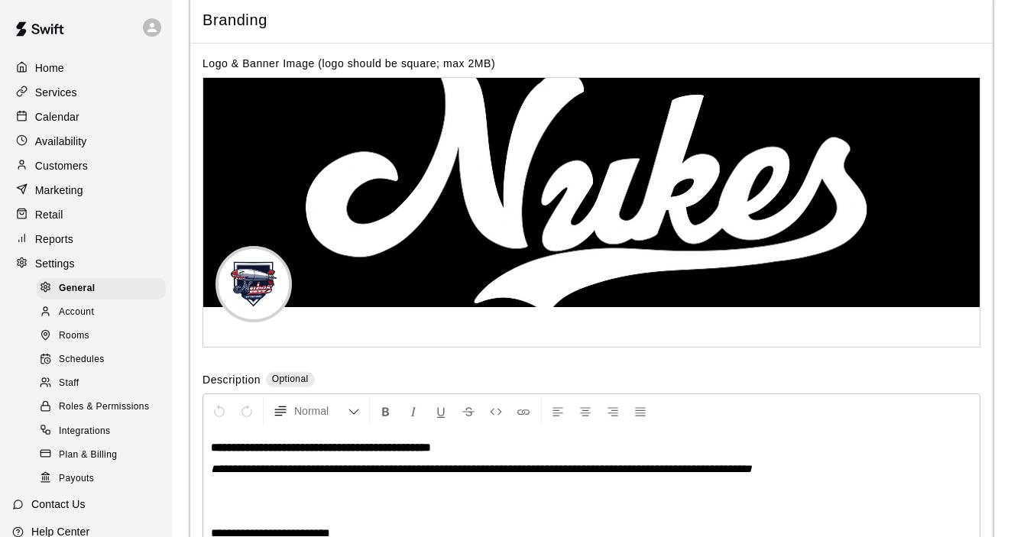
scroll to position [3191, 0]
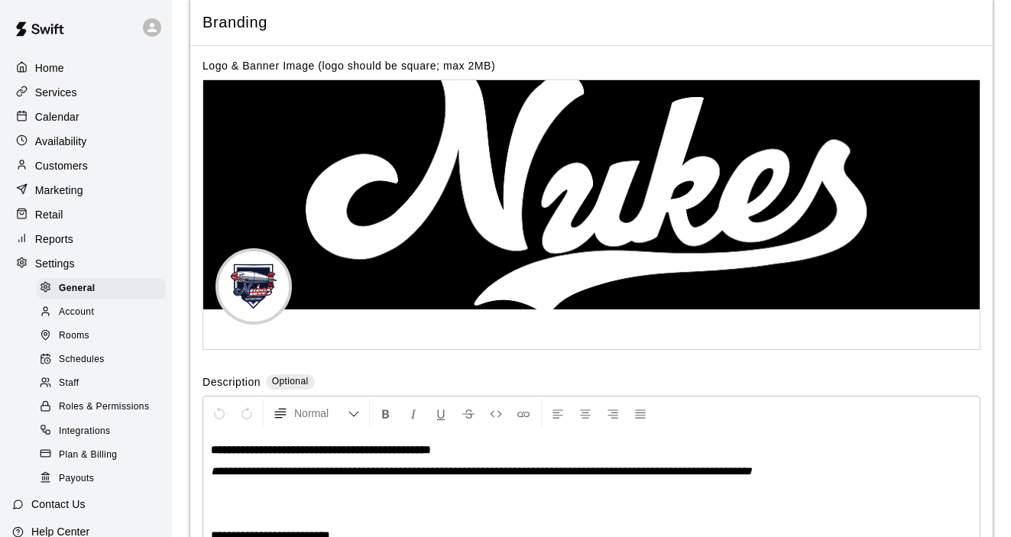
click at [93, 334] on div "Rooms" at bounding box center [101, 336] width 129 height 21
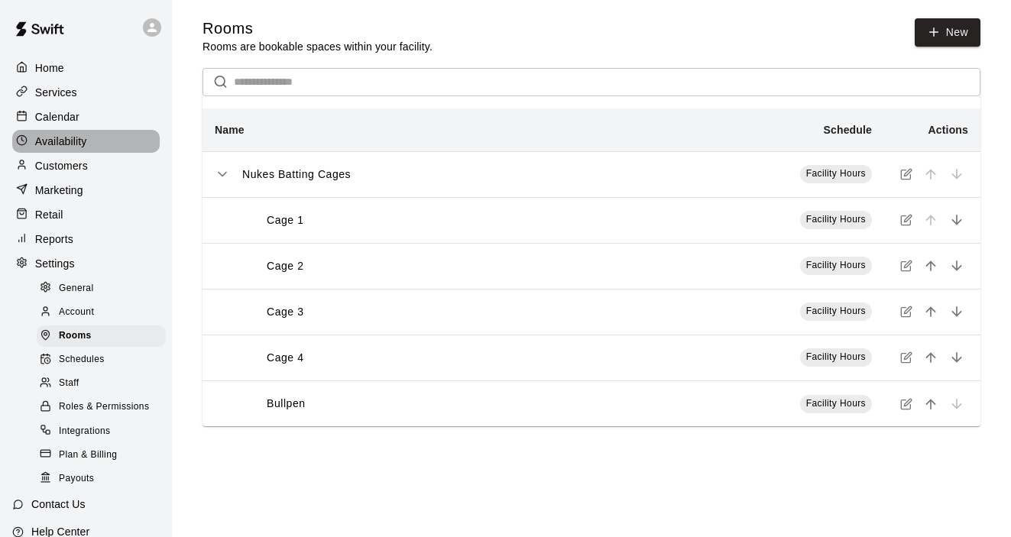
click at [61, 138] on p "Availability" at bounding box center [61, 141] width 52 height 15
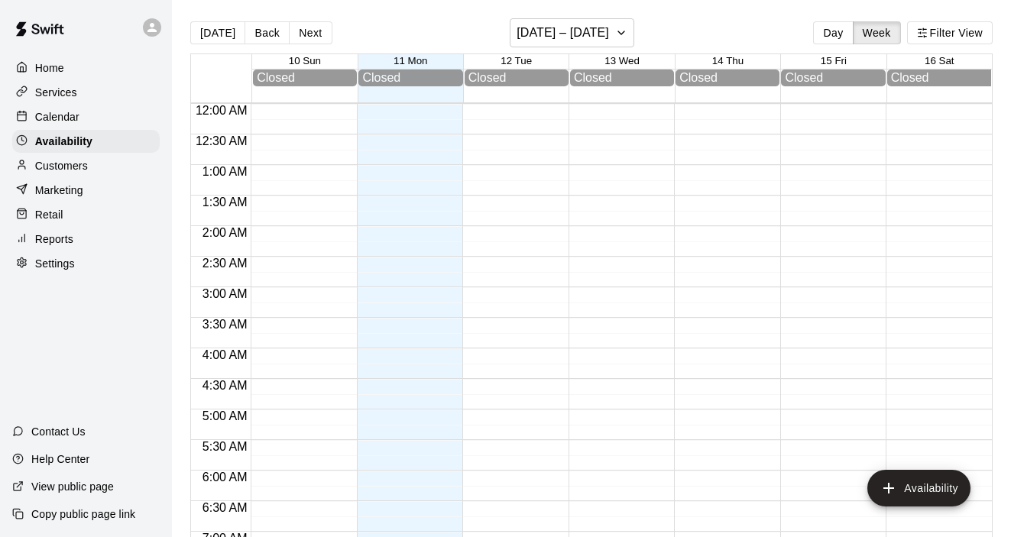
click at [69, 116] on p "Calendar" at bounding box center [57, 116] width 44 height 15
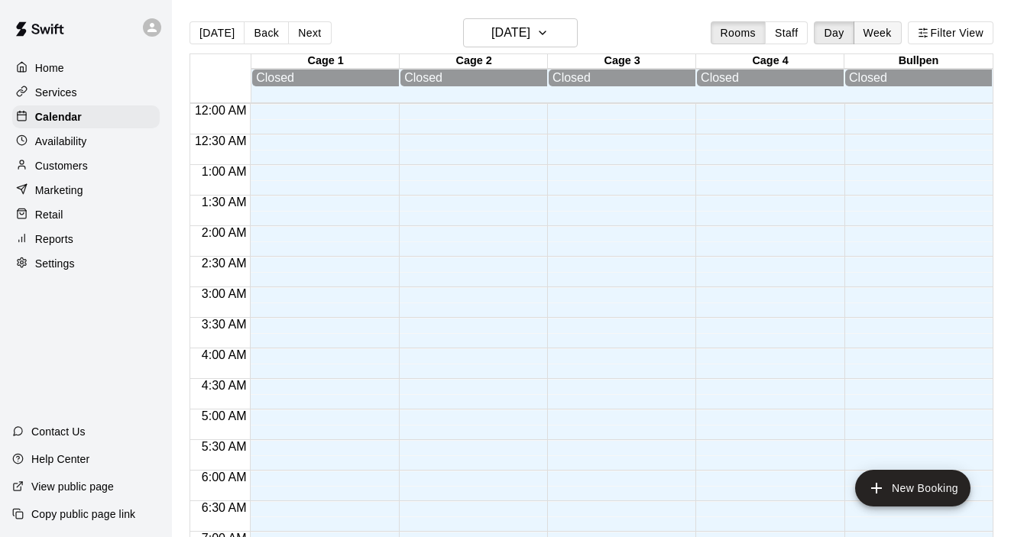
click at [877, 34] on button "Week" at bounding box center [878, 32] width 48 height 23
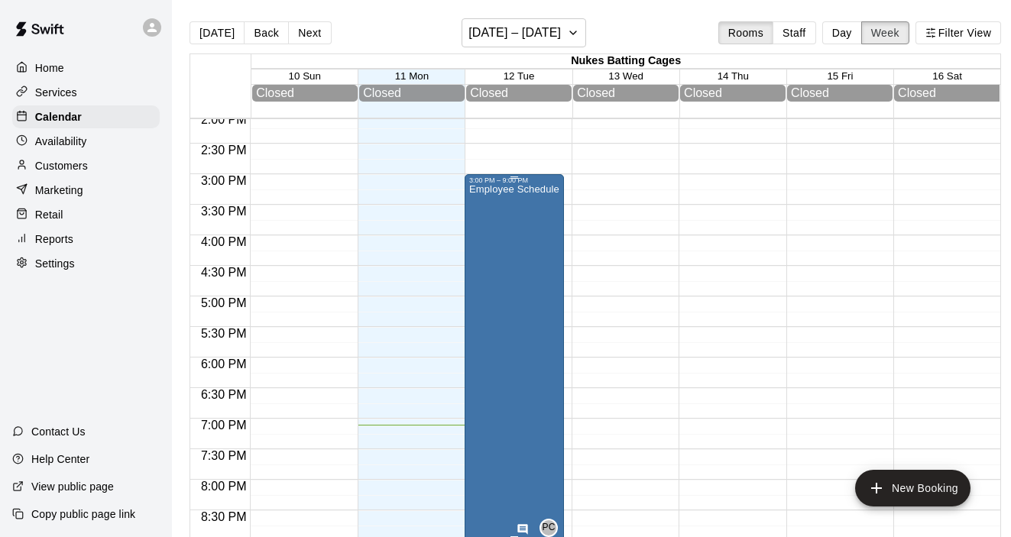
scroll to position [880, 0]
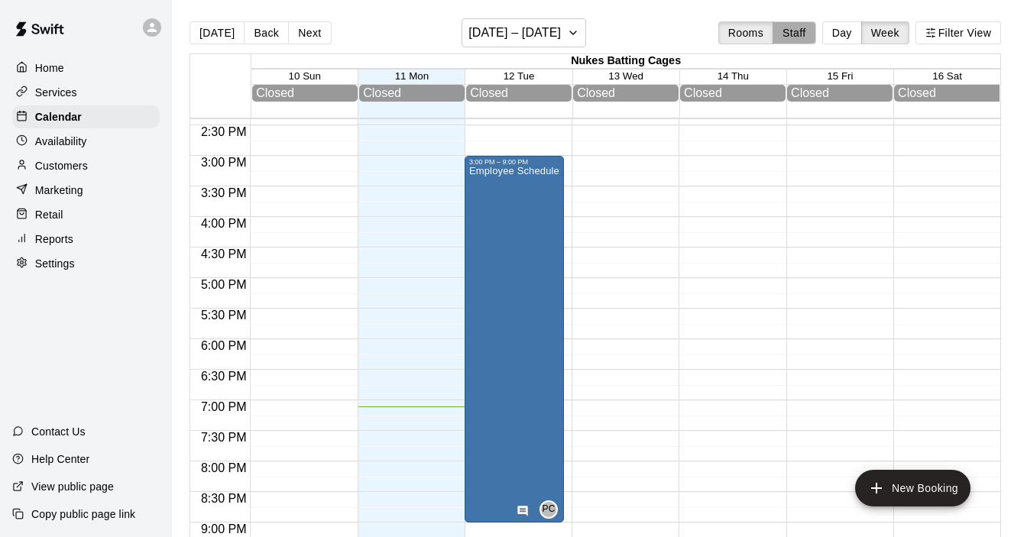
click at [789, 37] on button "Staff" at bounding box center [795, 32] width 44 height 23
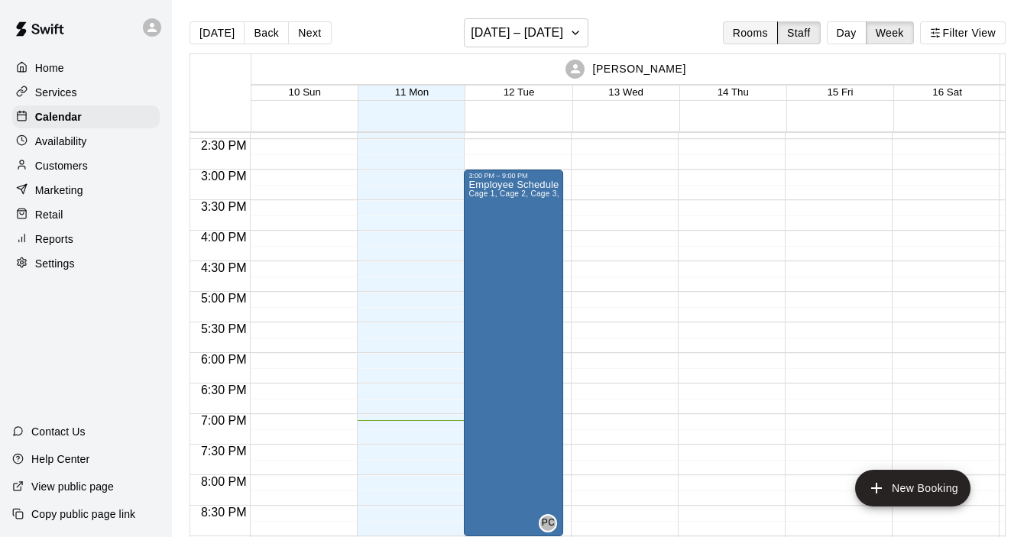
click at [757, 36] on button "Rooms" at bounding box center [750, 32] width 55 height 23
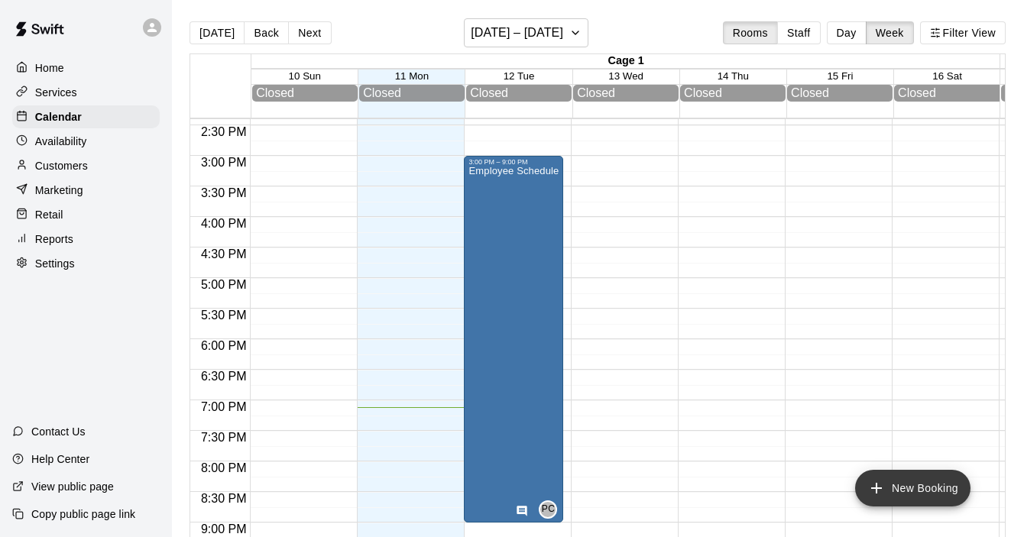
click at [906, 504] on button "New Booking" at bounding box center [912, 488] width 115 height 37
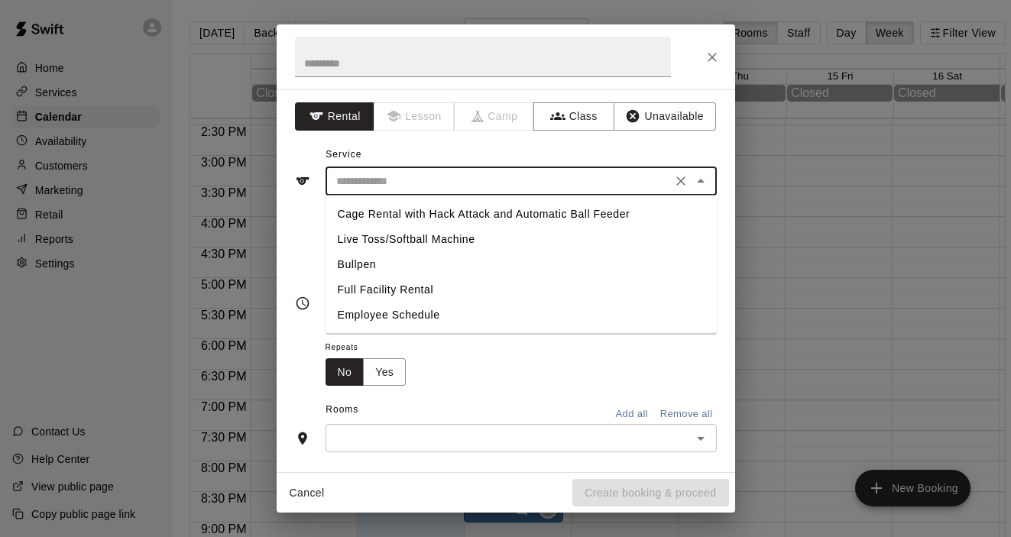
click at [410, 177] on input "text" at bounding box center [498, 181] width 337 height 19
click at [400, 219] on li "Cage Rental with Hack Attack and Automatic Ball Feeder" at bounding box center [521, 214] width 391 height 25
type input "**********"
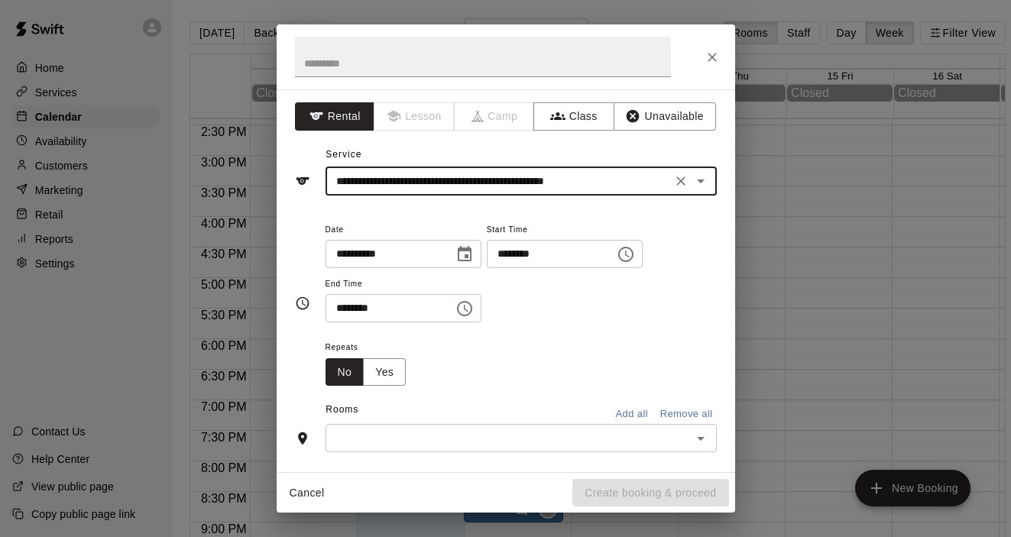
click at [468, 256] on icon "Choose date, selected date is Aug 11, 2025" at bounding box center [465, 253] width 14 height 15
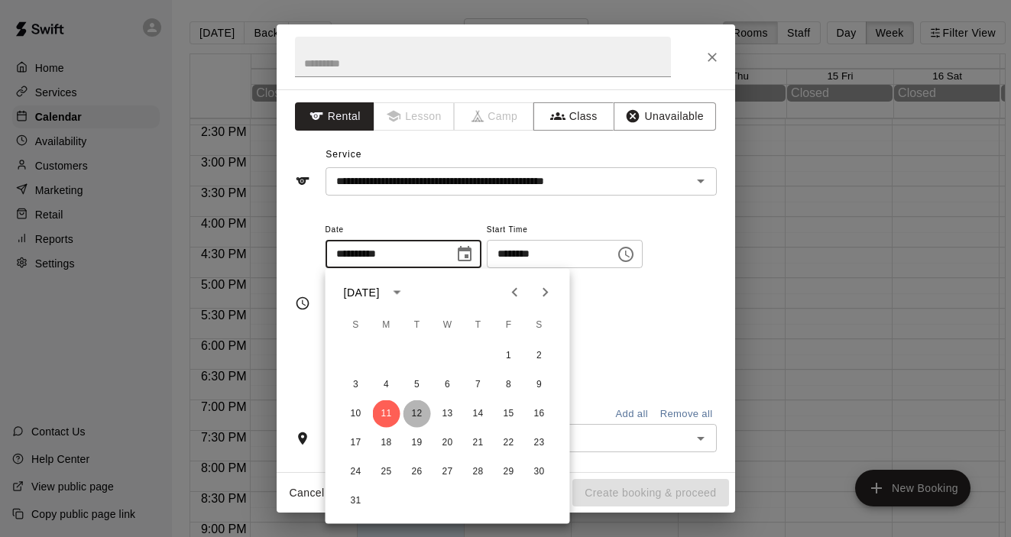
click at [416, 412] on button "12" at bounding box center [418, 414] width 28 height 28
type input "**********"
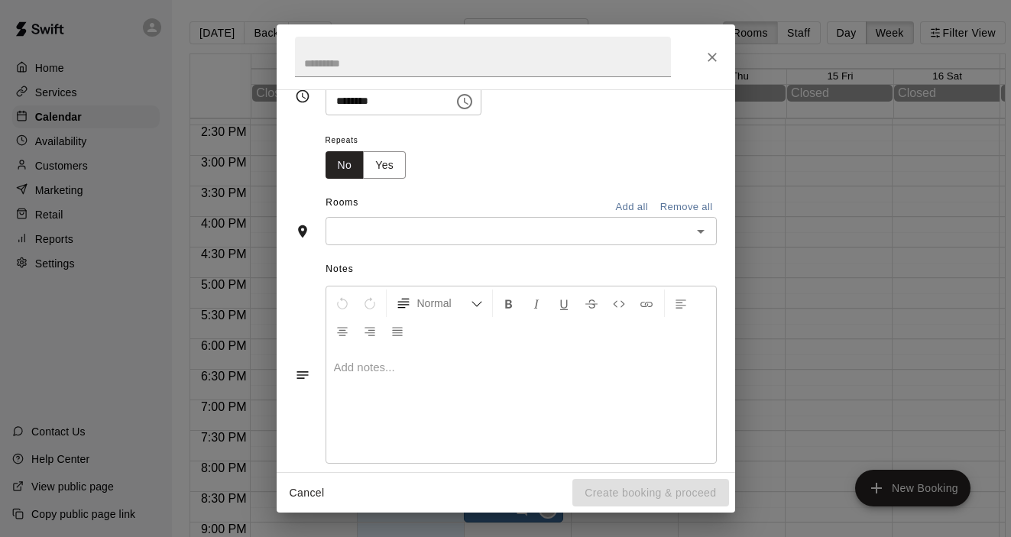
scroll to position [204, 0]
click at [705, 241] on icon "Open" at bounding box center [701, 234] width 18 height 18
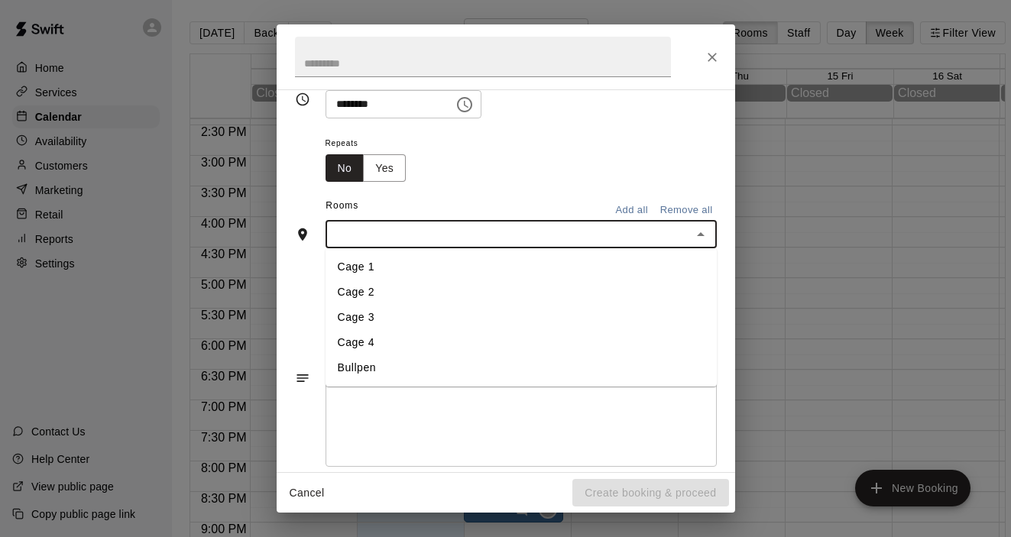
click at [613, 267] on li "Cage 1" at bounding box center [521, 266] width 391 height 25
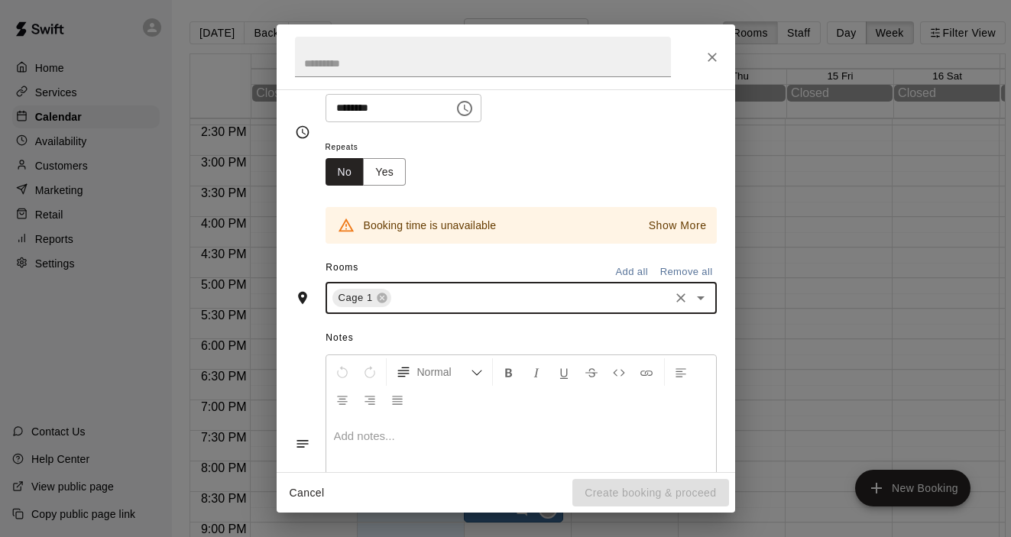
scroll to position [208, 0]
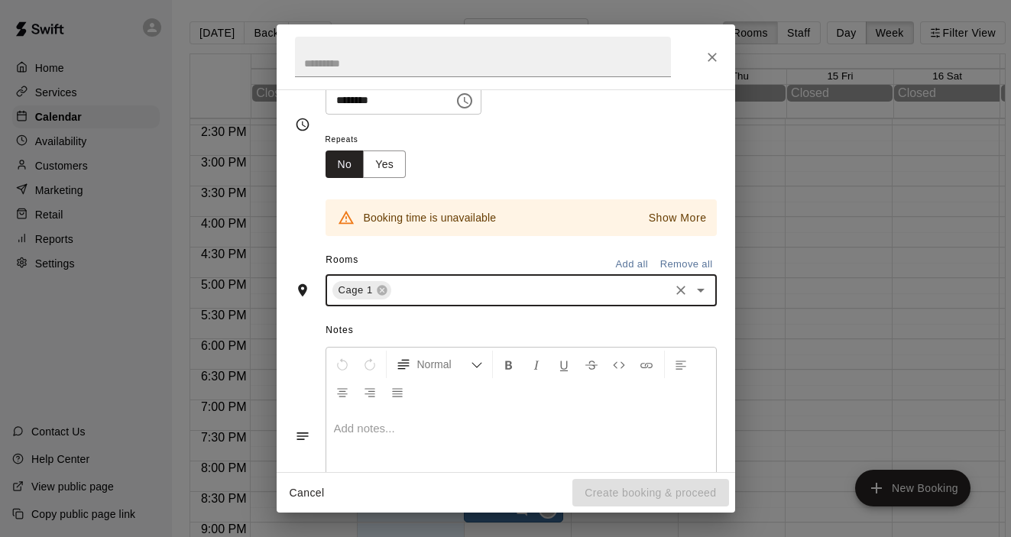
click at [699, 290] on icon "Open" at bounding box center [701, 291] width 8 height 4
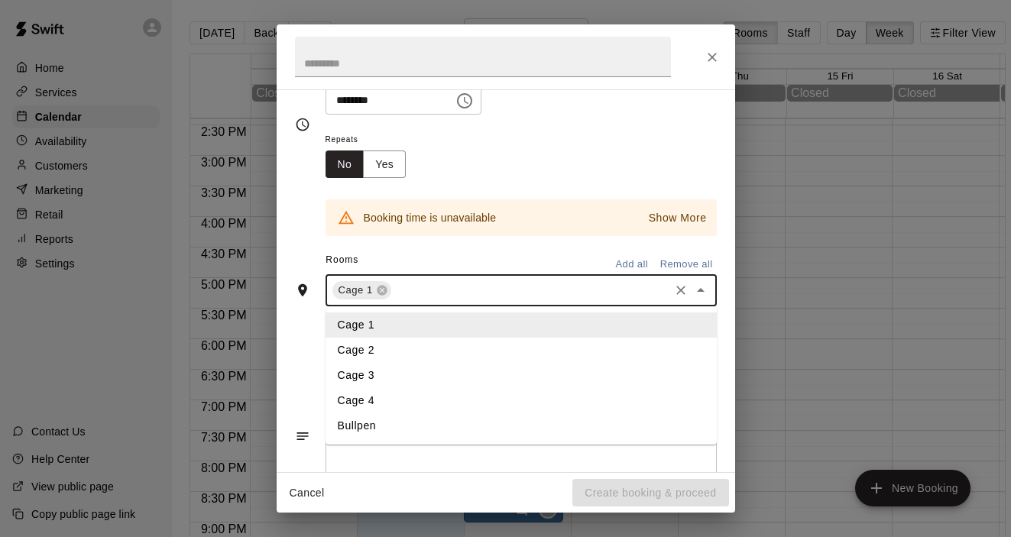
click at [445, 345] on li "Cage 2" at bounding box center [521, 350] width 391 height 25
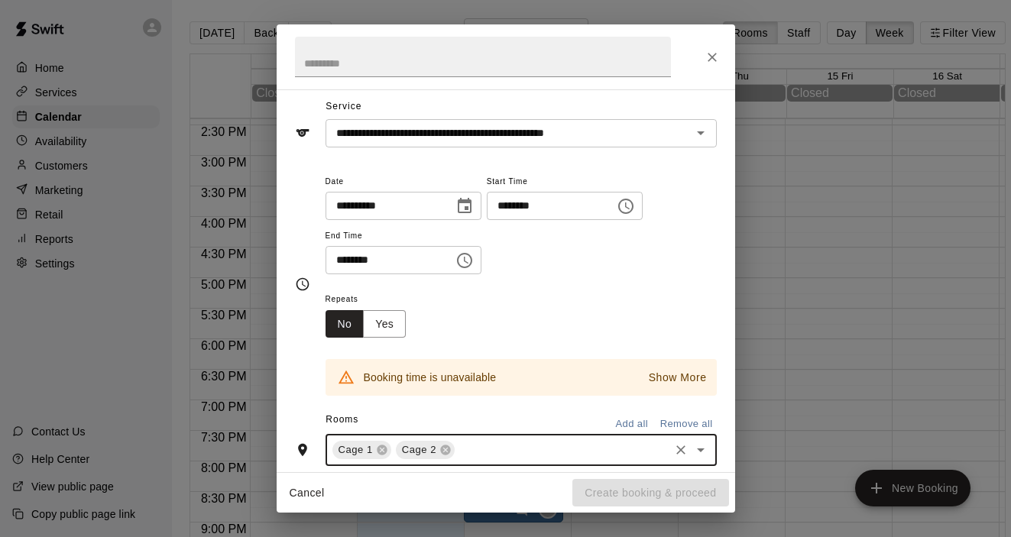
scroll to position [0, 0]
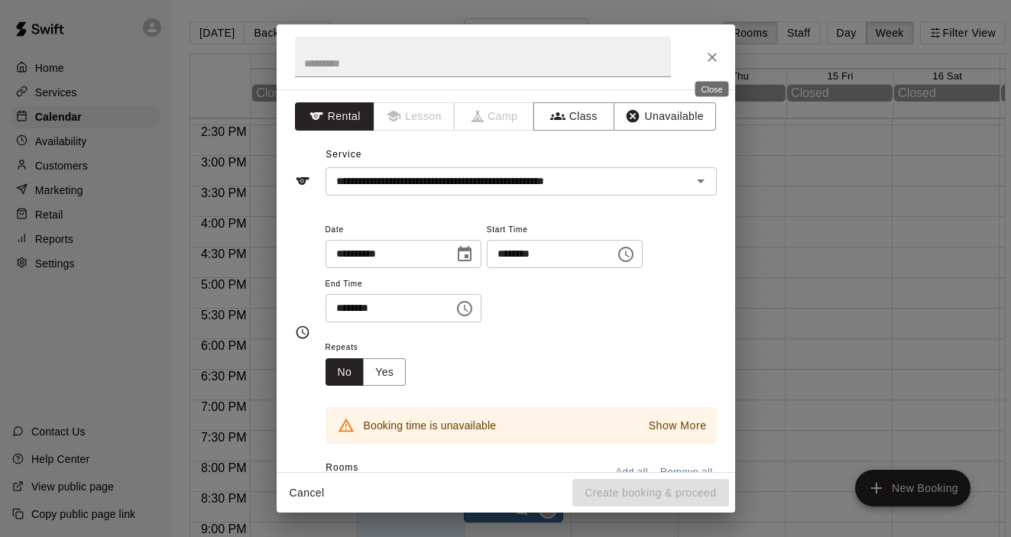
click at [708, 63] on icon "Close" at bounding box center [712, 57] width 15 height 15
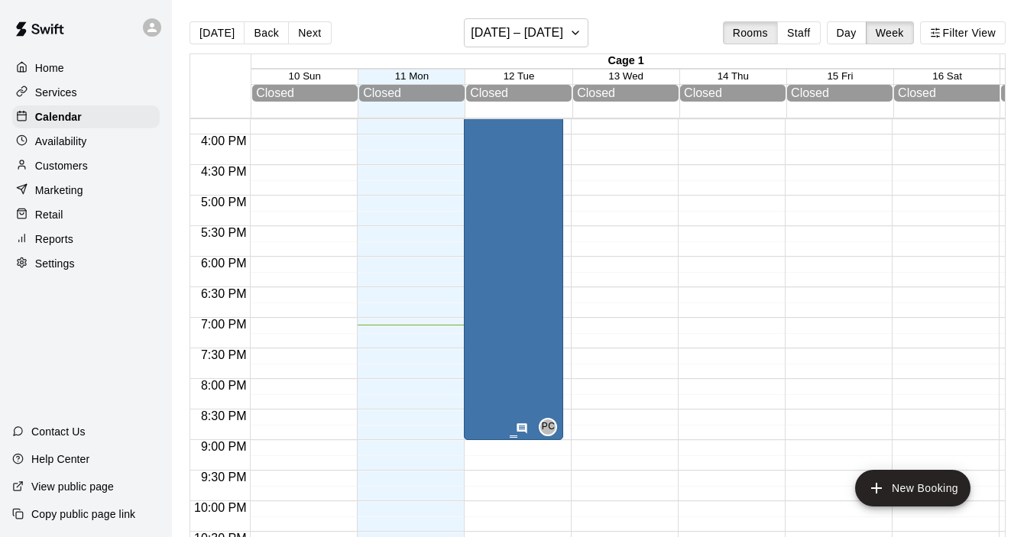
scroll to position [971, 0]
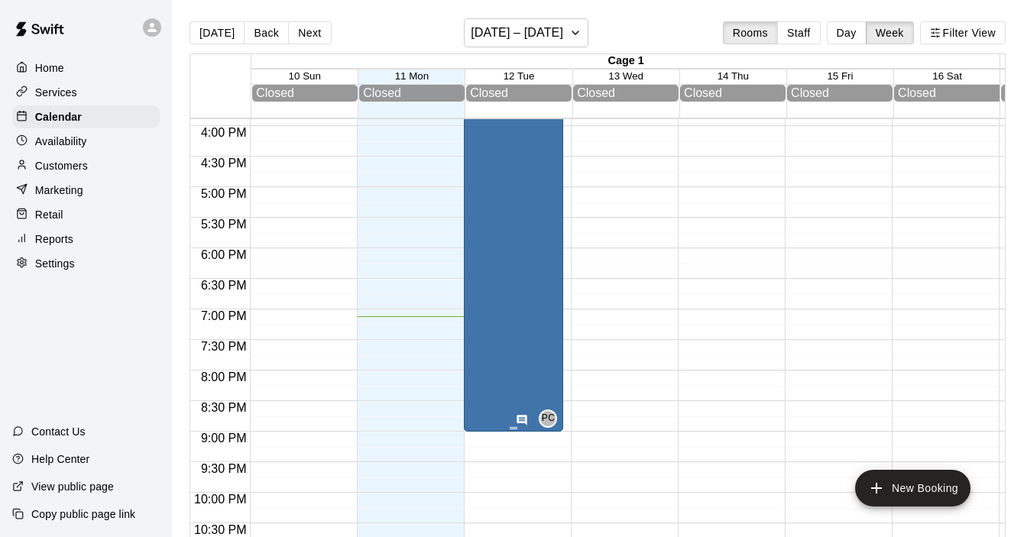
click at [504, 383] on div "Employee Schedule" at bounding box center [513, 343] width 90 height 537
click at [488, 167] on icon "delete" at bounding box center [484, 165] width 11 height 14
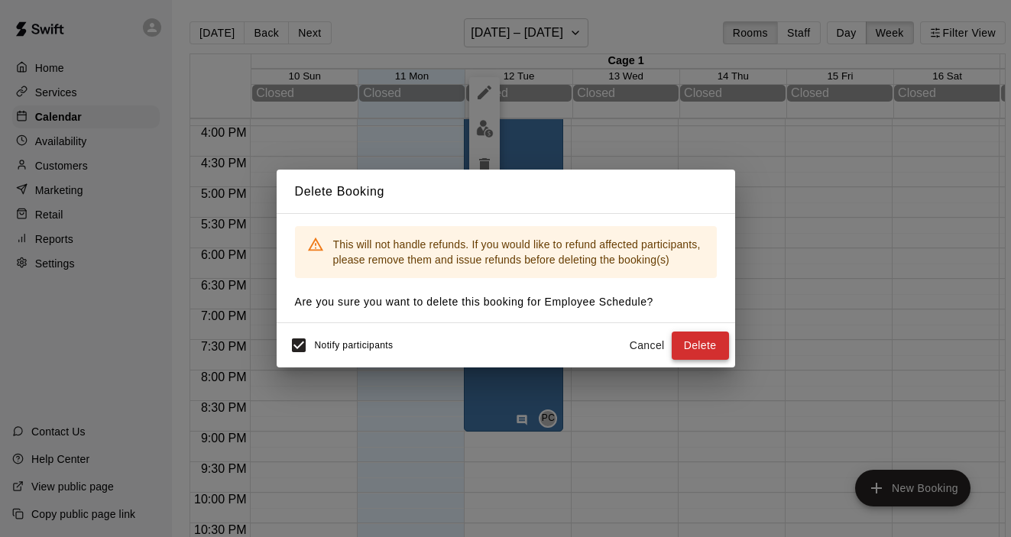
click at [702, 350] on button "Delete" at bounding box center [700, 346] width 57 height 28
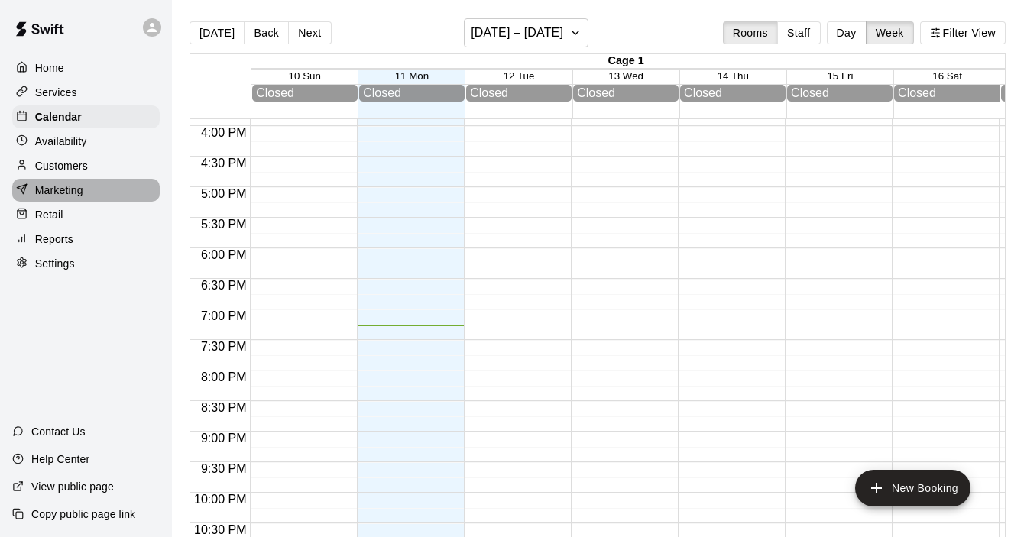
click at [78, 185] on p "Marketing" at bounding box center [59, 190] width 48 height 15
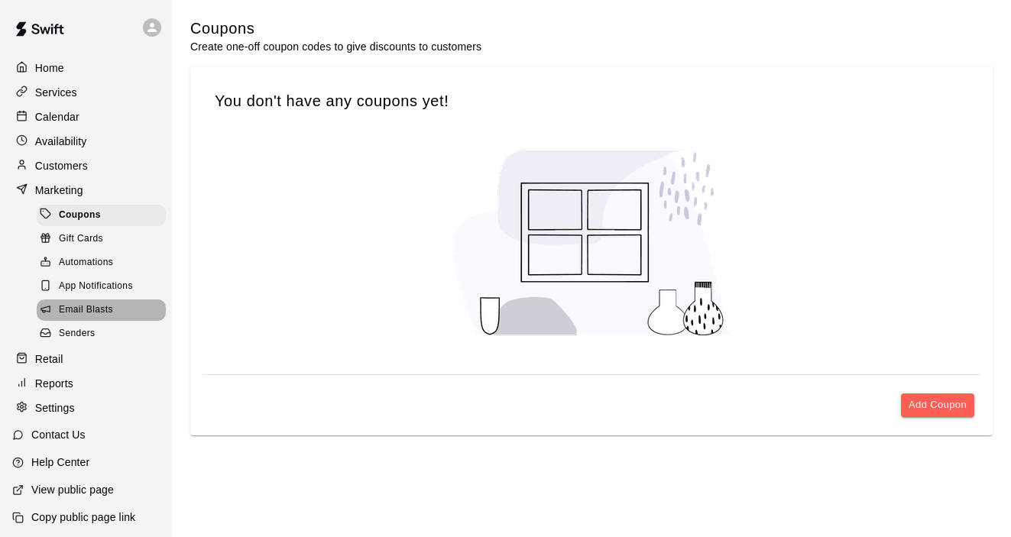
click at [103, 316] on span "Email Blasts" at bounding box center [86, 310] width 54 height 15
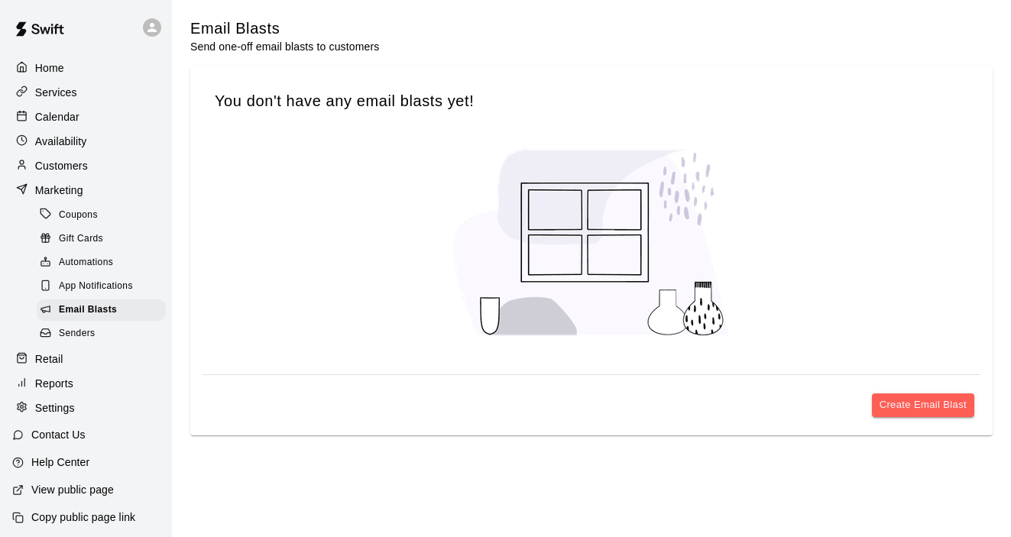
click at [78, 332] on span "Senders" at bounding box center [77, 333] width 37 height 15
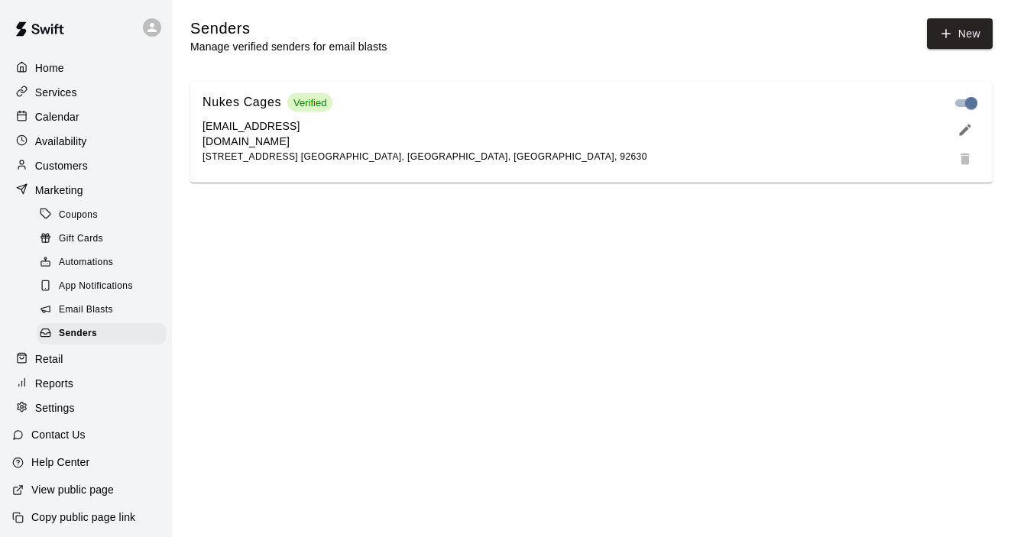
click at [61, 170] on p "Customers" at bounding box center [61, 165] width 53 height 15
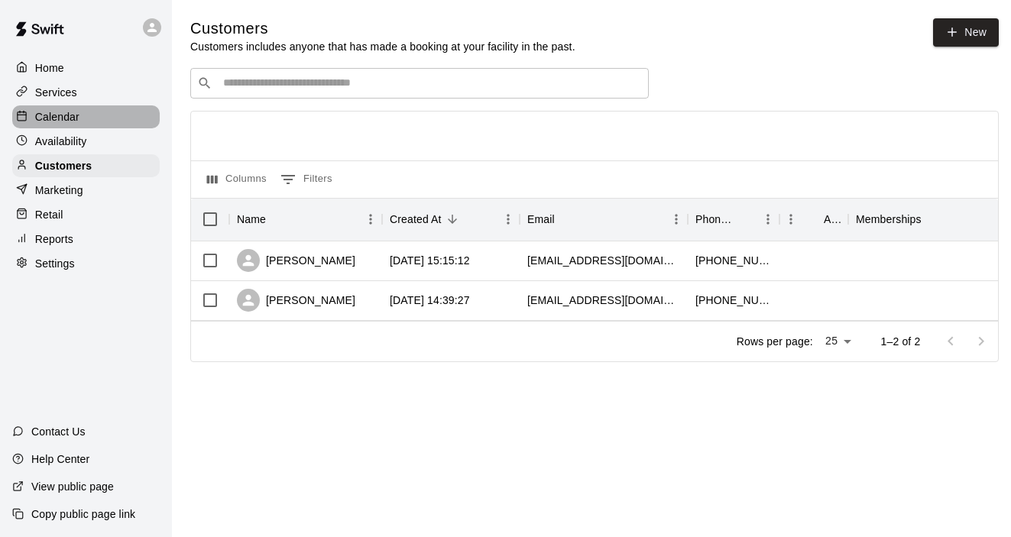
click at [53, 121] on p "Calendar" at bounding box center [57, 116] width 44 height 15
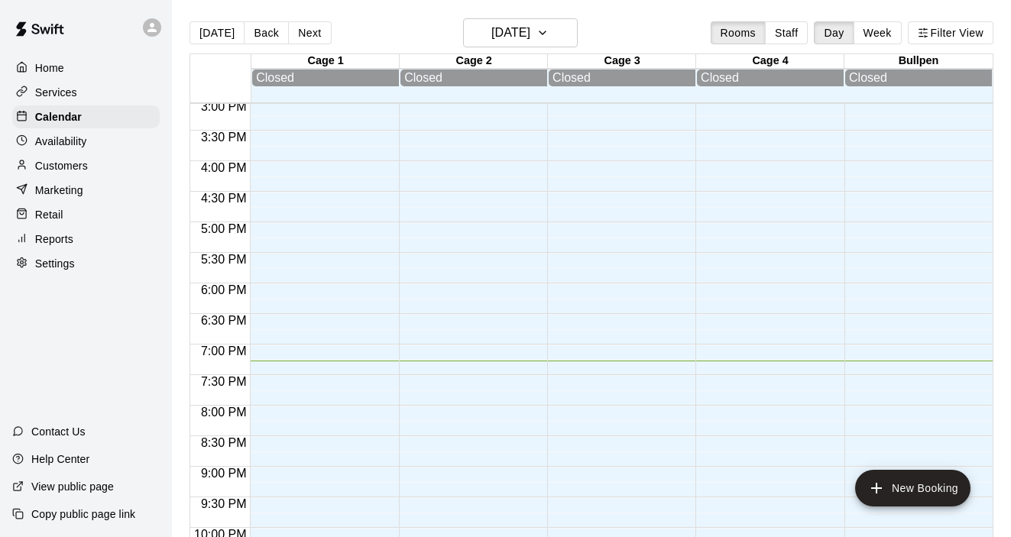
scroll to position [918, 0]
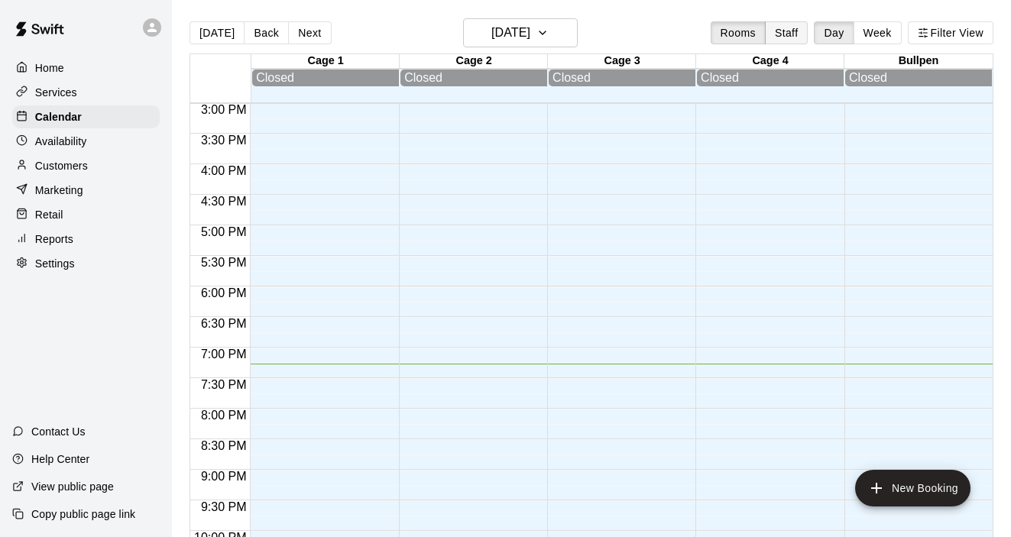
click at [781, 36] on button "Staff" at bounding box center [787, 32] width 44 height 23
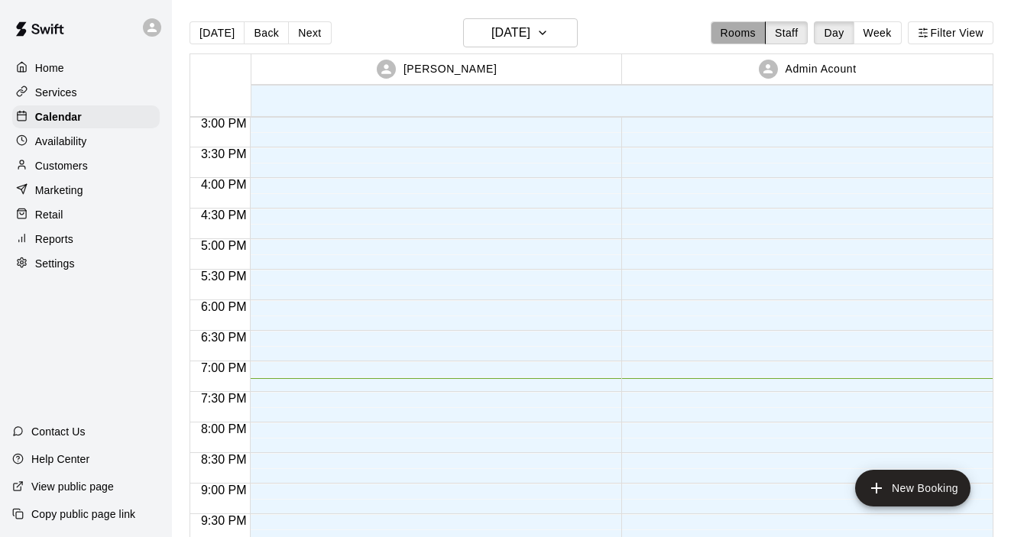
click at [740, 36] on button "Rooms" at bounding box center [738, 32] width 55 height 23
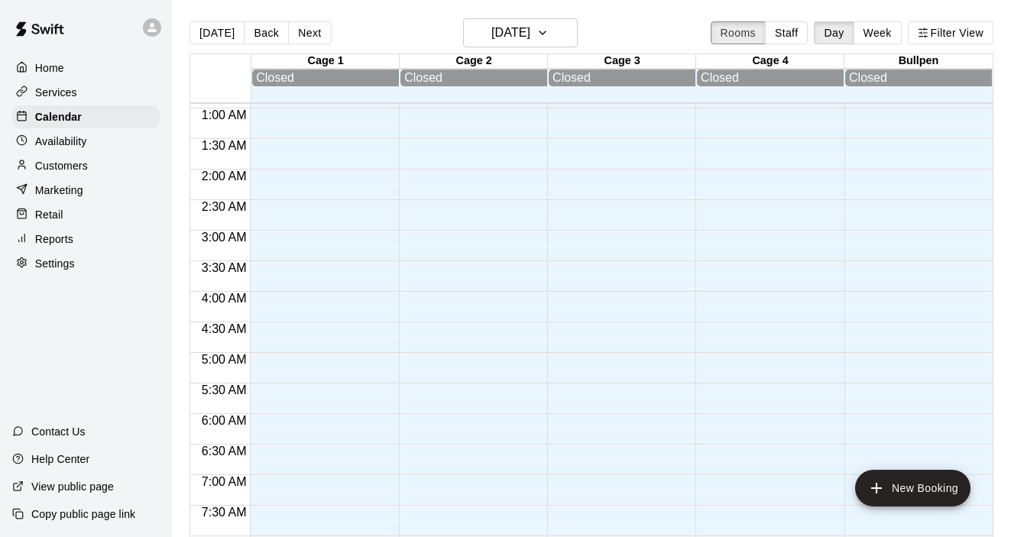
scroll to position [0, 0]
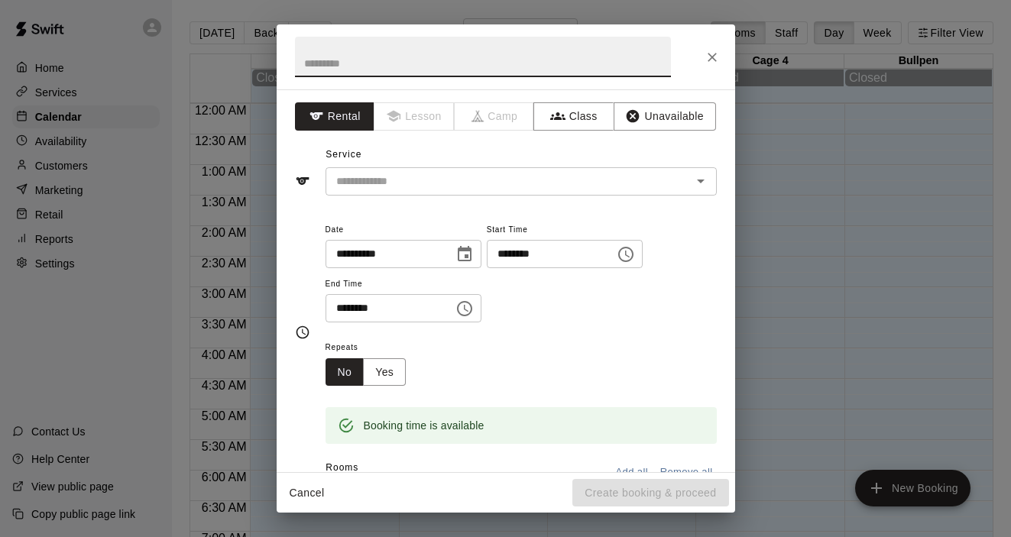
click at [313, 491] on button "Cancel" at bounding box center [307, 493] width 49 height 28
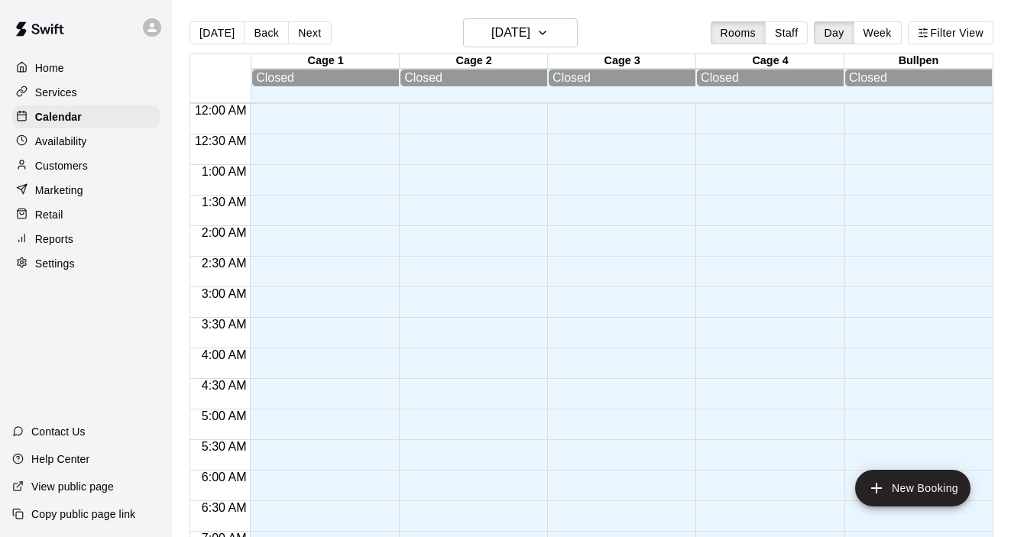
click at [47, 60] on p "Home" at bounding box center [49, 67] width 29 height 15
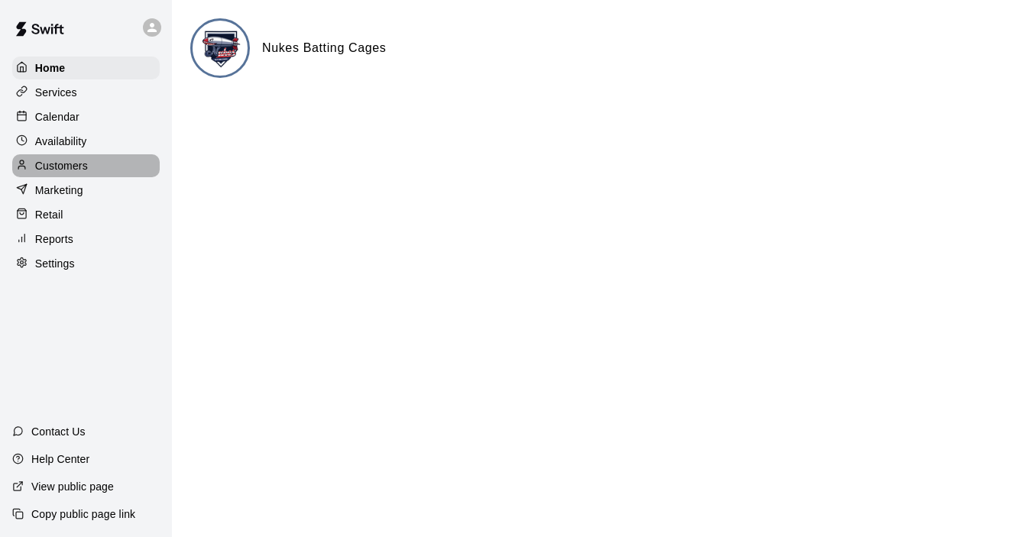
click at [53, 161] on p "Customers" at bounding box center [61, 165] width 53 height 15
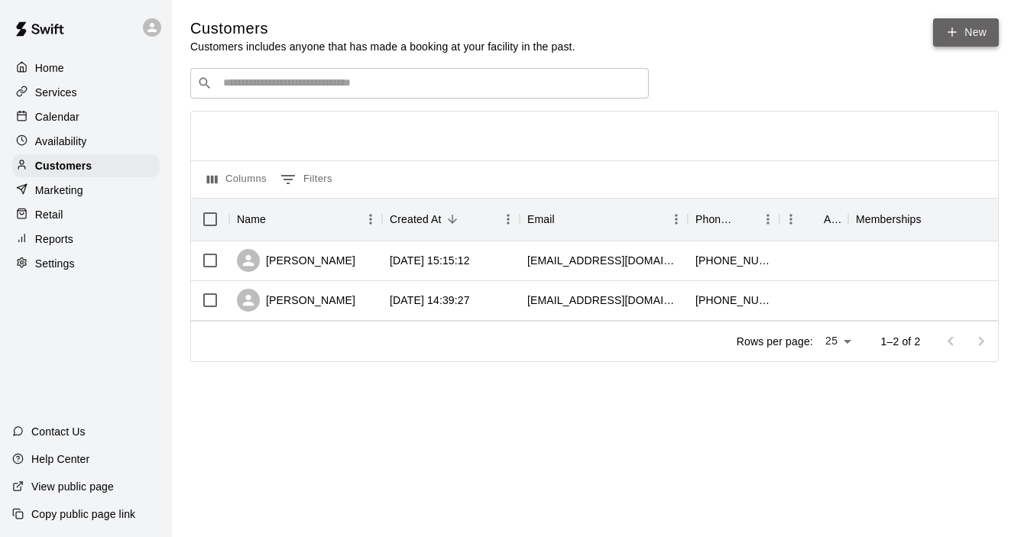
click at [953, 39] on link "New" at bounding box center [966, 32] width 66 height 28
select select "**"
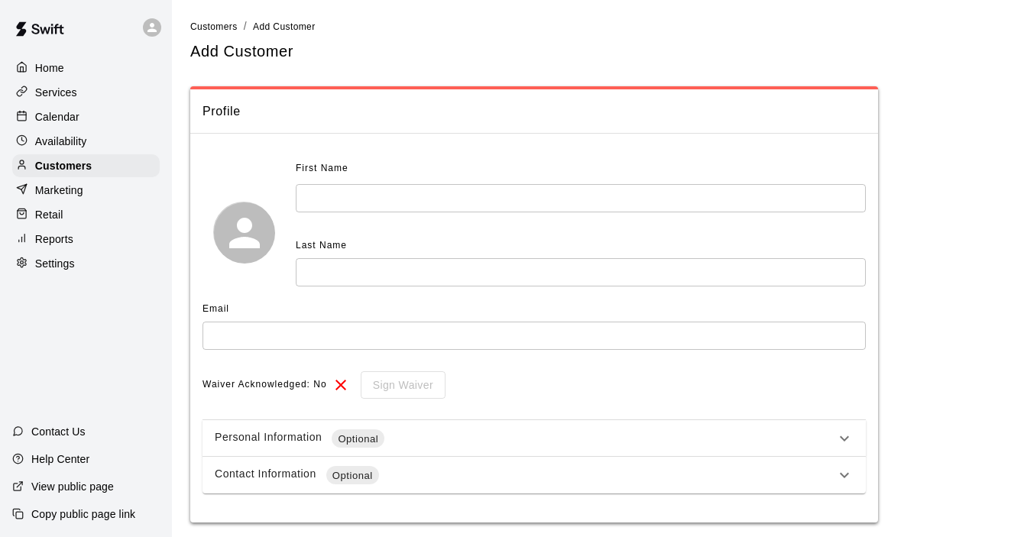
scroll to position [47, 0]
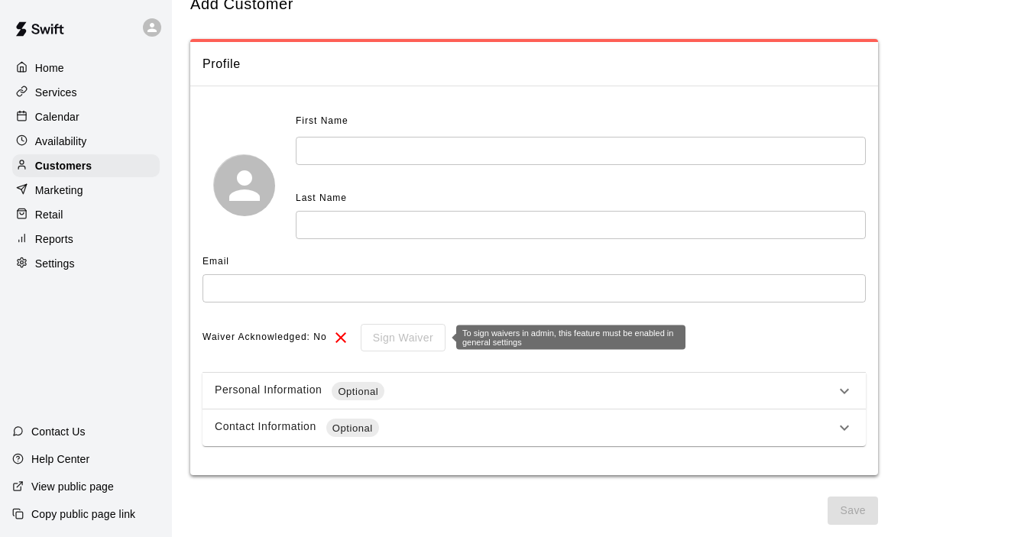
click at [394, 340] on div "Sign Waiver" at bounding box center [398, 338] width 96 height 28
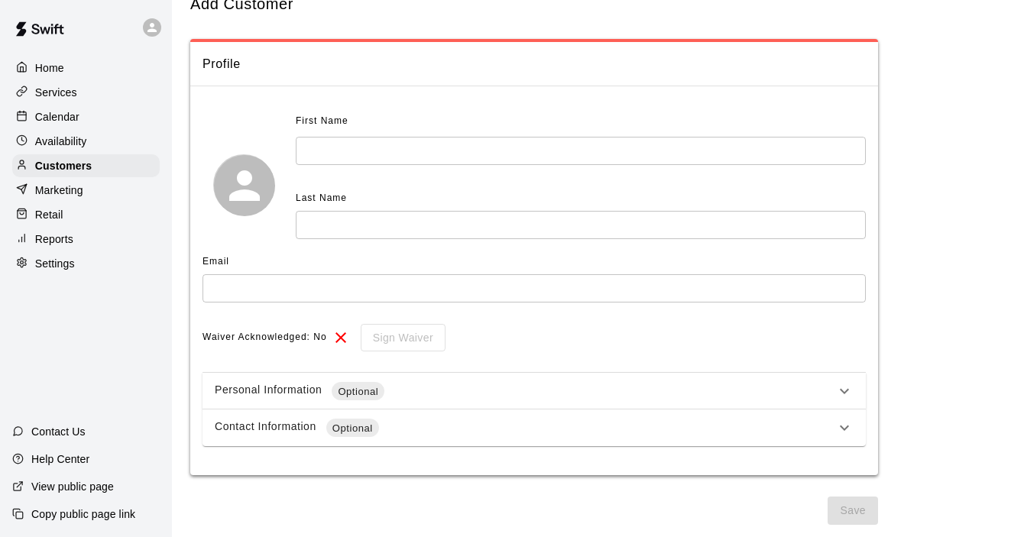
click at [500, 397] on div "Personal Information Optional" at bounding box center [525, 391] width 621 height 18
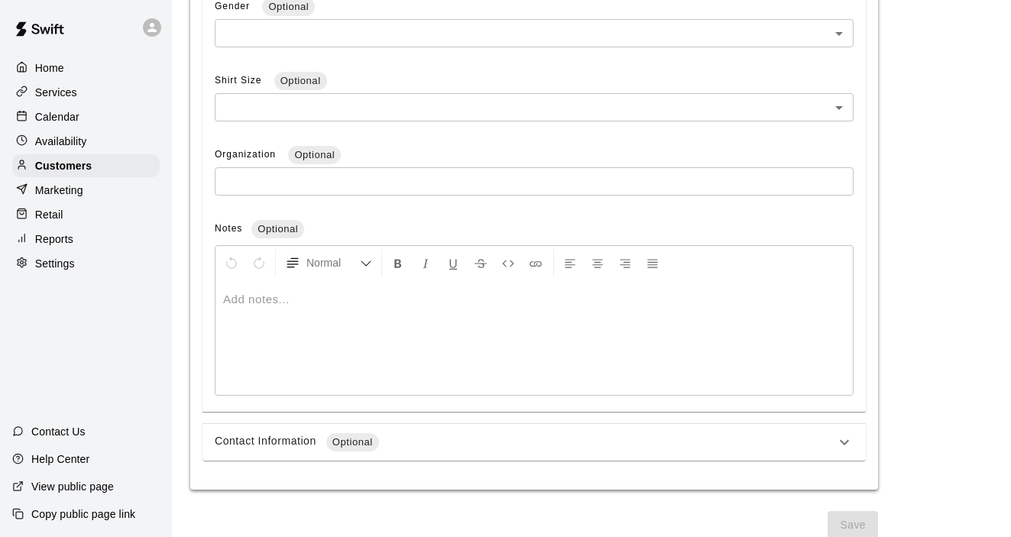
scroll to position [594, 0]
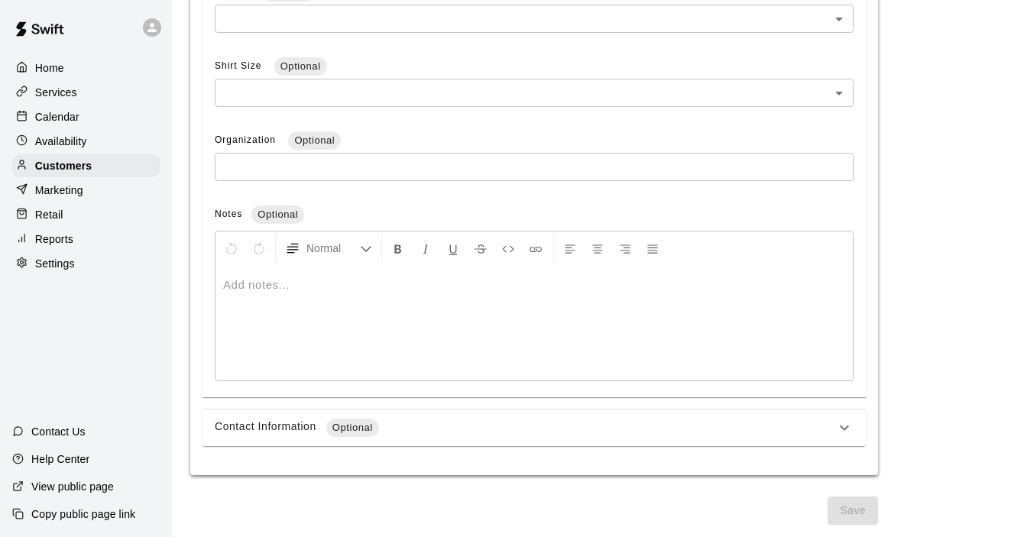
click at [510, 410] on div "Contact Information Optional" at bounding box center [534, 428] width 663 height 37
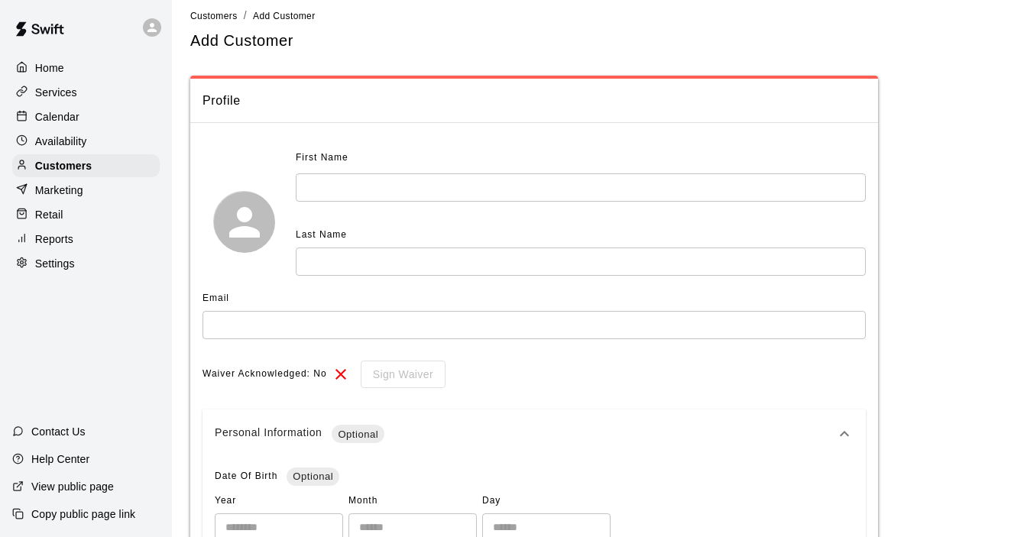
scroll to position [0, 0]
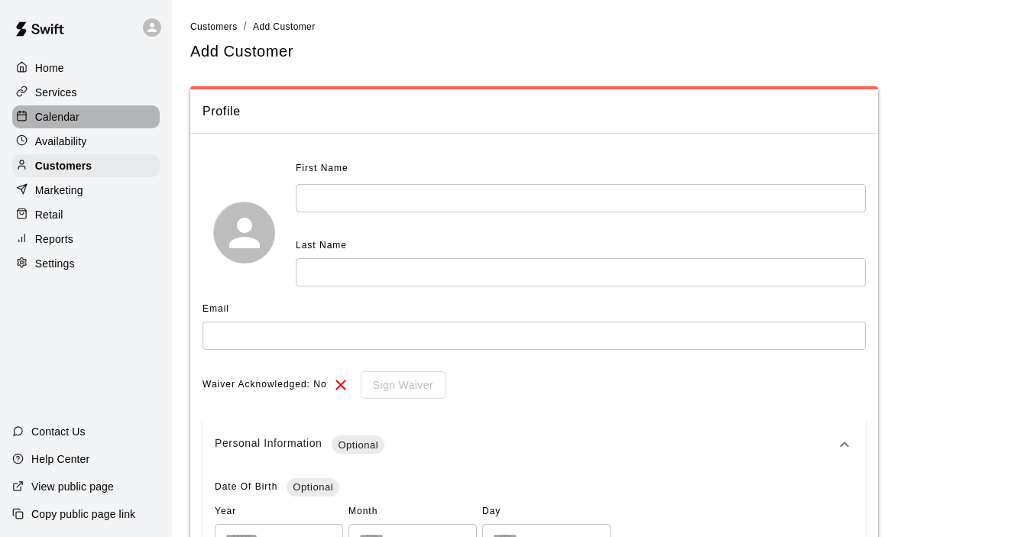
click at [72, 116] on p "Calendar" at bounding box center [57, 116] width 44 height 15
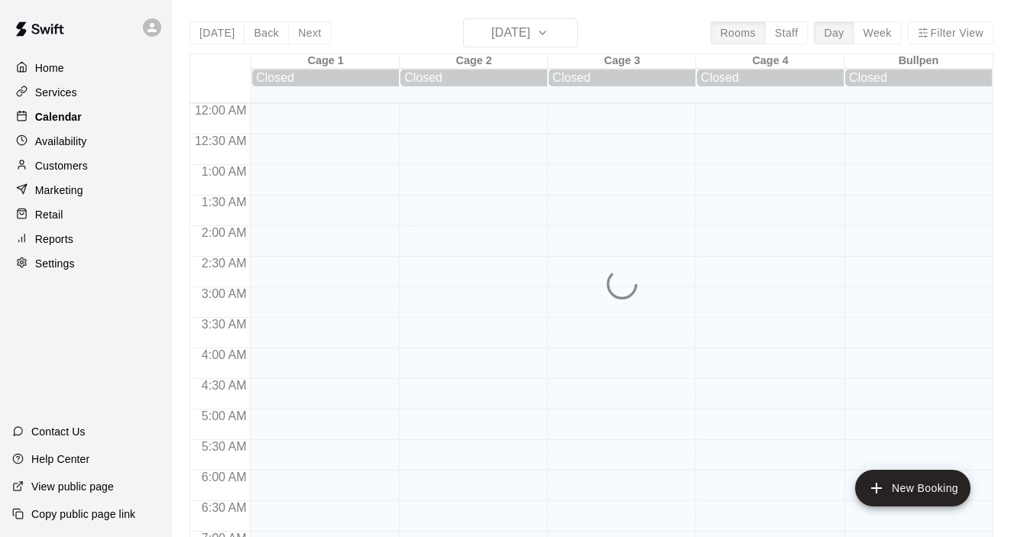
scroll to position [969, 0]
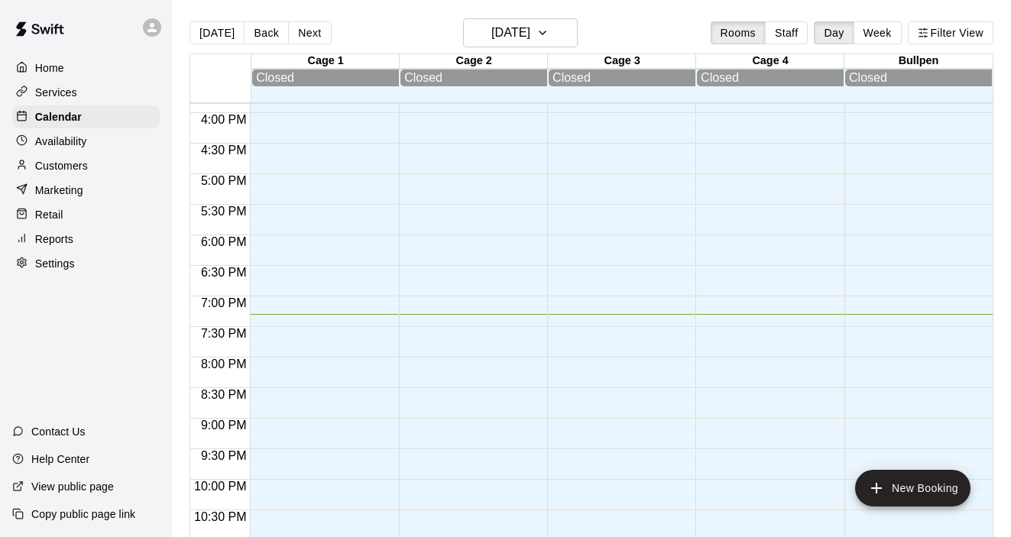
click at [68, 139] on p "Availability" at bounding box center [61, 141] width 52 height 15
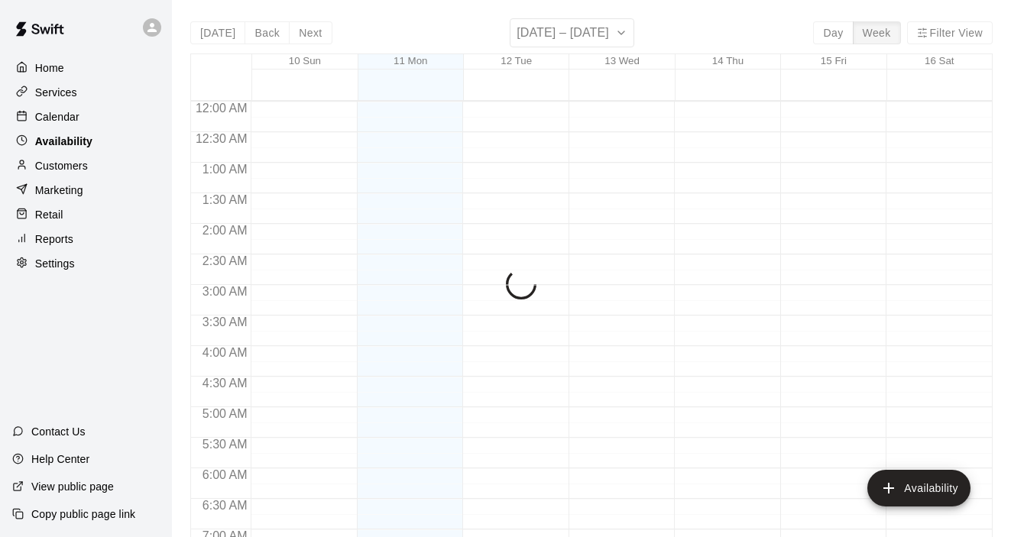
scroll to position [1015, 0]
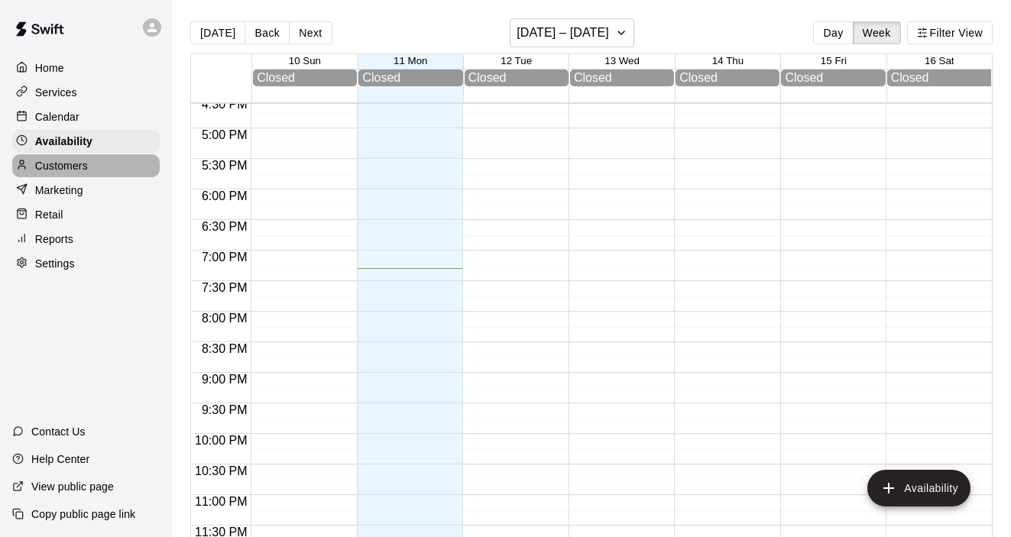
click at [66, 167] on p "Customers" at bounding box center [61, 165] width 53 height 15
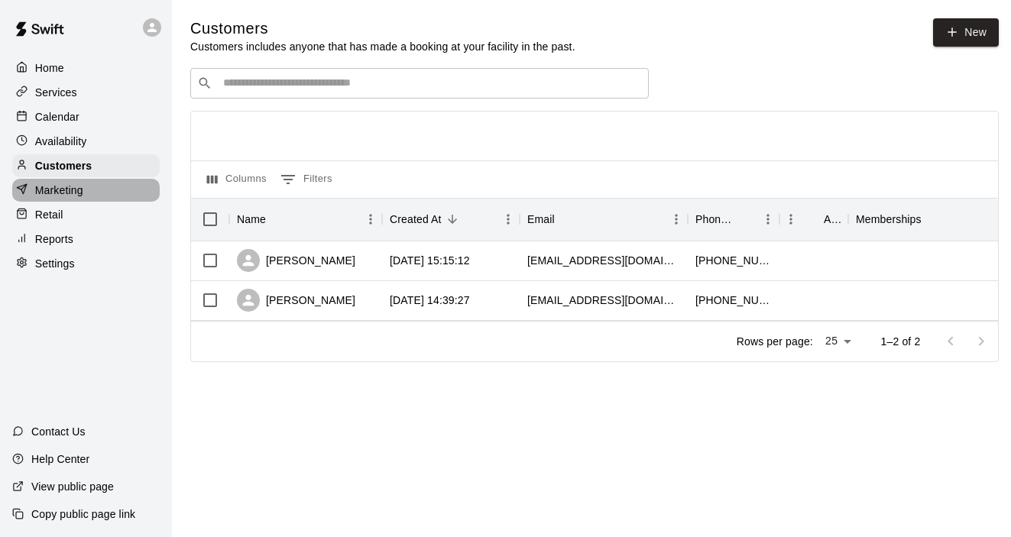
click at [66, 187] on p "Marketing" at bounding box center [59, 190] width 48 height 15
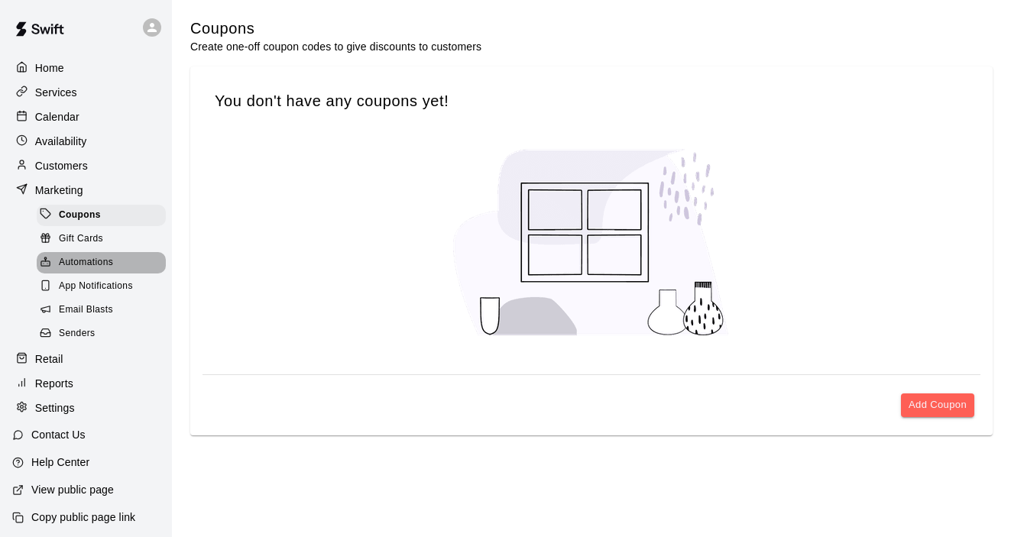
click at [87, 262] on span "Automations" at bounding box center [86, 262] width 54 height 15
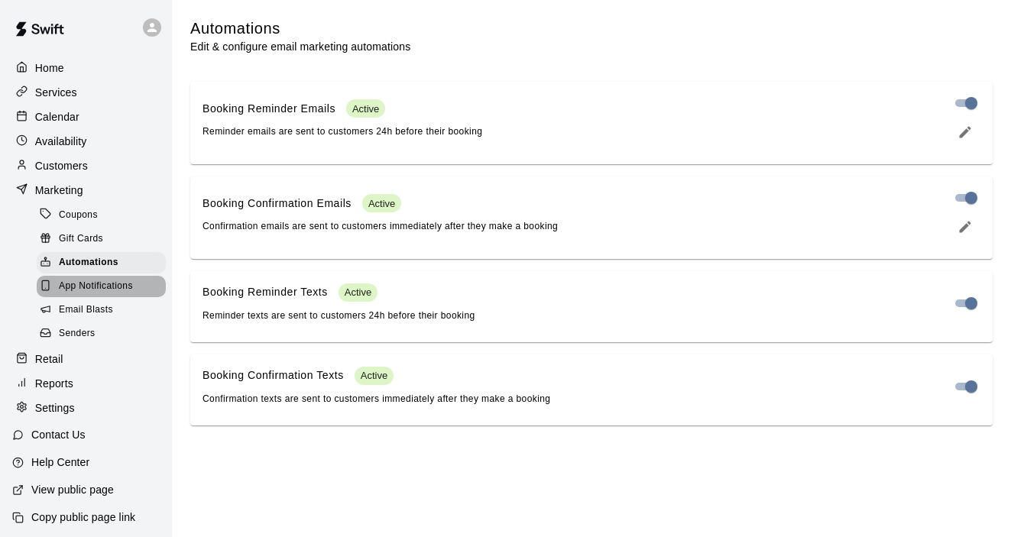
click at [94, 291] on span "App Notifications" at bounding box center [96, 286] width 74 height 15
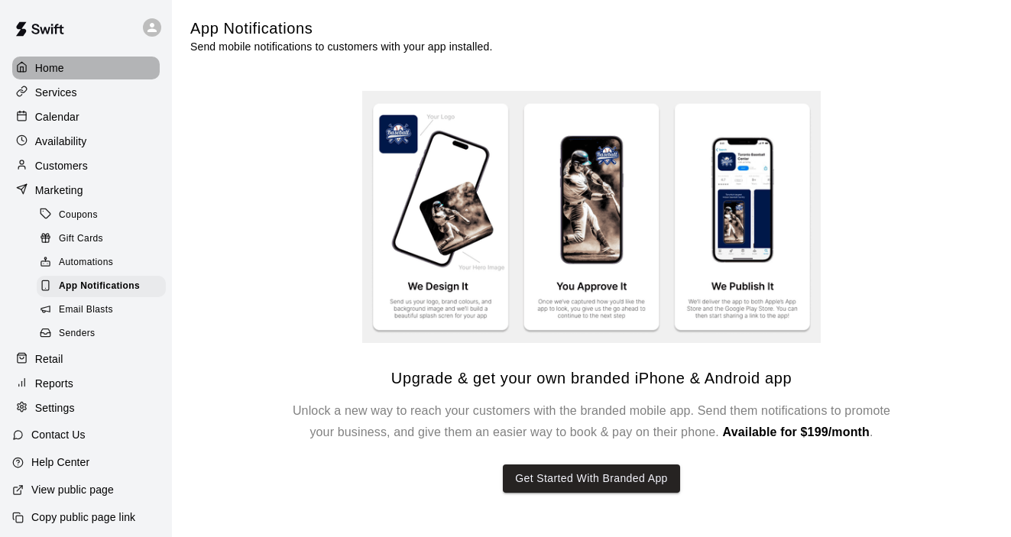
click at [57, 74] on p "Home" at bounding box center [49, 67] width 29 height 15
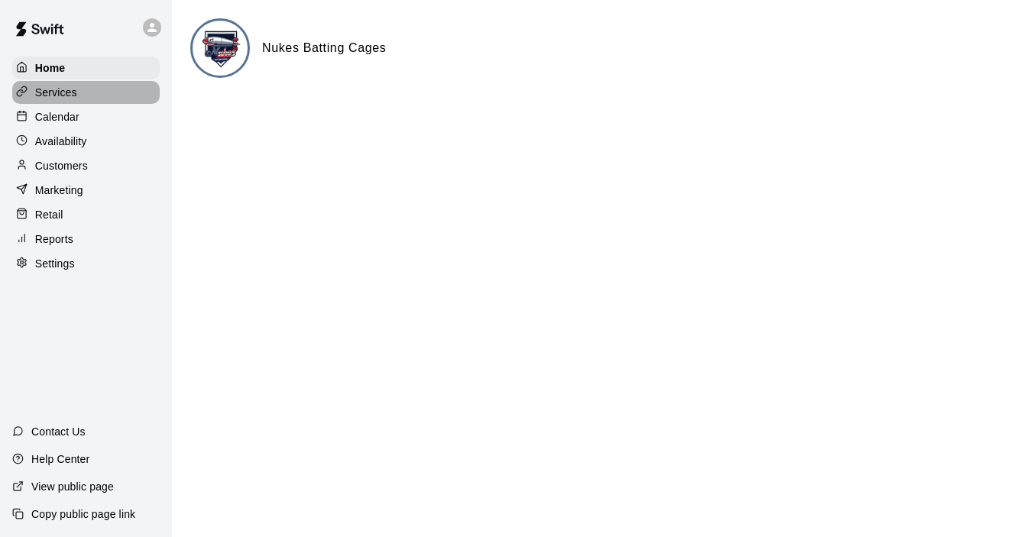
click at [60, 89] on p "Services" at bounding box center [56, 92] width 42 height 15
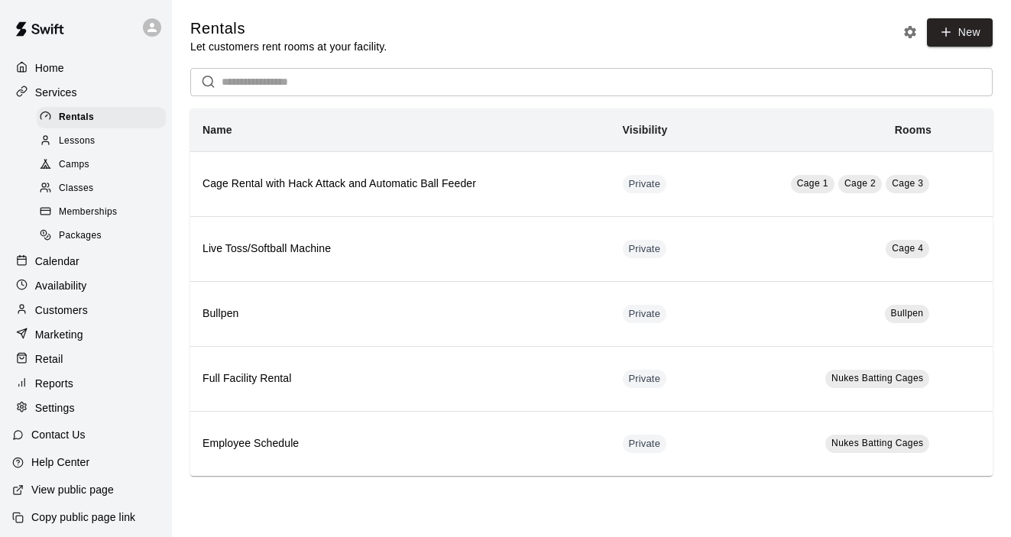
click at [71, 311] on p "Customers" at bounding box center [61, 310] width 53 height 15
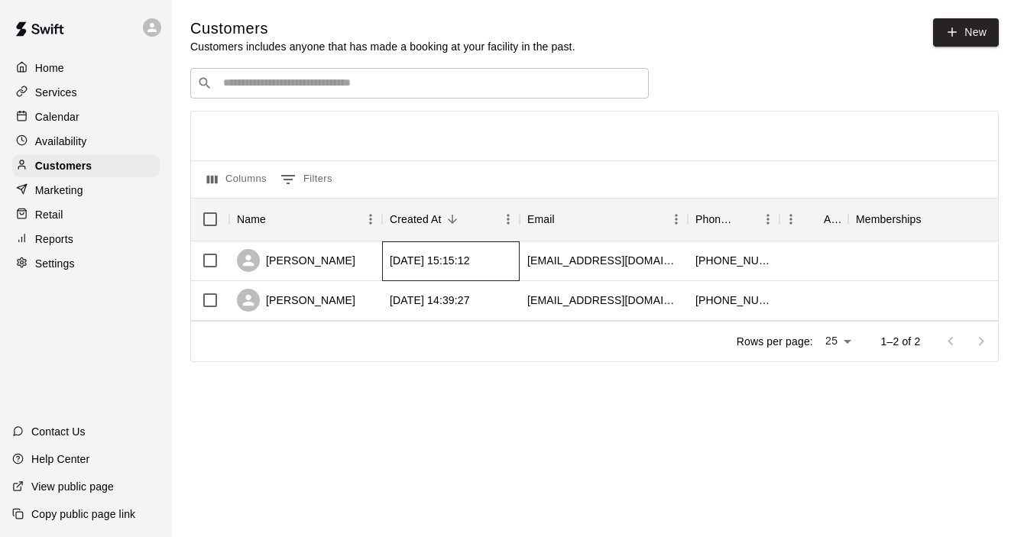
click at [515, 275] on div "[DATE] 15:15:12" at bounding box center [451, 261] width 138 height 40
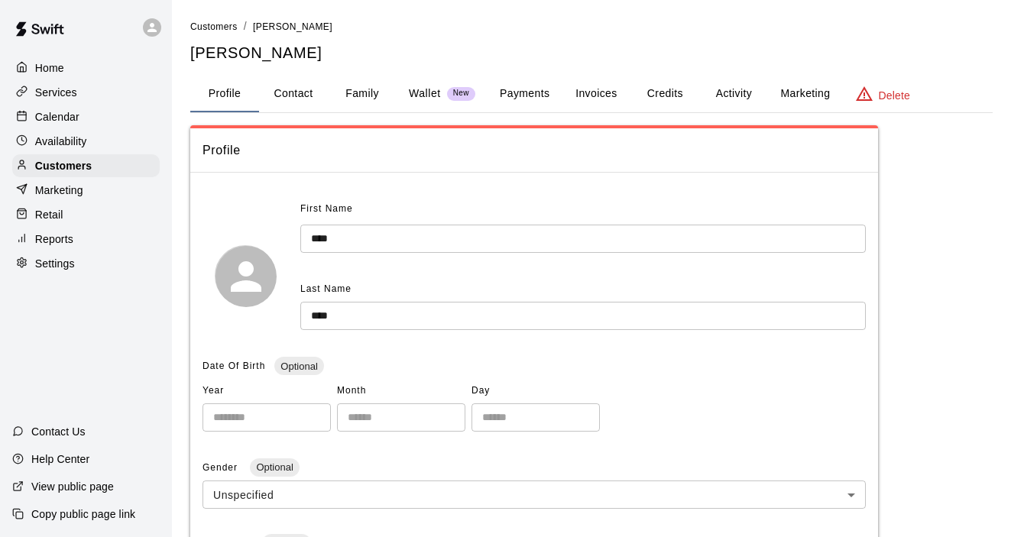
click at [529, 93] on button "Payments" at bounding box center [525, 94] width 74 height 37
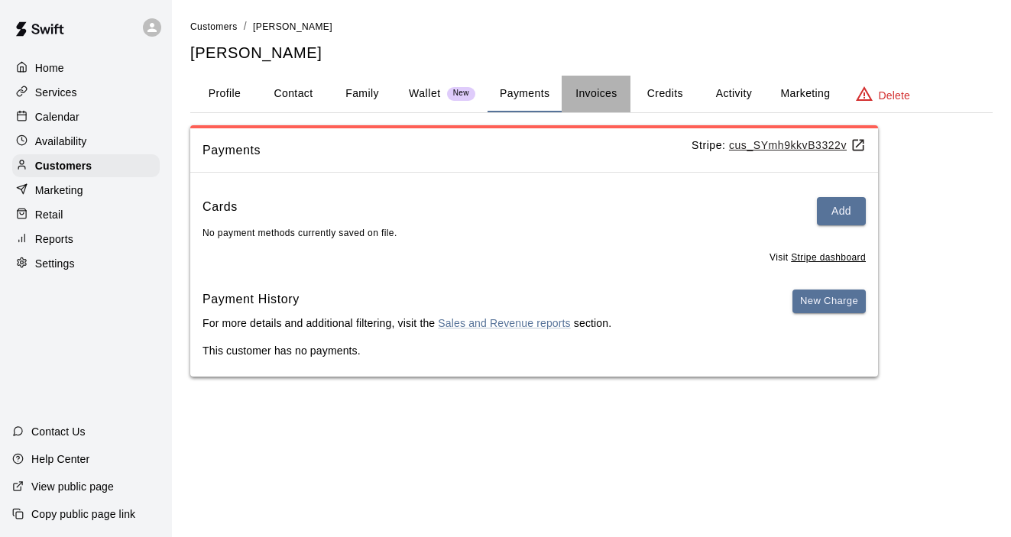
click at [588, 95] on button "Invoices" at bounding box center [596, 94] width 69 height 37
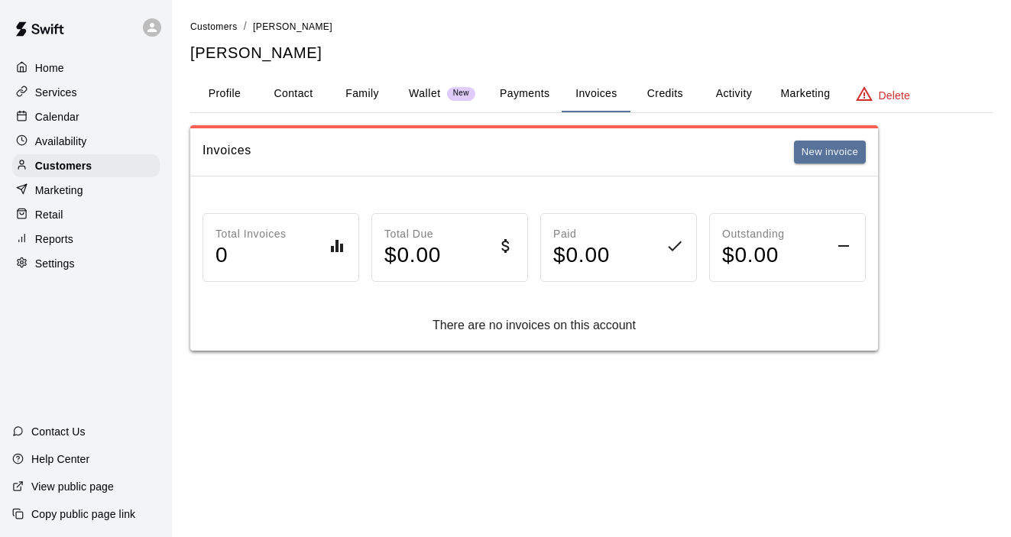
click at [660, 99] on button "Credits" at bounding box center [664, 94] width 69 height 37
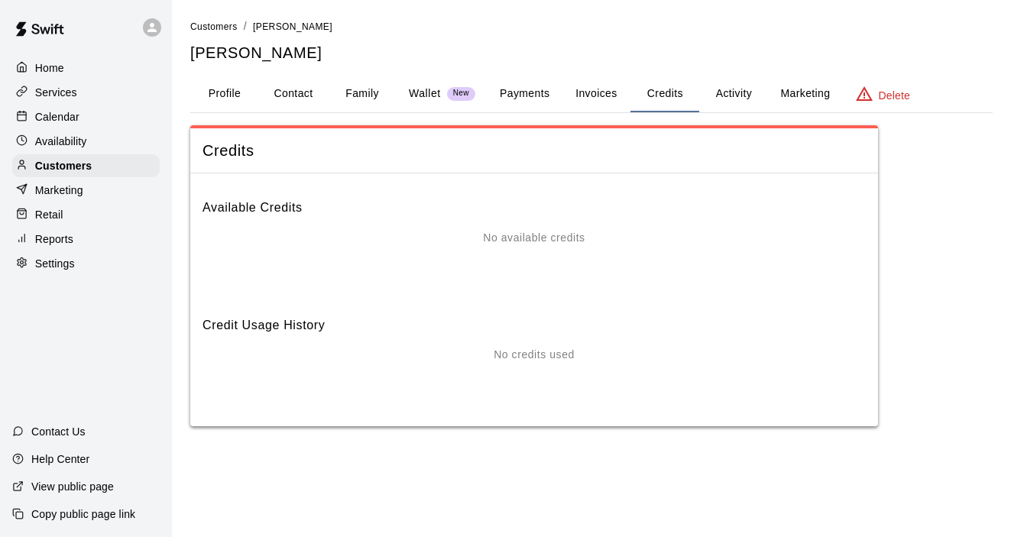
click at [598, 94] on button "Invoices" at bounding box center [596, 94] width 69 height 37
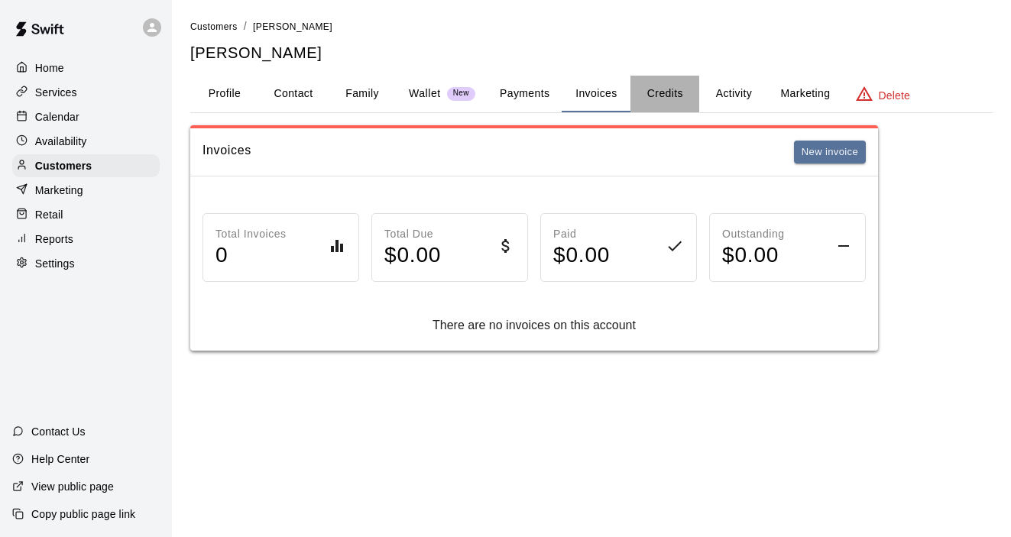
click at [676, 99] on button "Credits" at bounding box center [664, 94] width 69 height 37
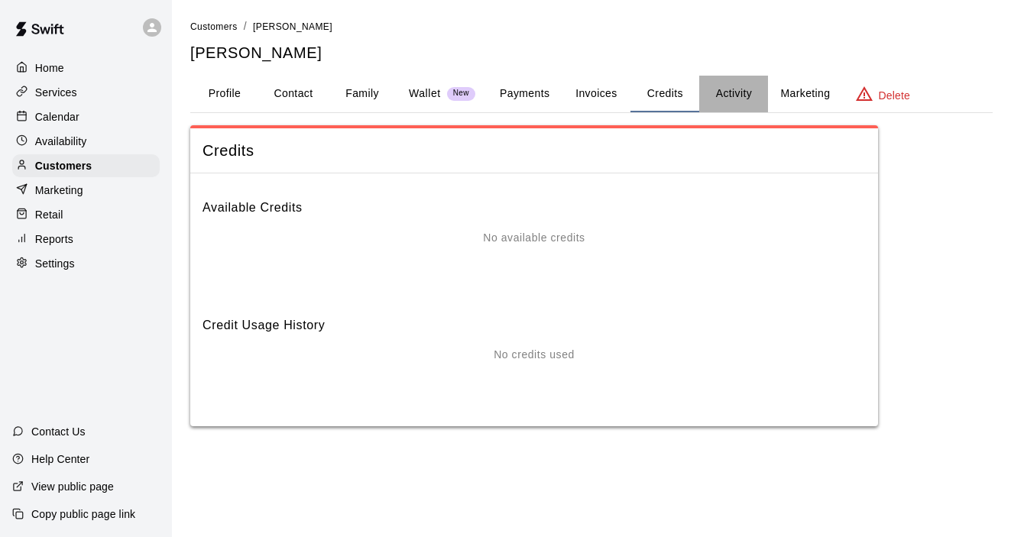
click at [724, 98] on button "Activity" at bounding box center [733, 94] width 69 height 37
